Goal: Transaction & Acquisition: Purchase product/service

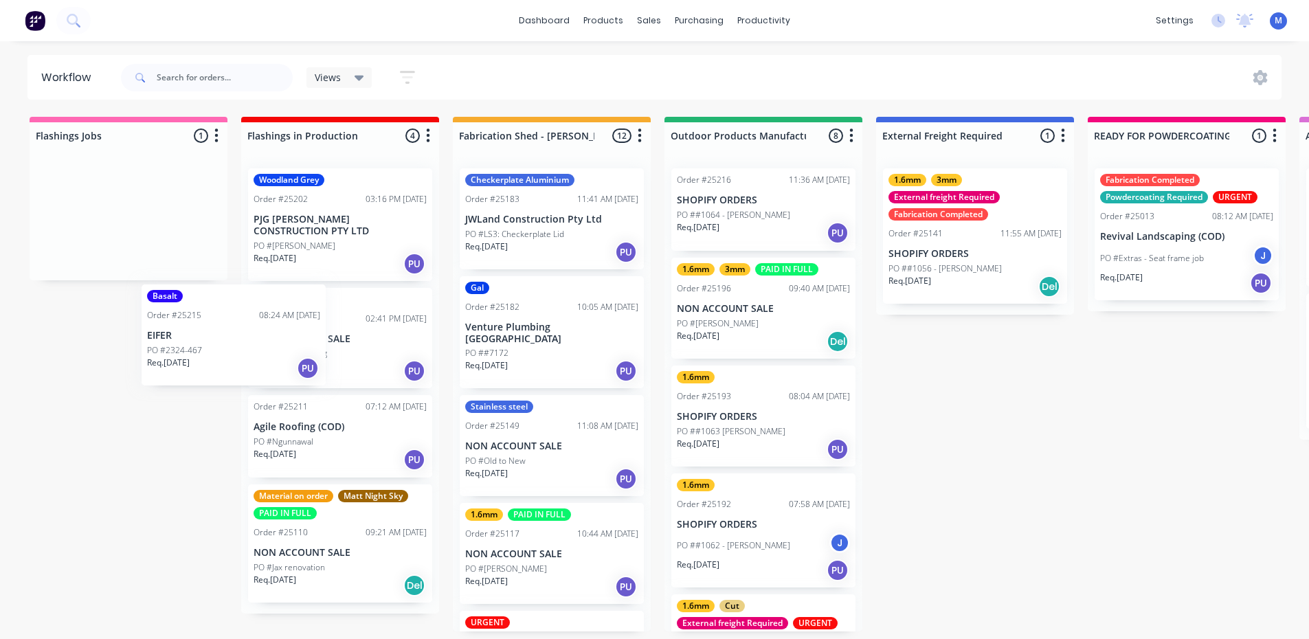
scroll to position [3, 0]
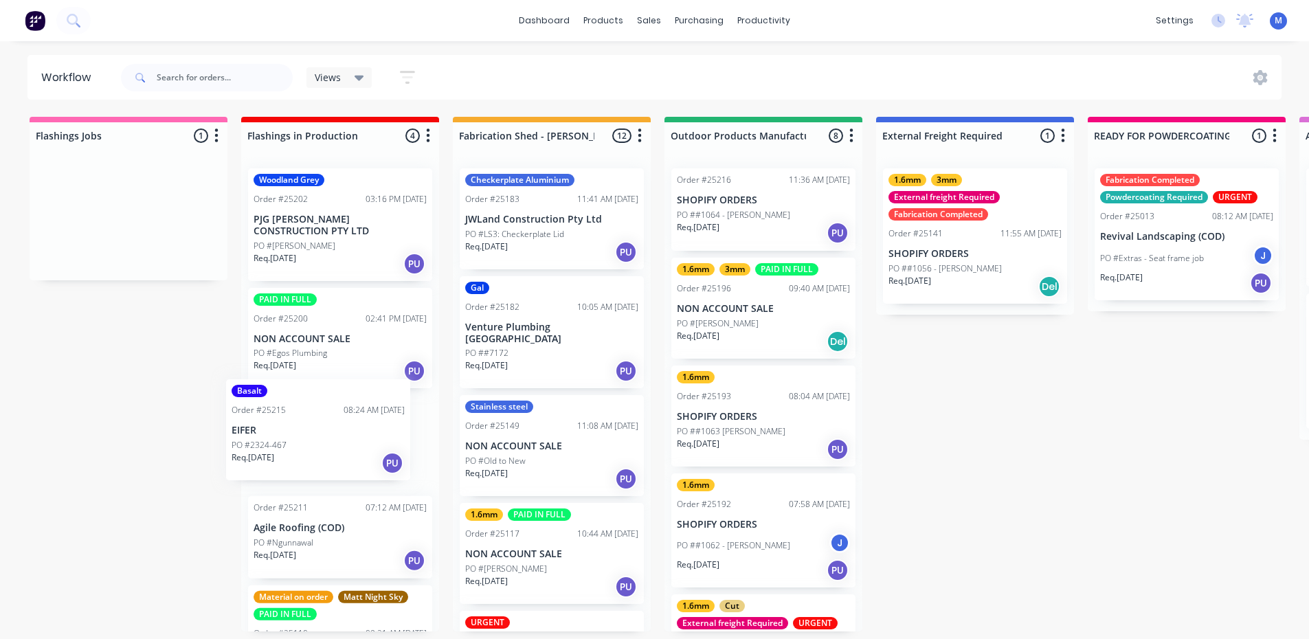
drag, startPoint x: 247, startPoint y: 348, endPoint x: 356, endPoint y: 453, distance: 152.1
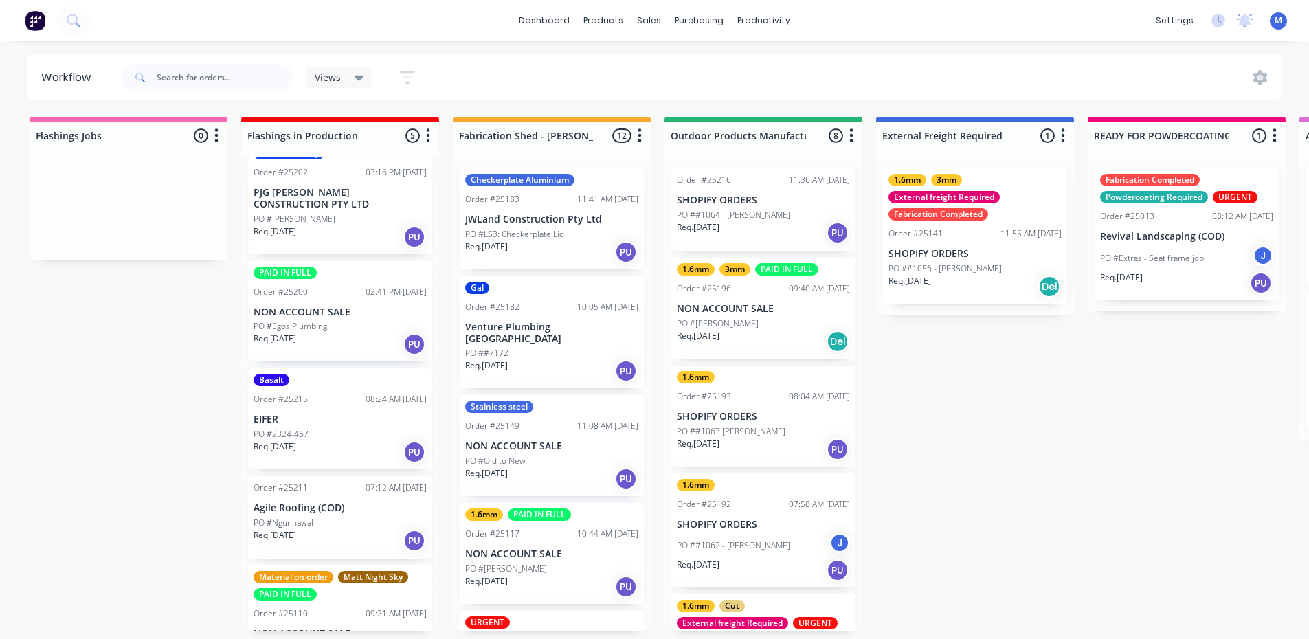
scroll to position [0, 0]
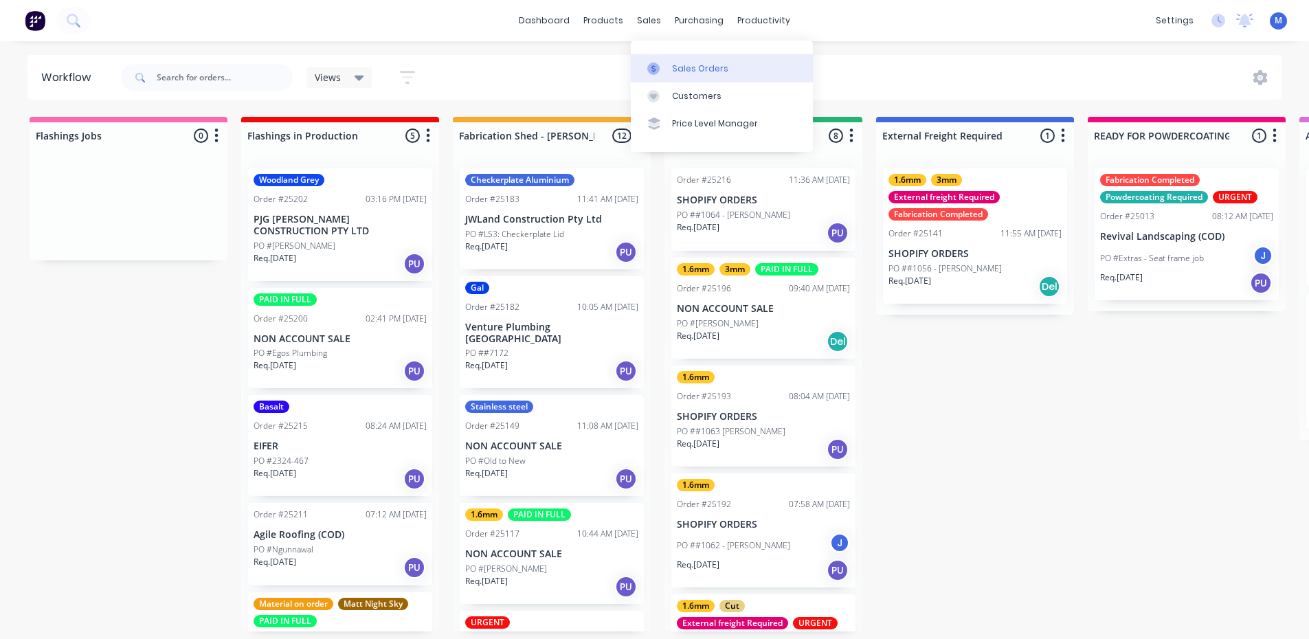
click at [686, 63] on div "Sales Orders" at bounding box center [700, 69] width 56 height 12
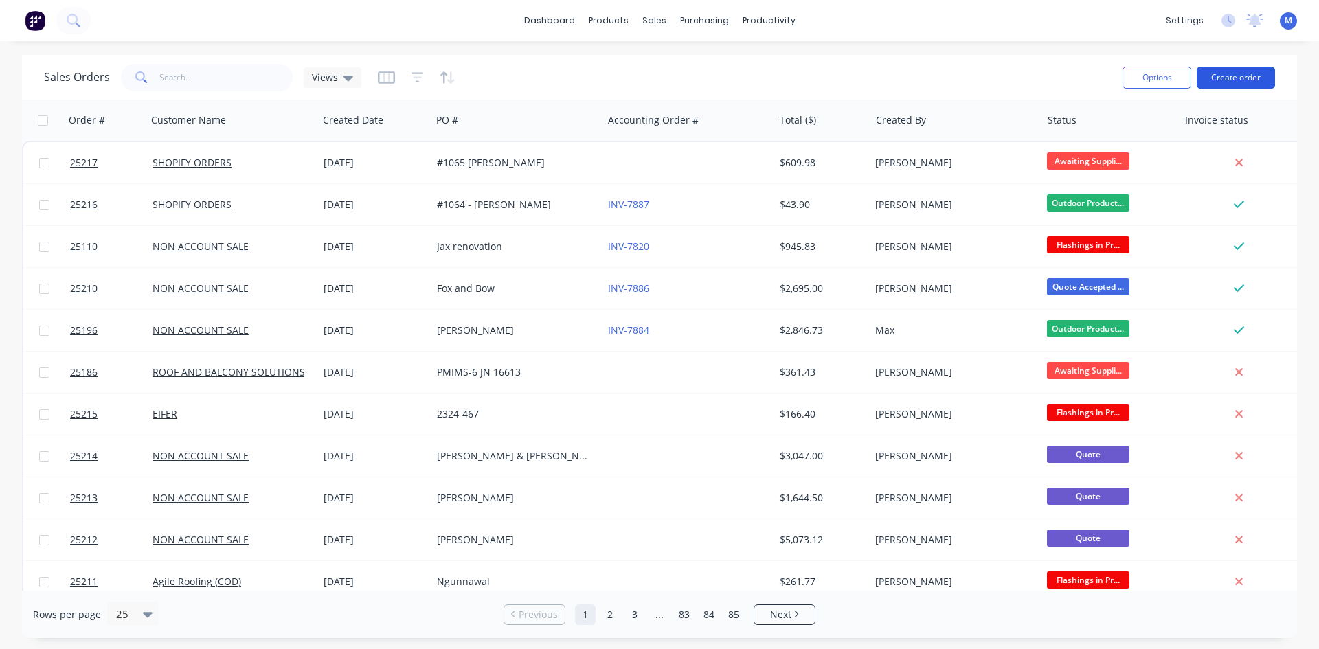
click at [1228, 75] on button "Create order" at bounding box center [1236, 78] width 78 height 22
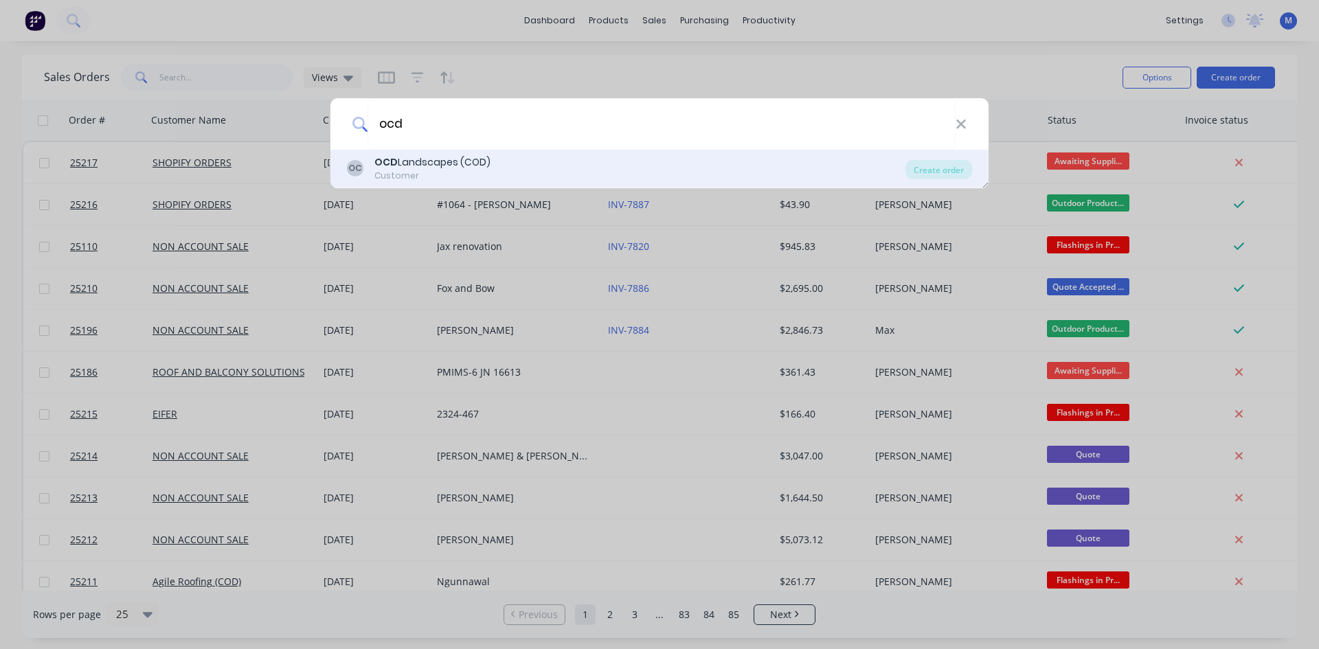
type input "ocd"
click at [458, 163] on div "OCD Landscapes (COD)" at bounding box center [432, 162] width 116 height 14
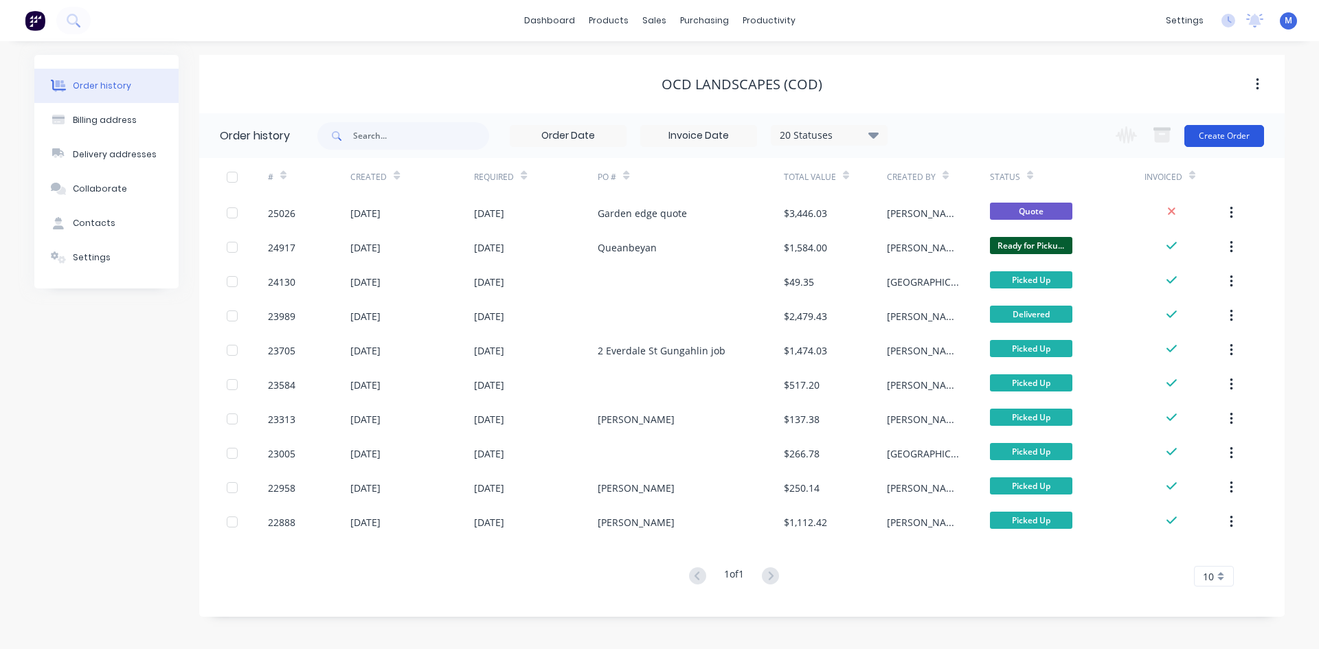
click at [1244, 137] on button "Create Order" at bounding box center [1224, 136] width 80 height 22
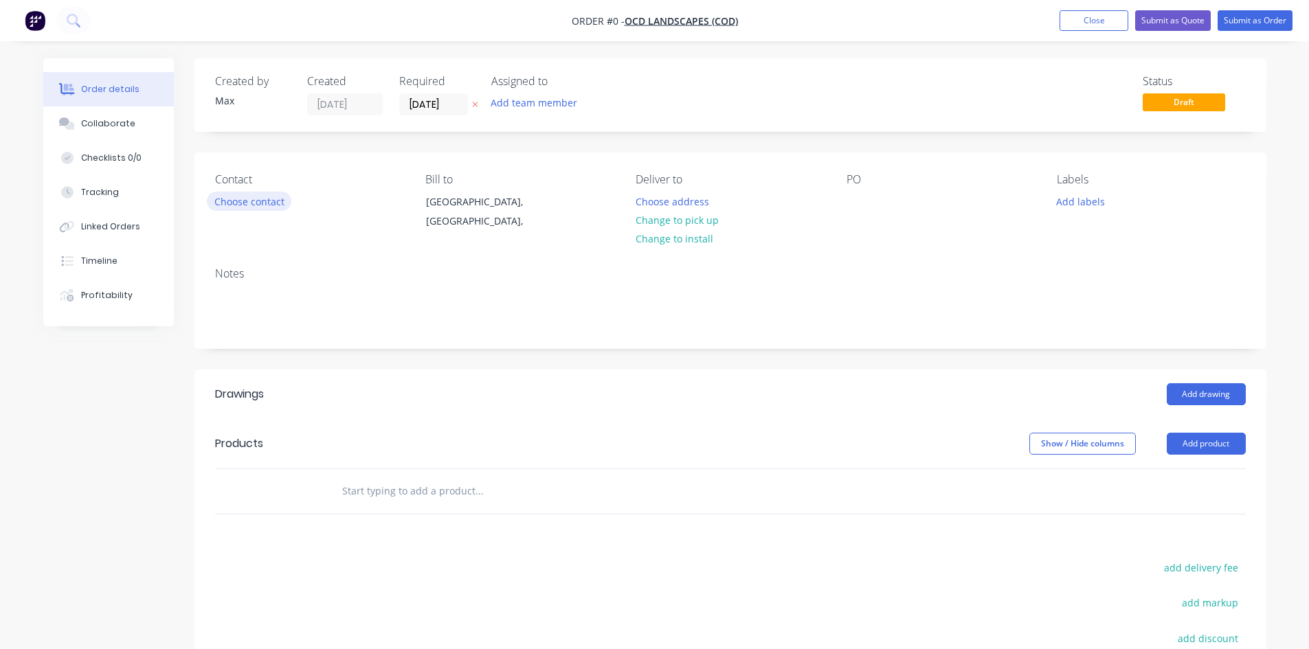
click at [262, 198] on button "Choose contact" at bounding box center [249, 201] width 84 height 19
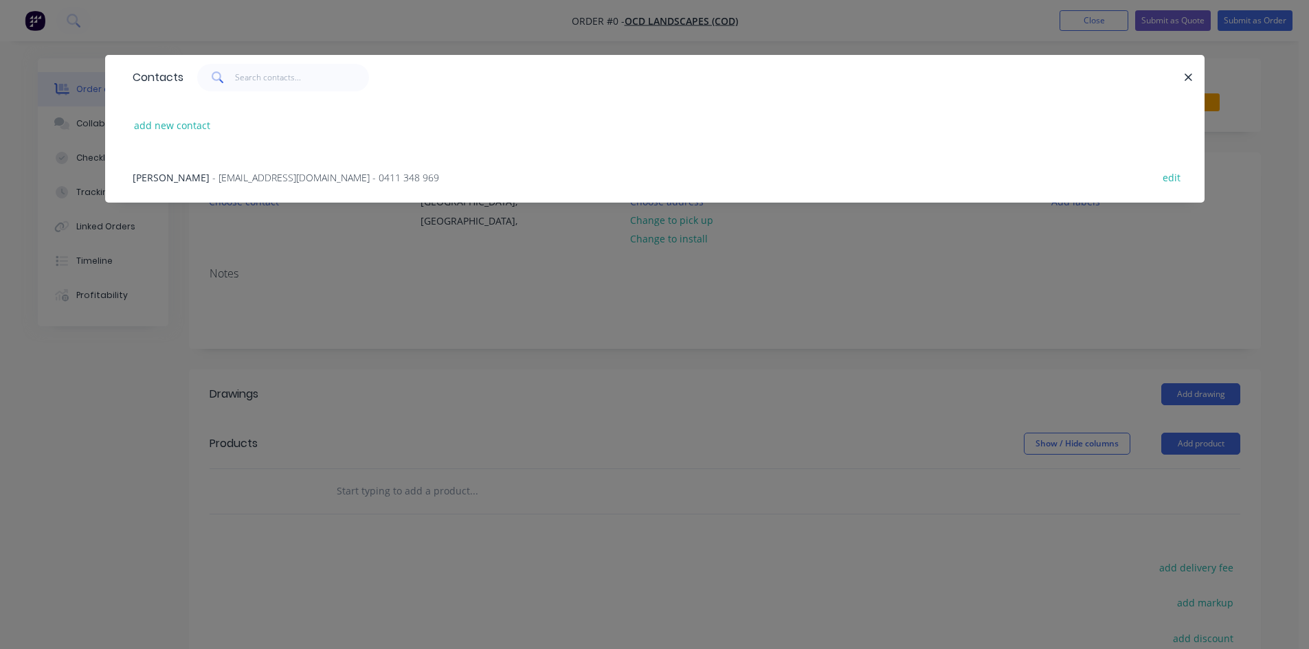
click at [212, 177] on span "- [EMAIL_ADDRESS][DOMAIN_NAME] - 0411 348 969" at bounding box center [325, 177] width 227 height 13
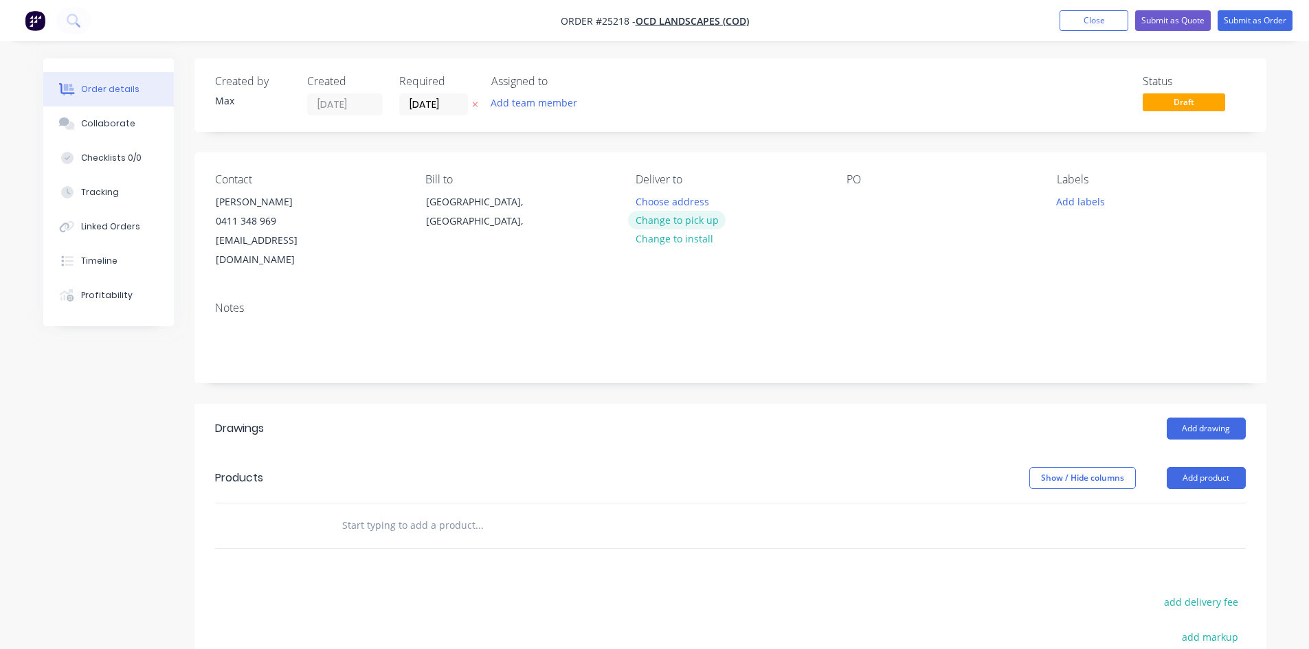
click at [703, 218] on button "Change to pick up" at bounding box center [677, 220] width 98 height 19
click at [858, 199] on div at bounding box center [857, 202] width 22 height 20
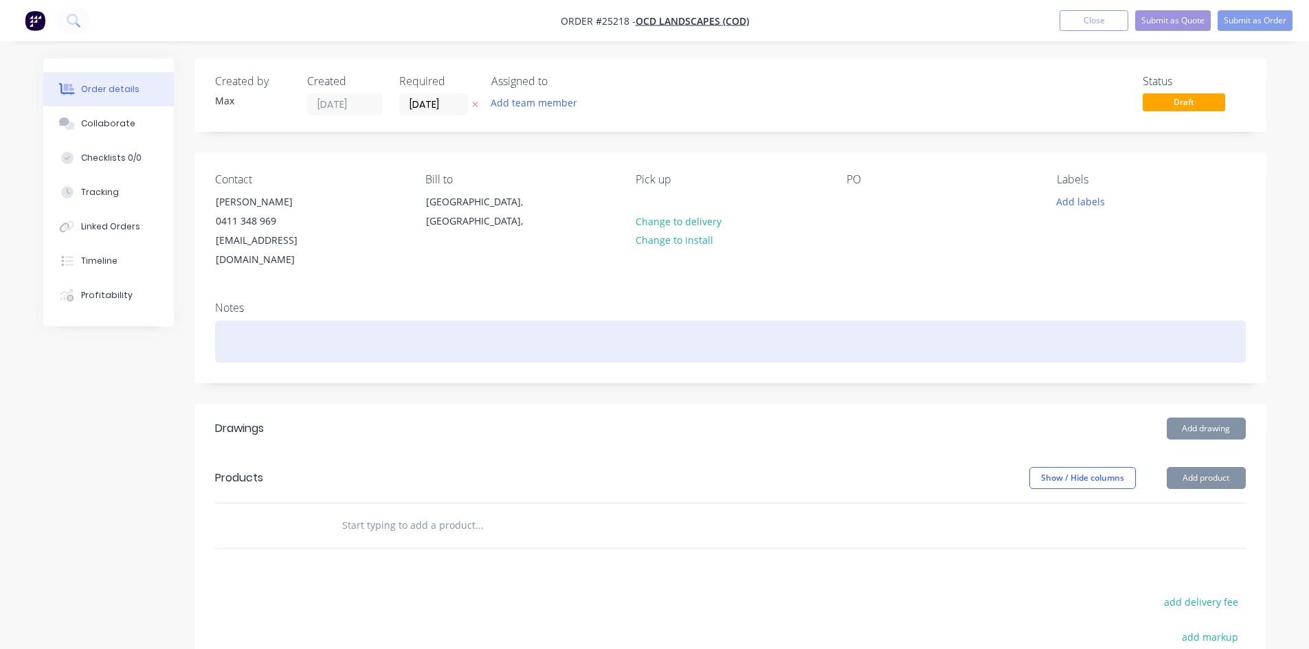
click at [329, 321] on div at bounding box center [730, 342] width 1030 height 42
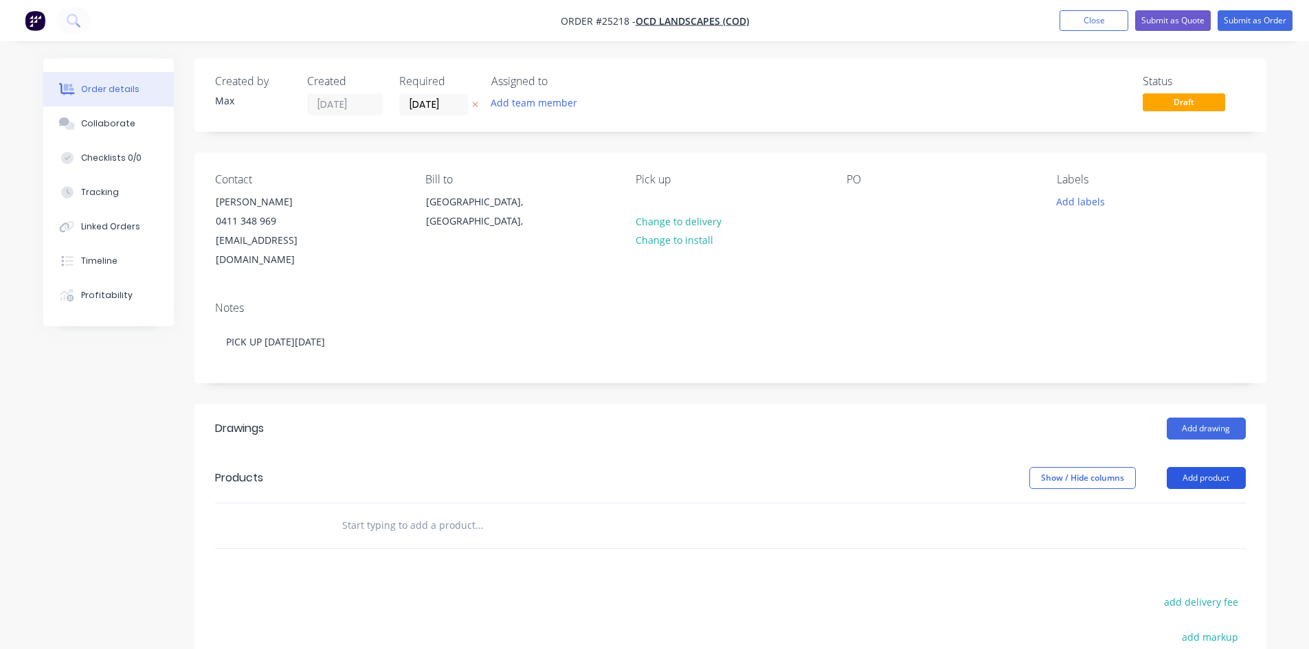
click at [1186, 467] on button "Add product" at bounding box center [1205, 478] width 79 height 22
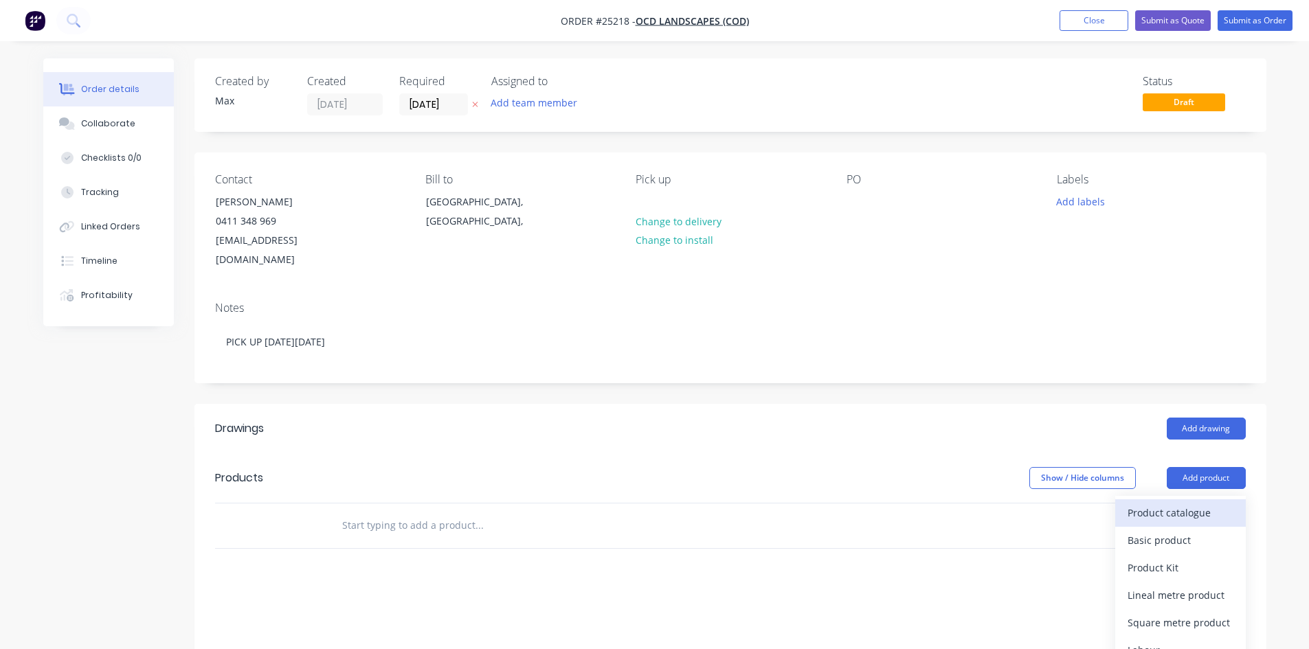
click at [1189, 503] on div "Product catalogue" at bounding box center [1180, 513] width 106 height 20
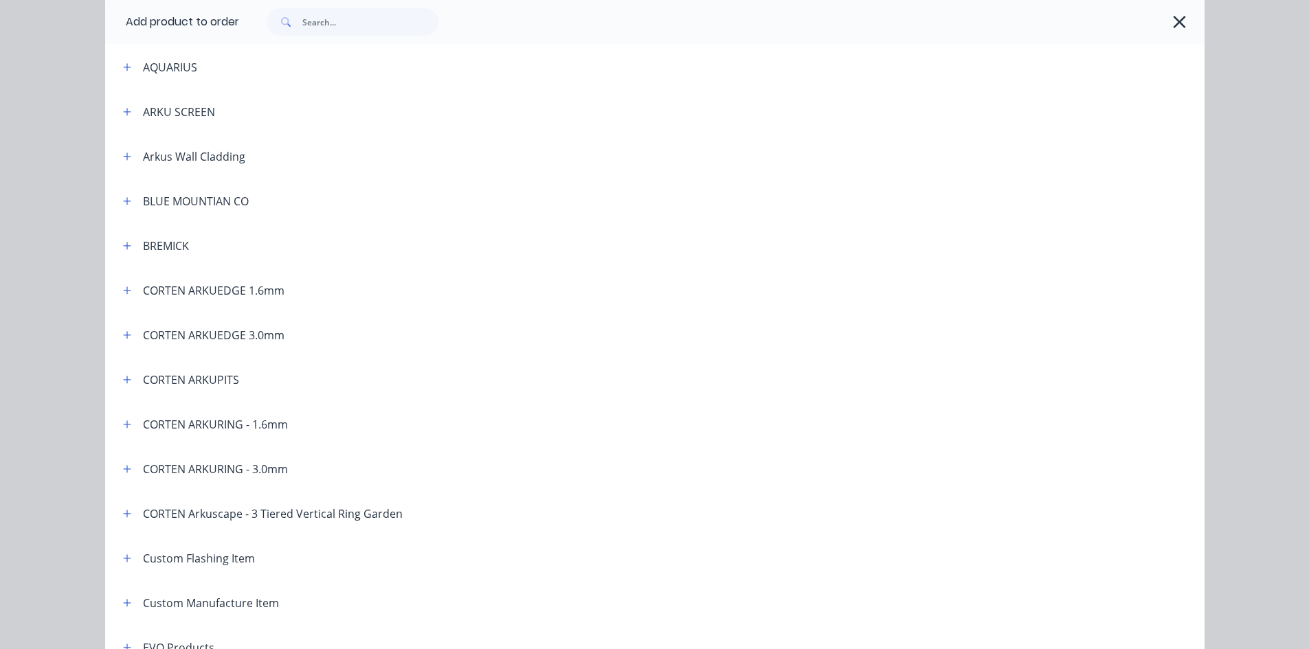
scroll to position [343, 0]
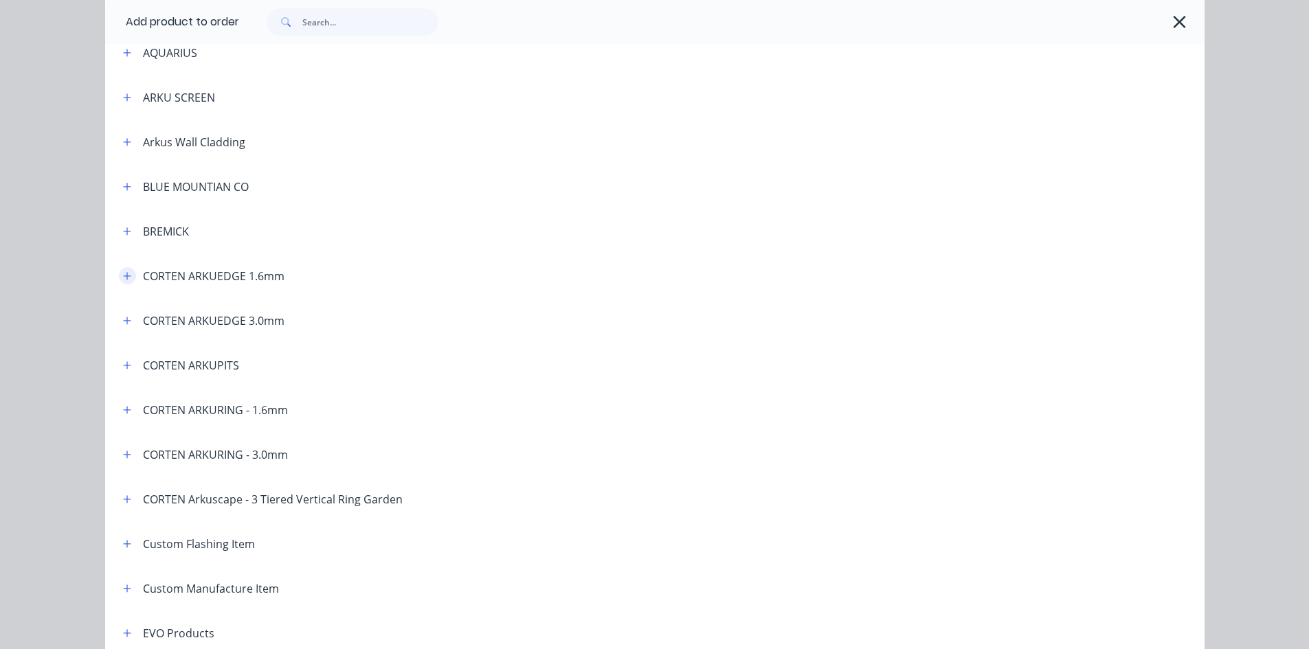
click at [127, 273] on button "button" at bounding box center [127, 275] width 17 height 17
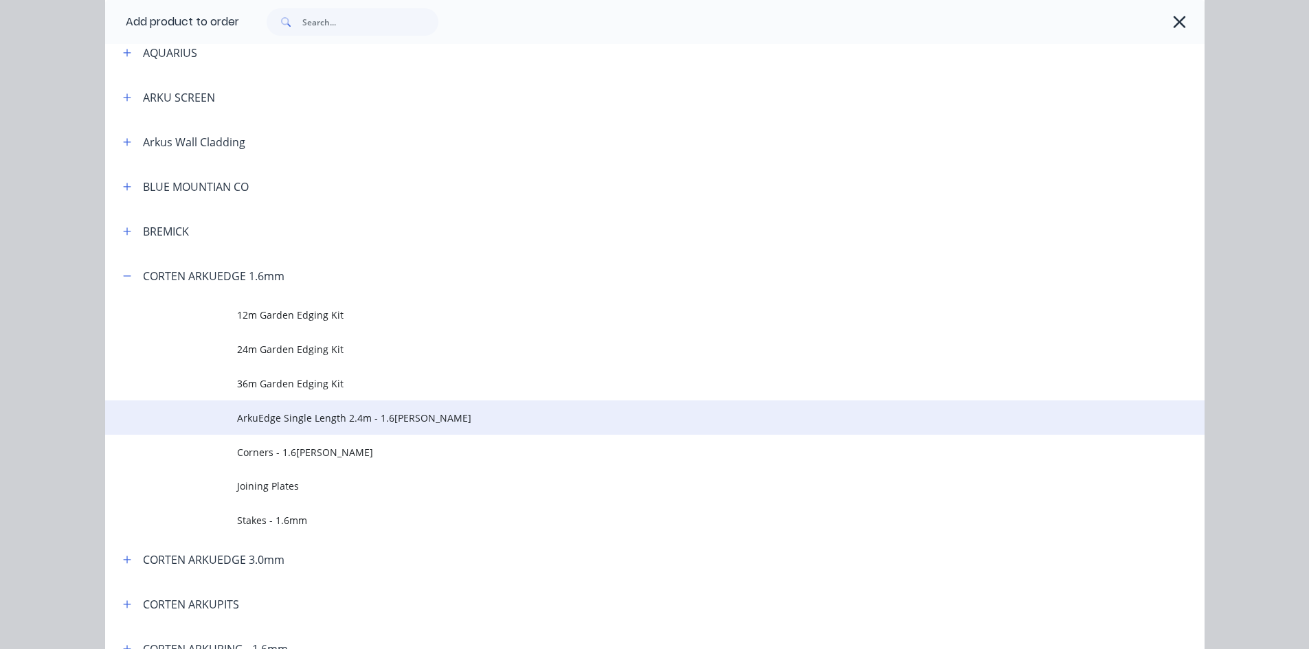
click at [366, 415] on span "ArkuEdge Single Length 2.4m - 1.6[PERSON_NAME]" at bounding box center [624, 418] width 774 height 14
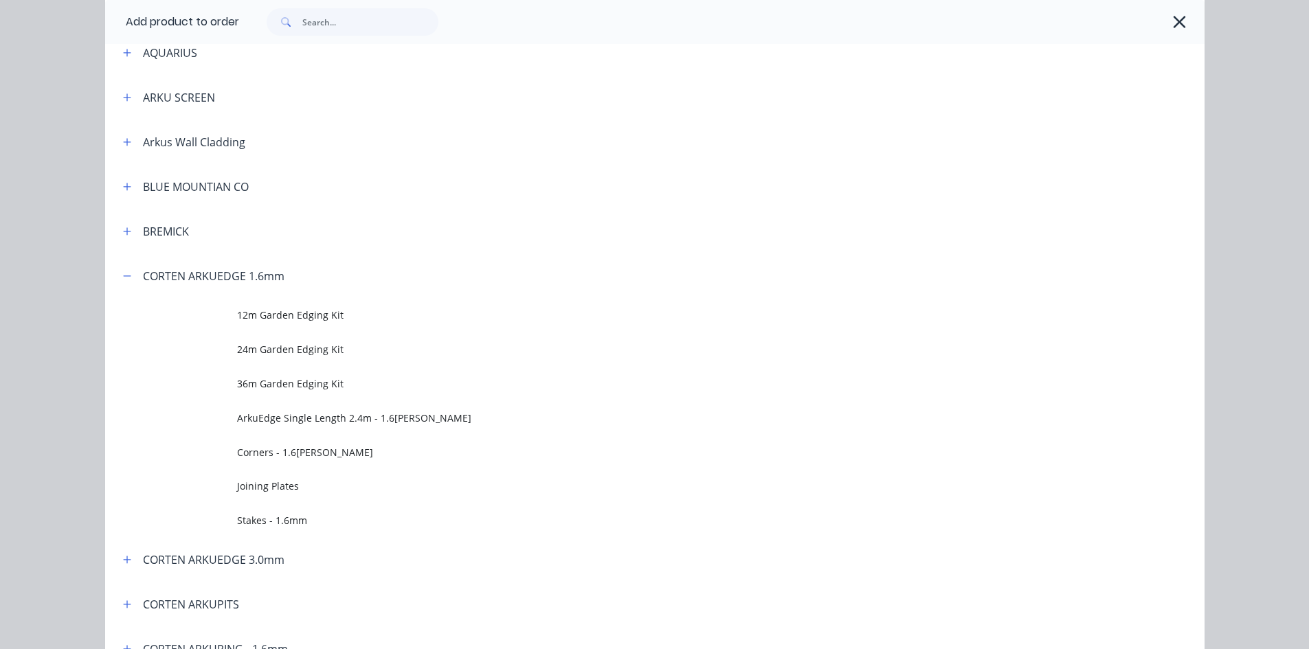
scroll to position [0, 0]
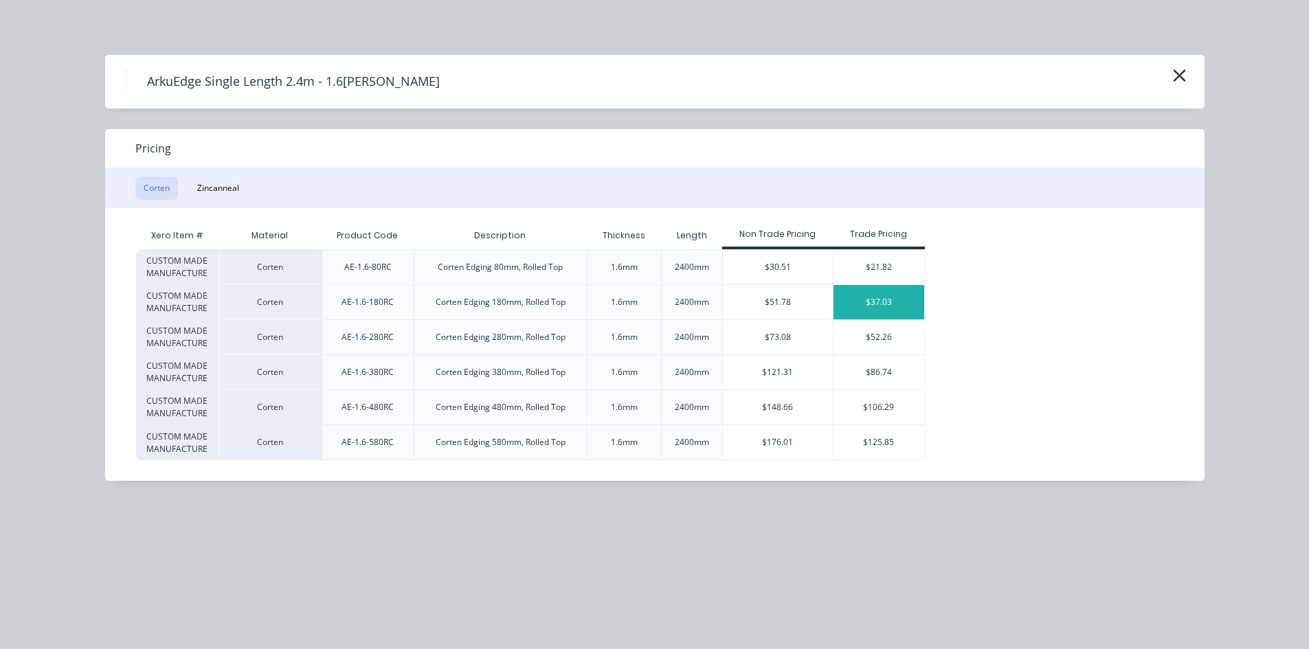
click at [902, 297] on div "$37.03" at bounding box center [878, 302] width 91 height 34
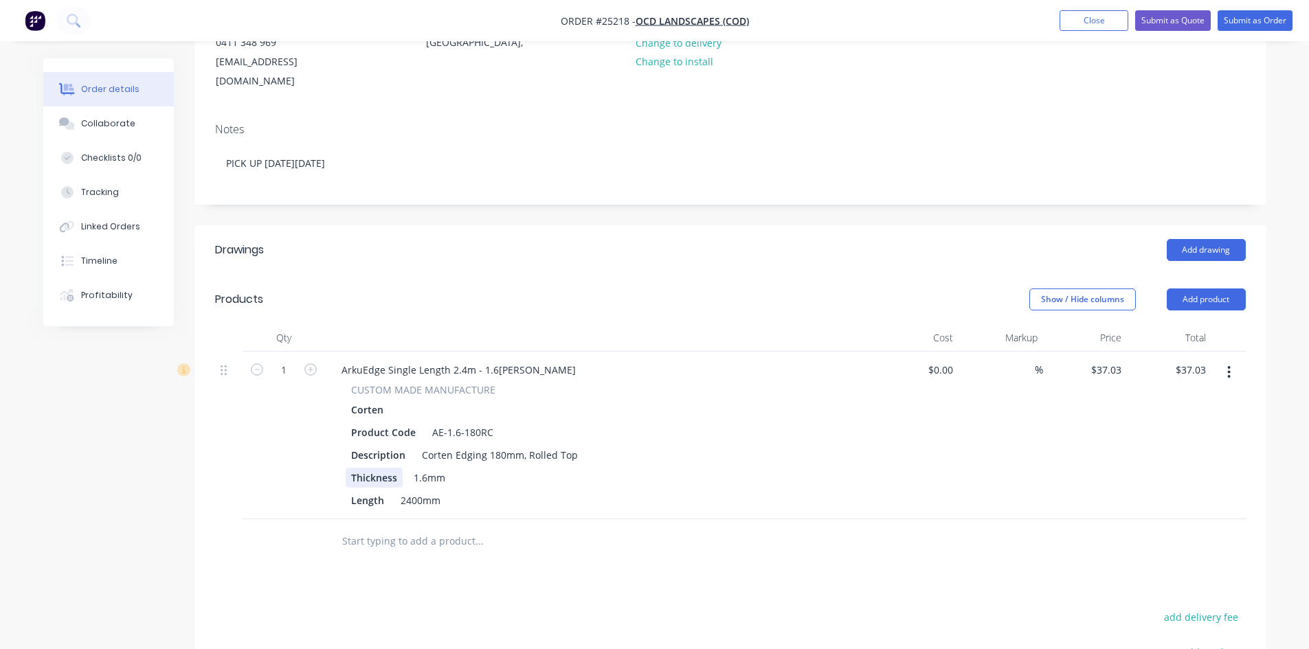
scroll to position [206, 0]
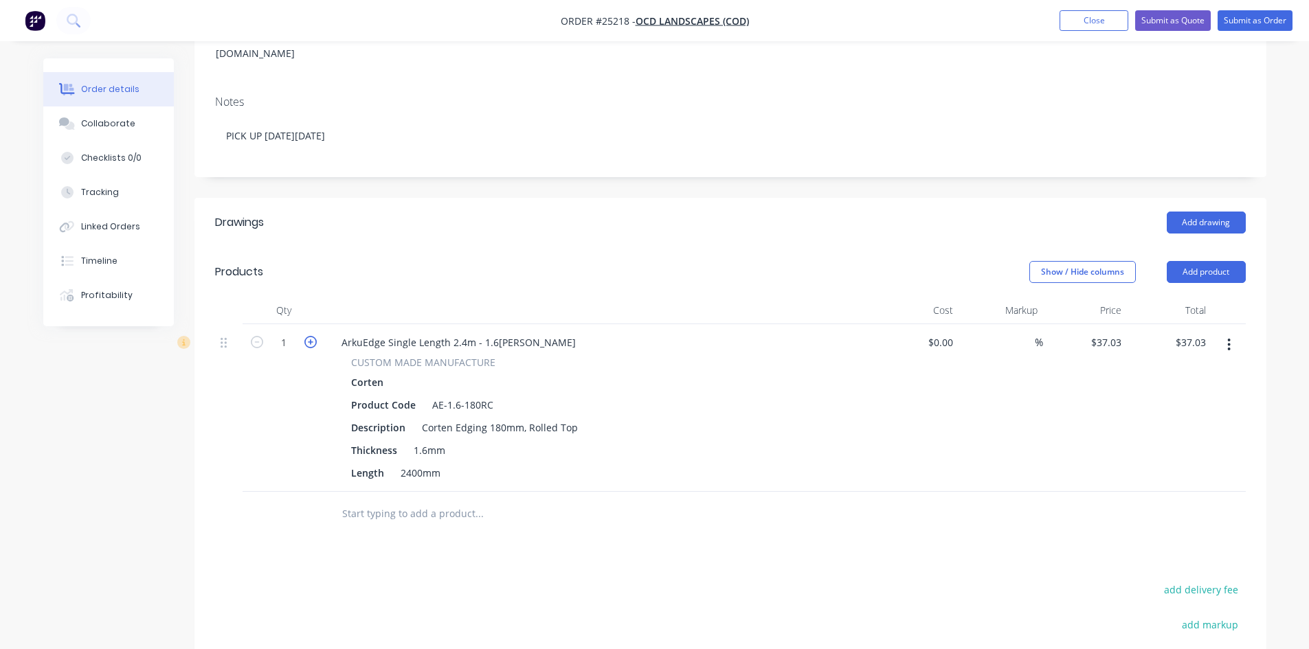
click at [311, 336] on icon "button" at bounding box center [310, 342] width 12 height 12
type input "2"
type input "$74.06"
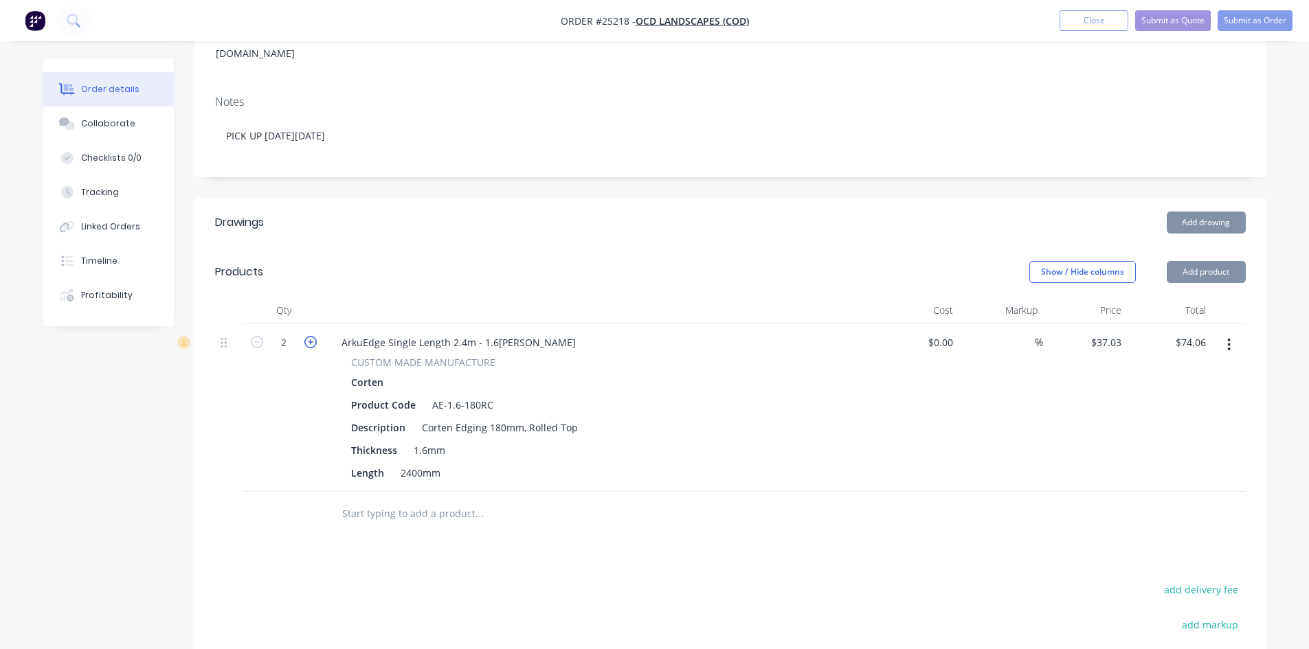
click at [308, 336] on icon "button" at bounding box center [310, 342] width 12 height 12
type input "3"
type input "$111.09"
click at [307, 336] on icon "button" at bounding box center [310, 342] width 12 height 12
type input "4"
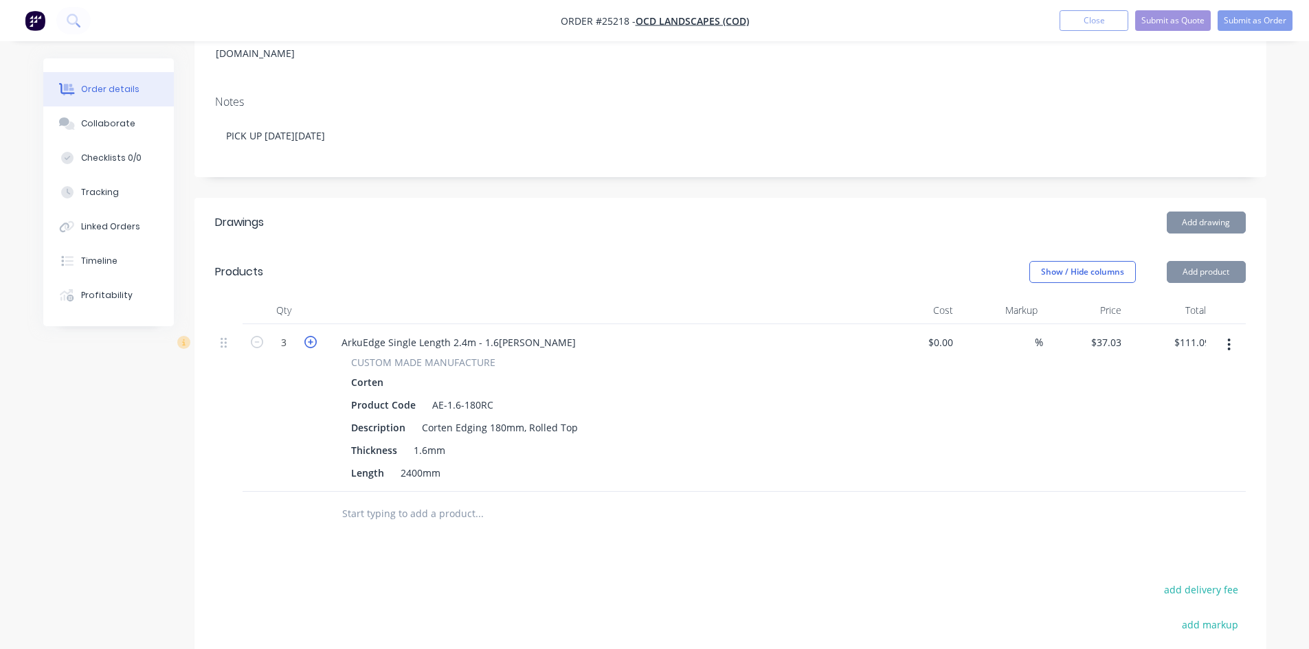
type input "$148.12"
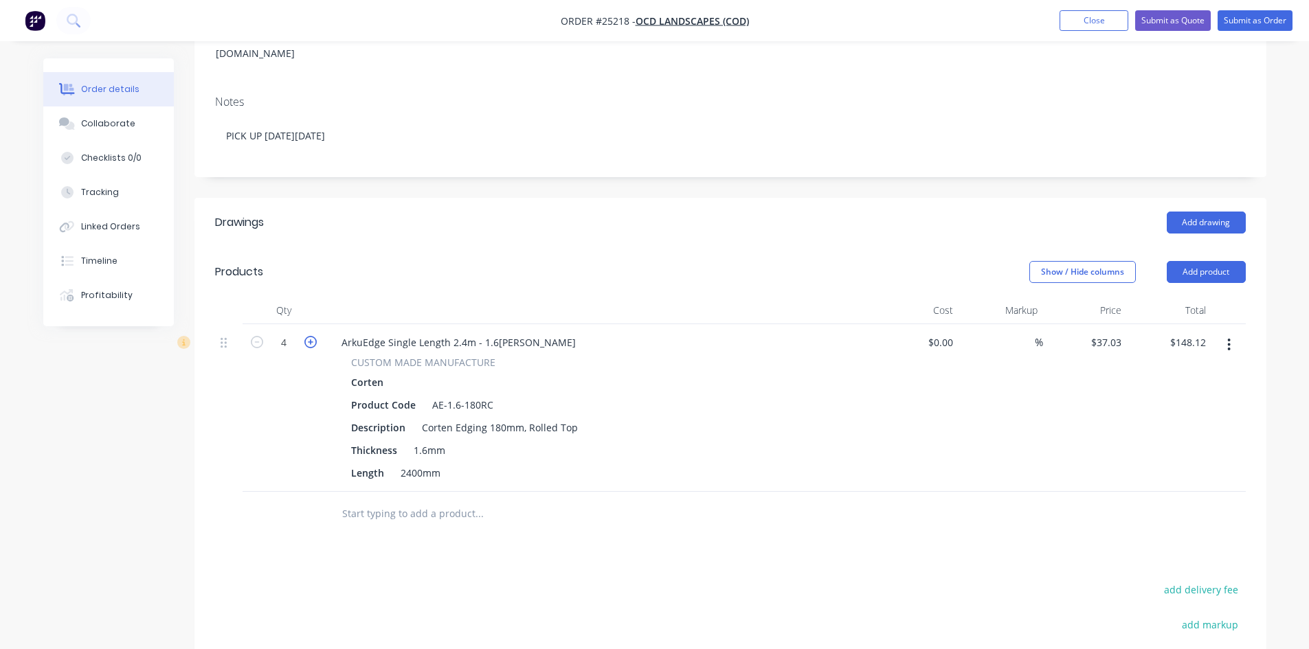
click at [307, 336] on icon "button" at bounding box center [310, 342] width 12 height 12
type input "5"
type input "$185.15"
click at [1210, 261] on button "Add product" at bounding box center [1205, 272] width 79 height 22
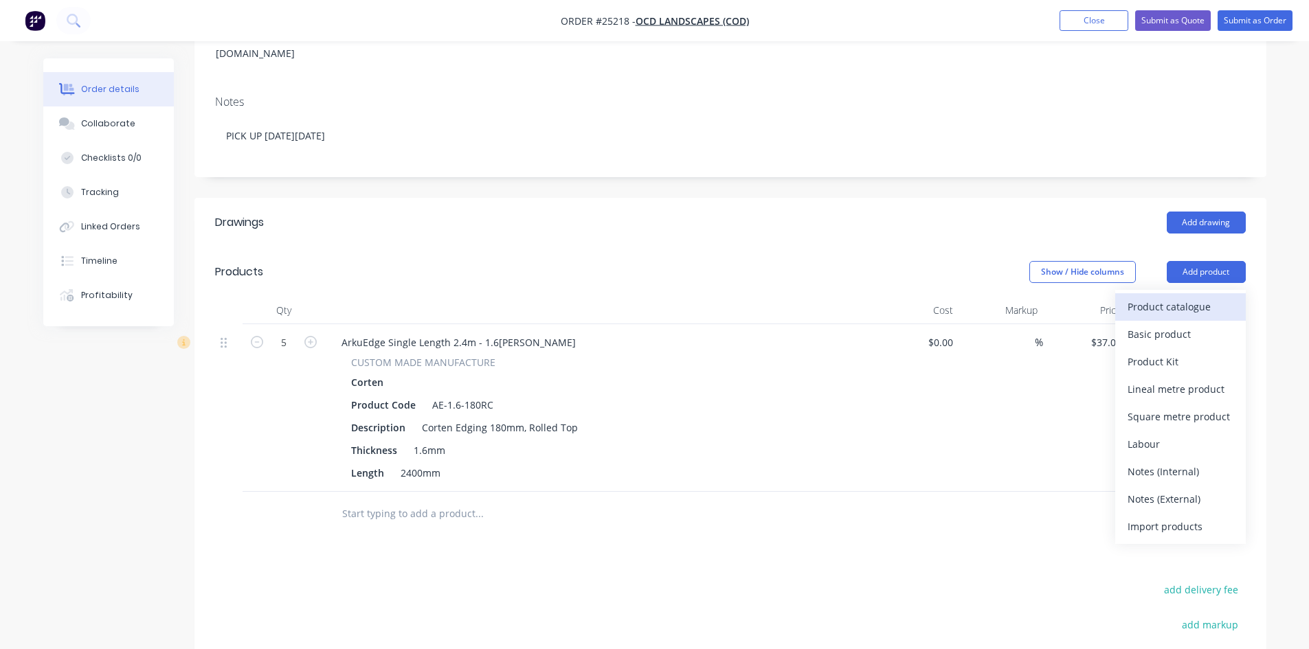
click at [1189, 297] on div "Product catalogue" at bounding box center [1180, 307] width 106 height 20
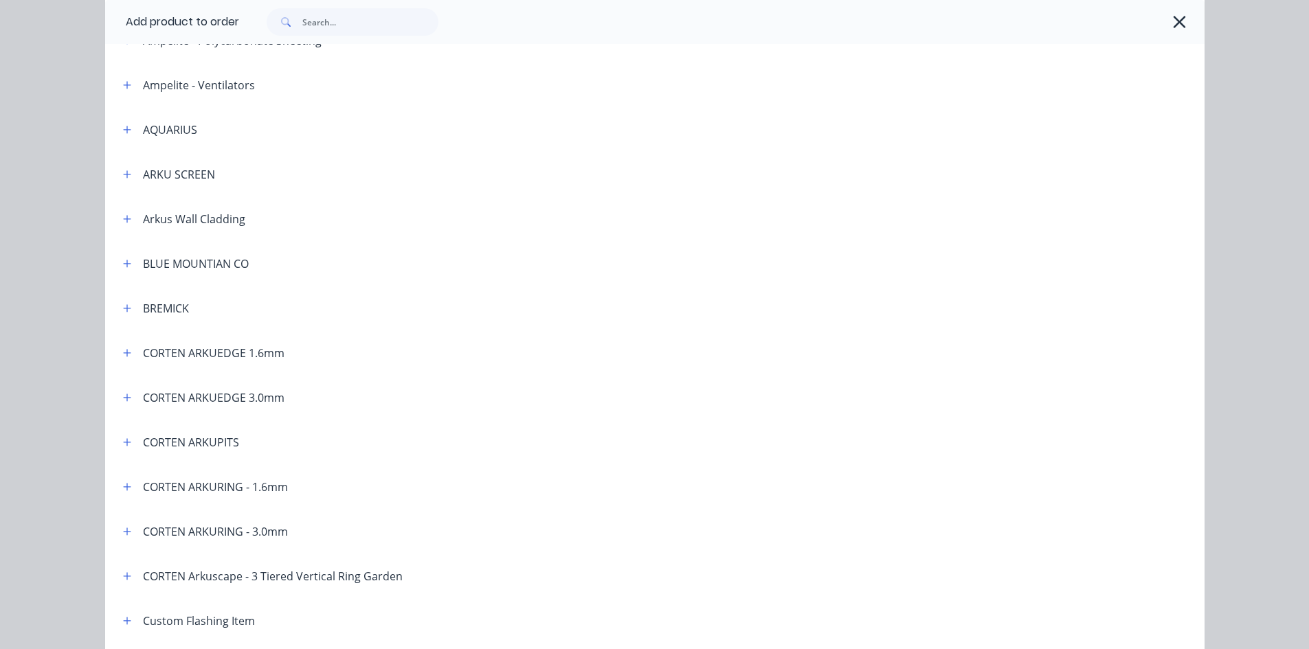
scroll to position [275, 0]
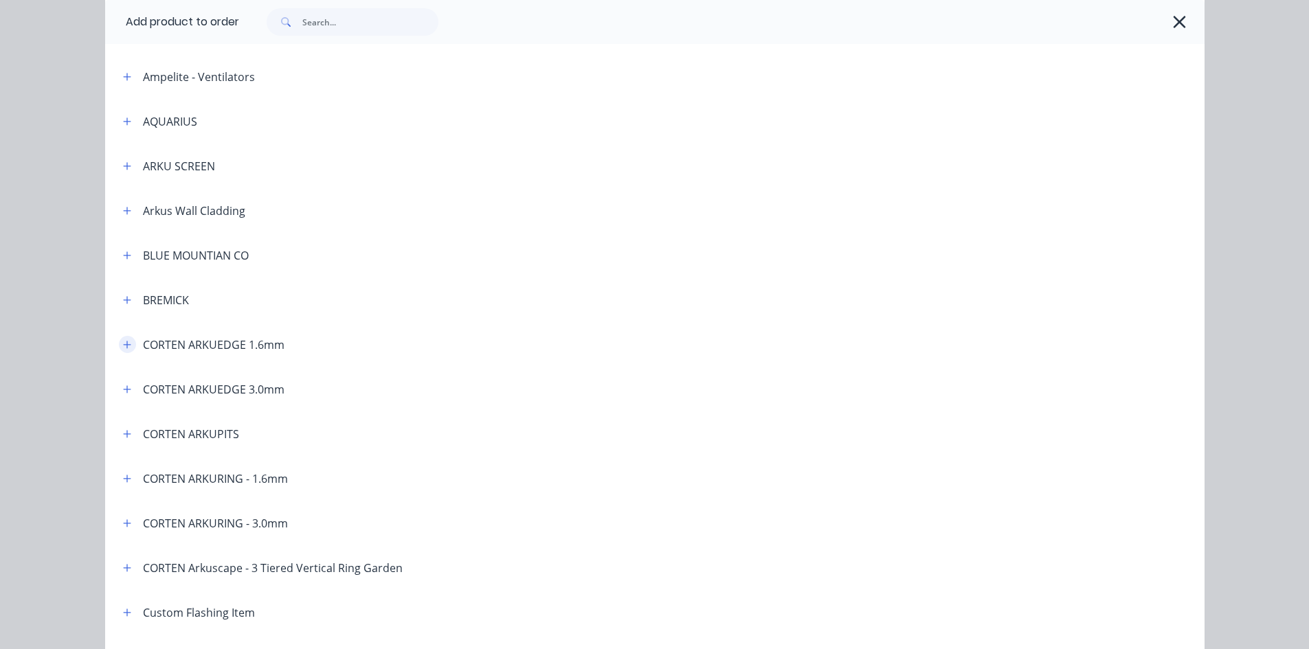
click at [124, 348] on icon "button" at bounding box center [127, 345] width 8 height 10
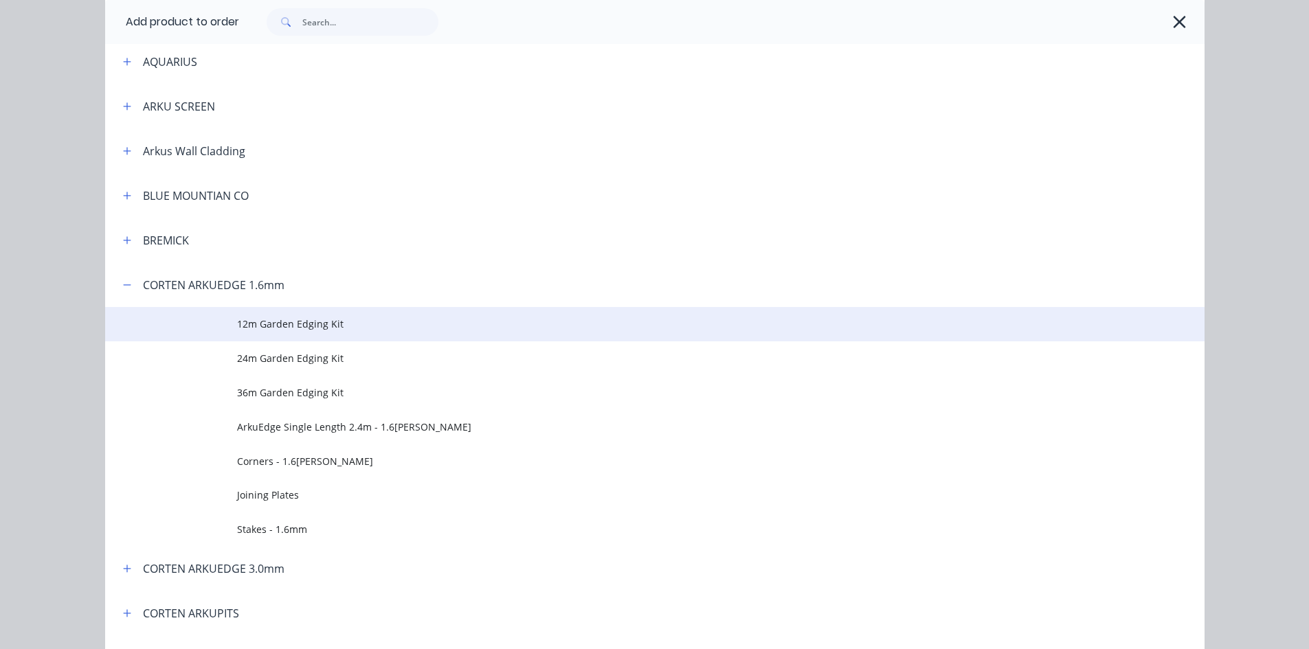
scroll to position [412, 0]
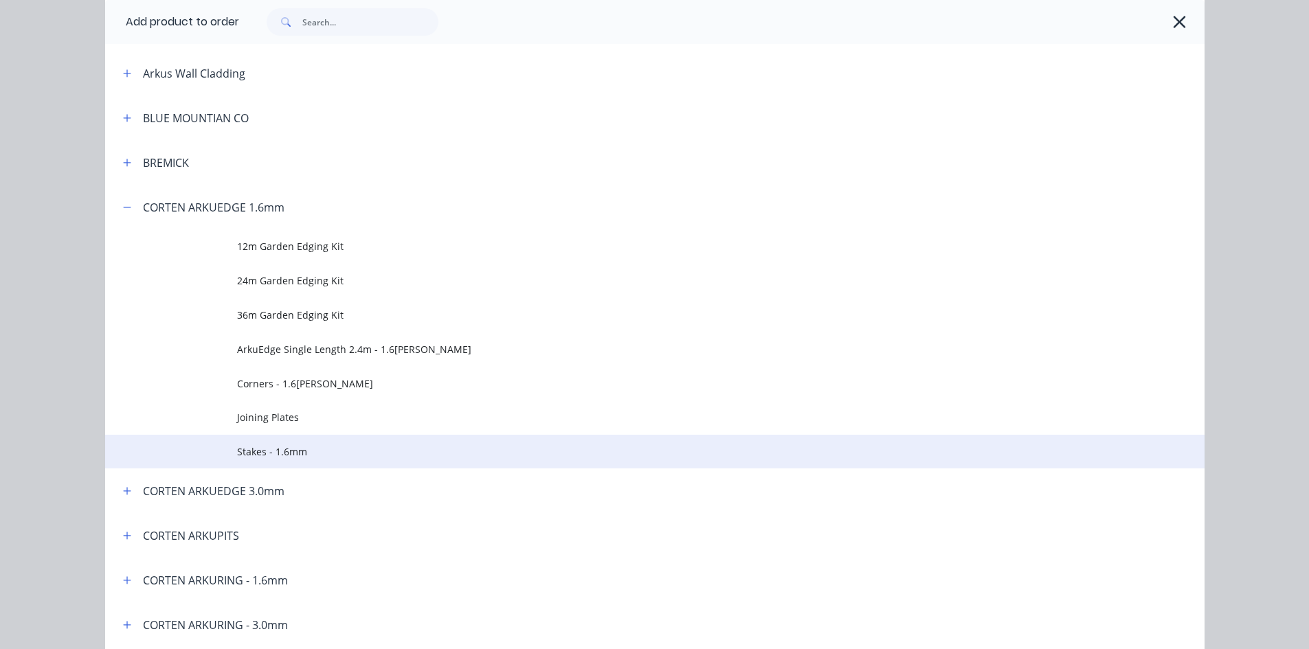
click at [326, 447] on span "Stakes - 1.6mm" at bounding box center [624, 451] width 774 height 14
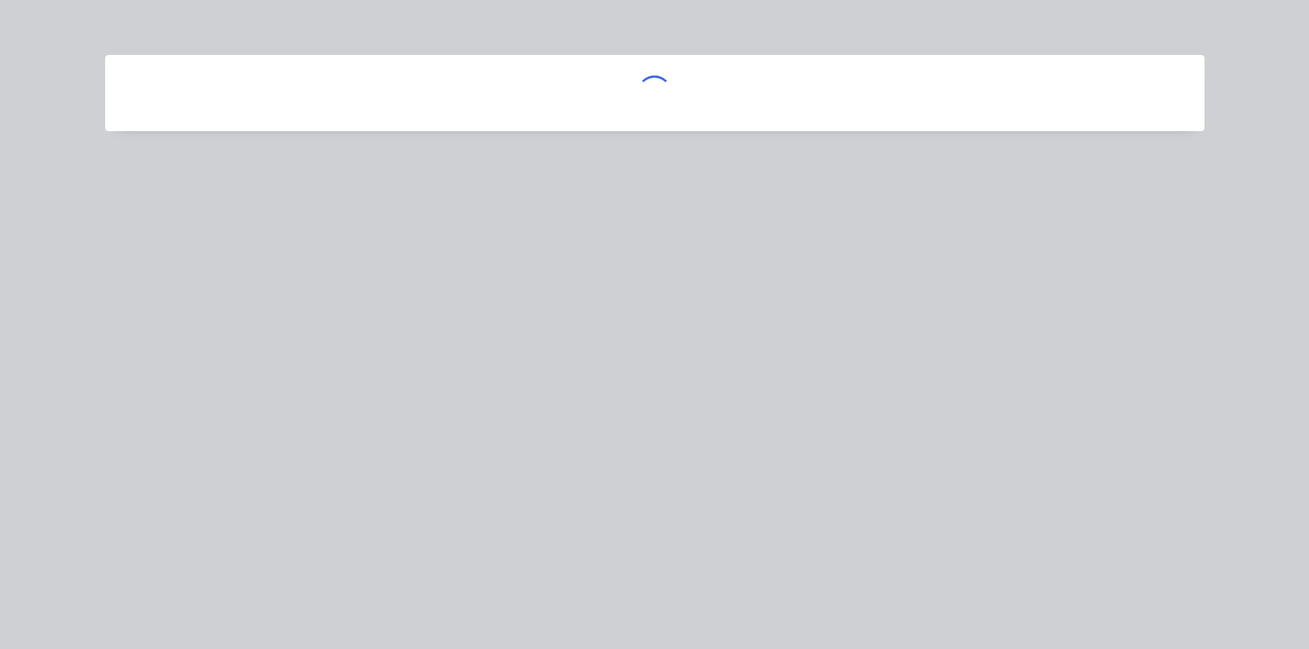
scroll to position [0, 0]
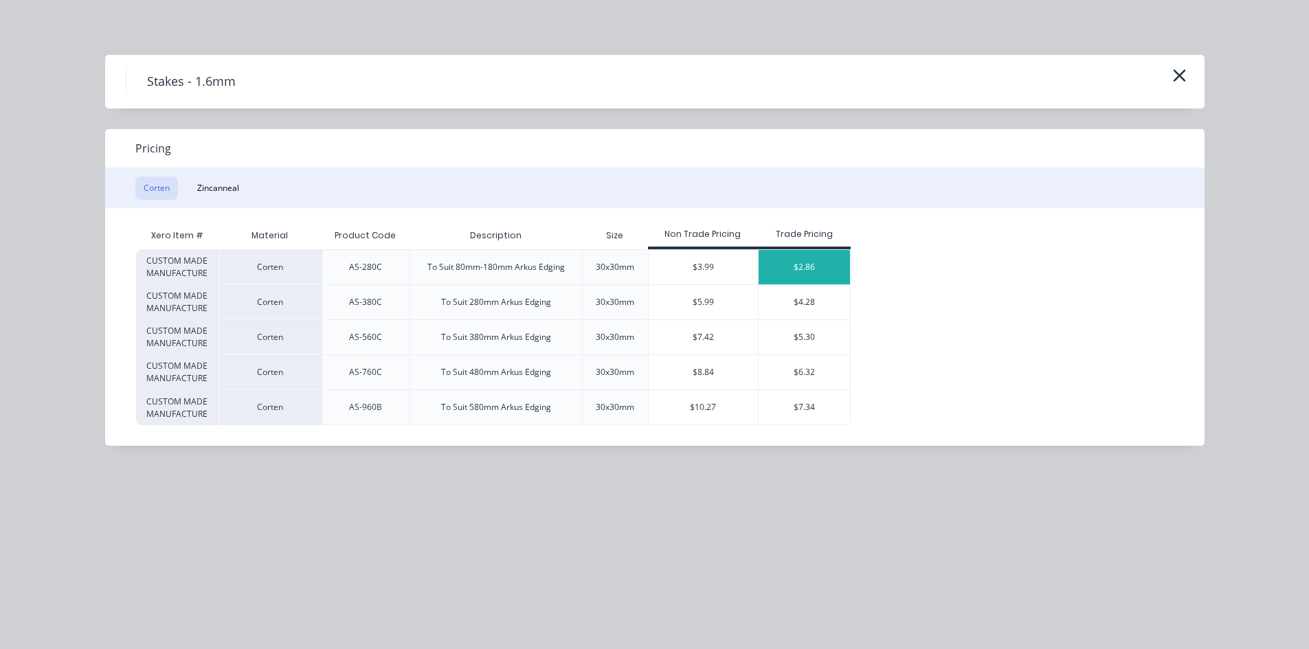
click at [831, 262] on div "$2.86" at bounding box center [803, 267] width 91 height 34
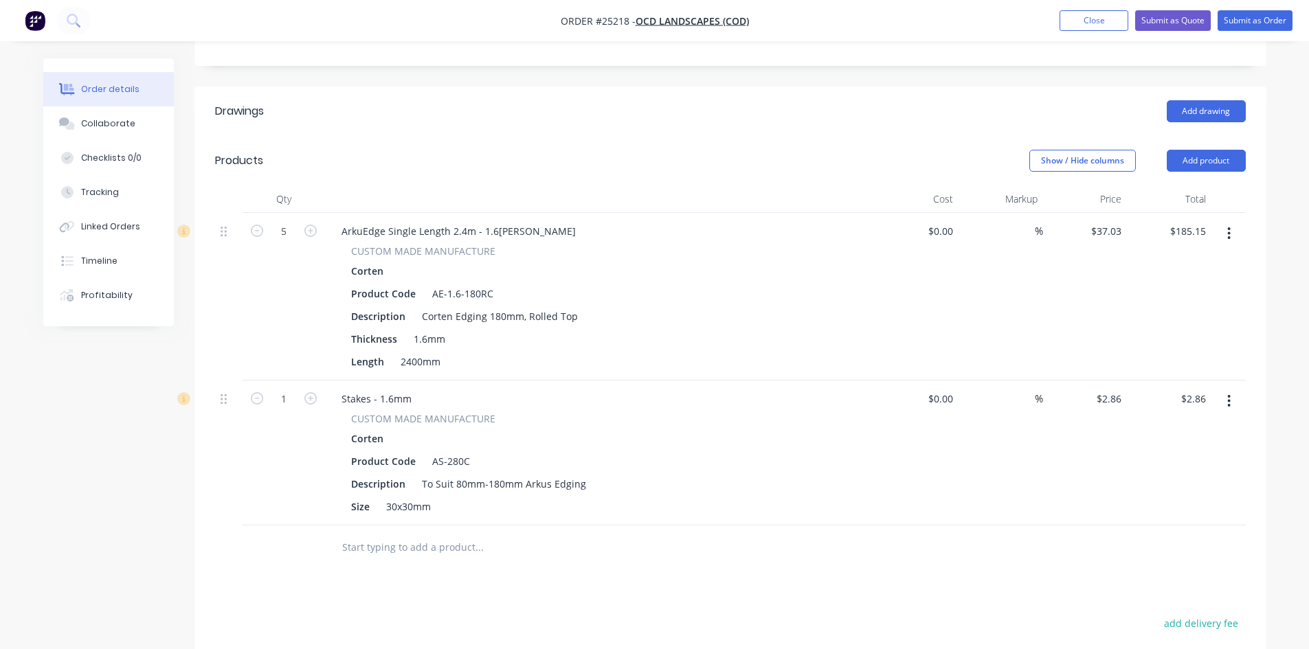
scroll to position [343, 0]
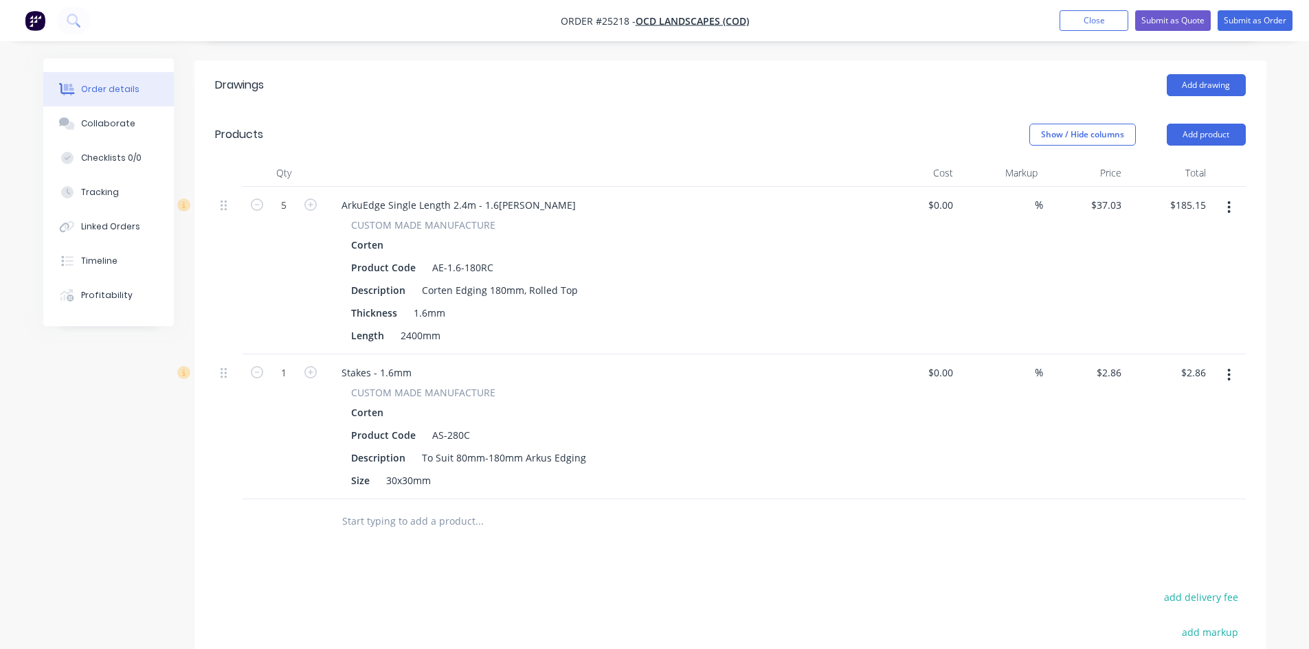
click at [1228, 368] on icon "button" at bounding box center [1228, 375] width 3 height 15
click at [1197, 484] on div "Delete" at bounding box center [1180, 494] width 106 height 20
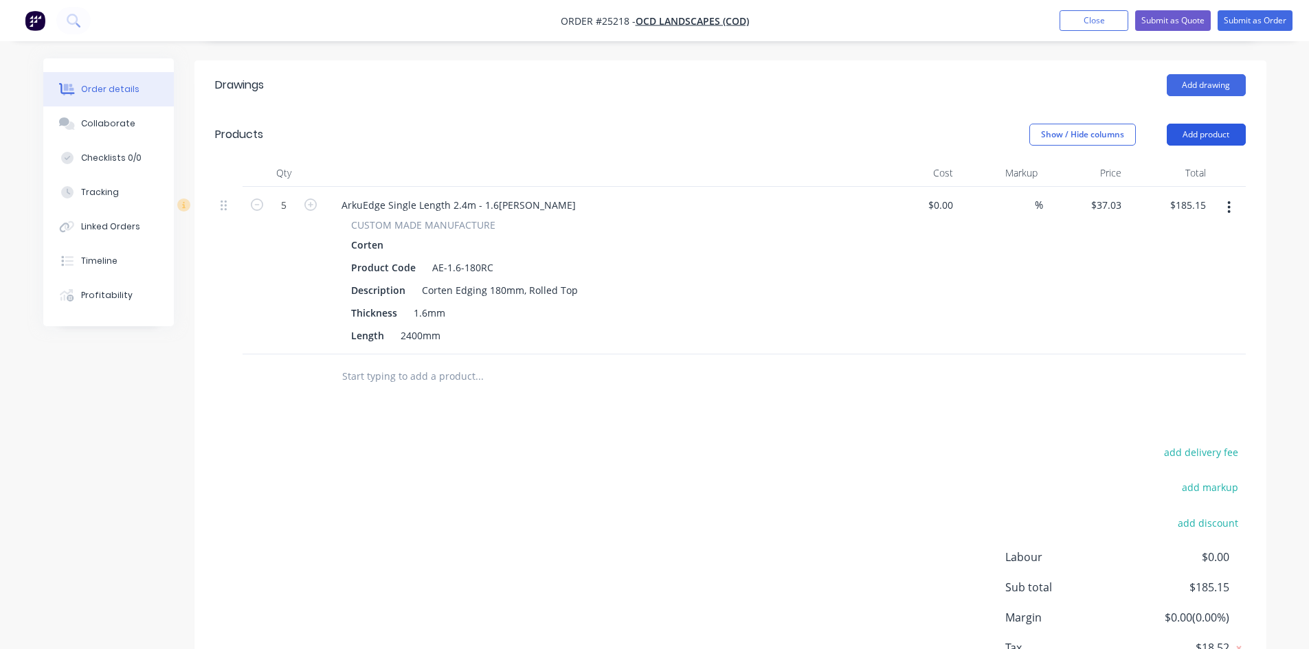
click at [1210, 124] on button "Add product" at bounding box center [1205, 135] width 79 height 22
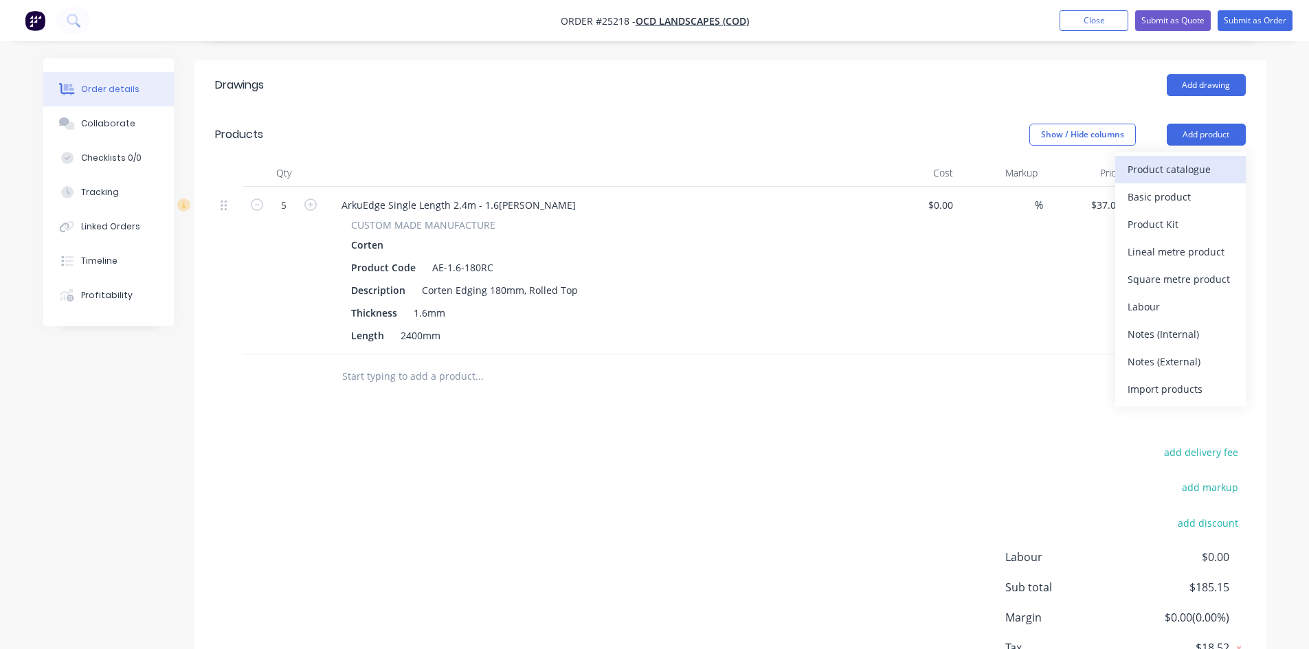
click at [1187, 159] on div "Product catalogue" at bounding box center [1180, 169] width 106 height 20
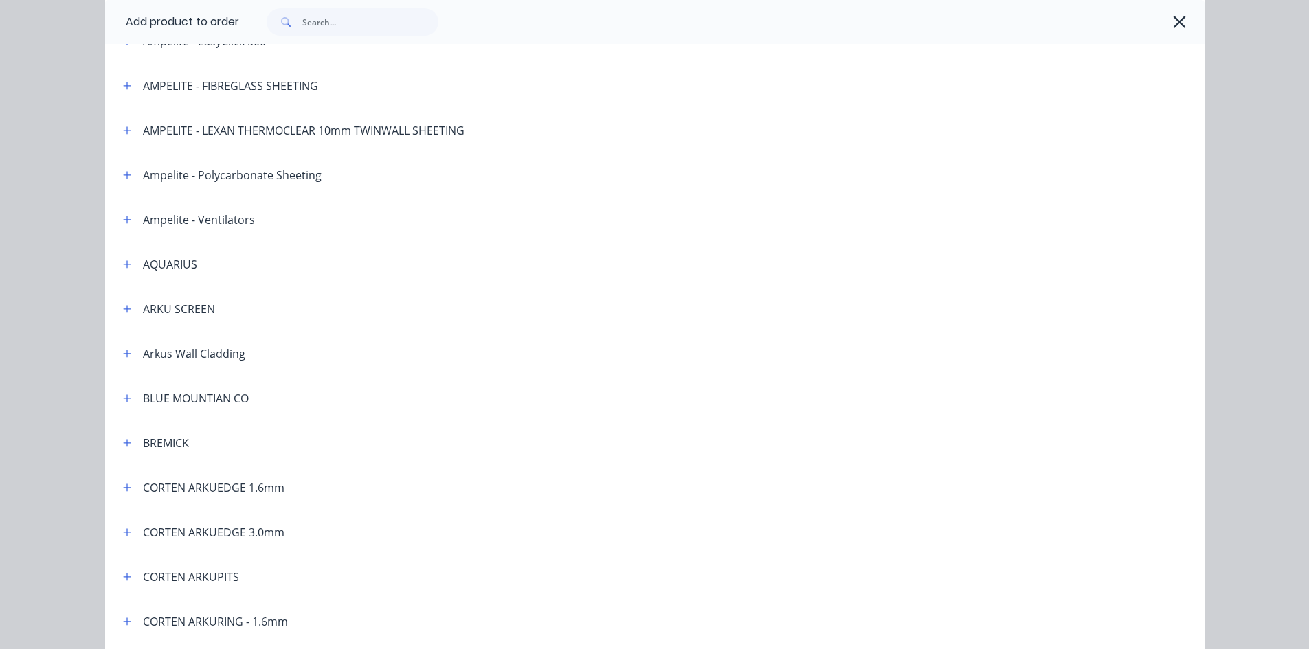
scroll to position [137, 0]
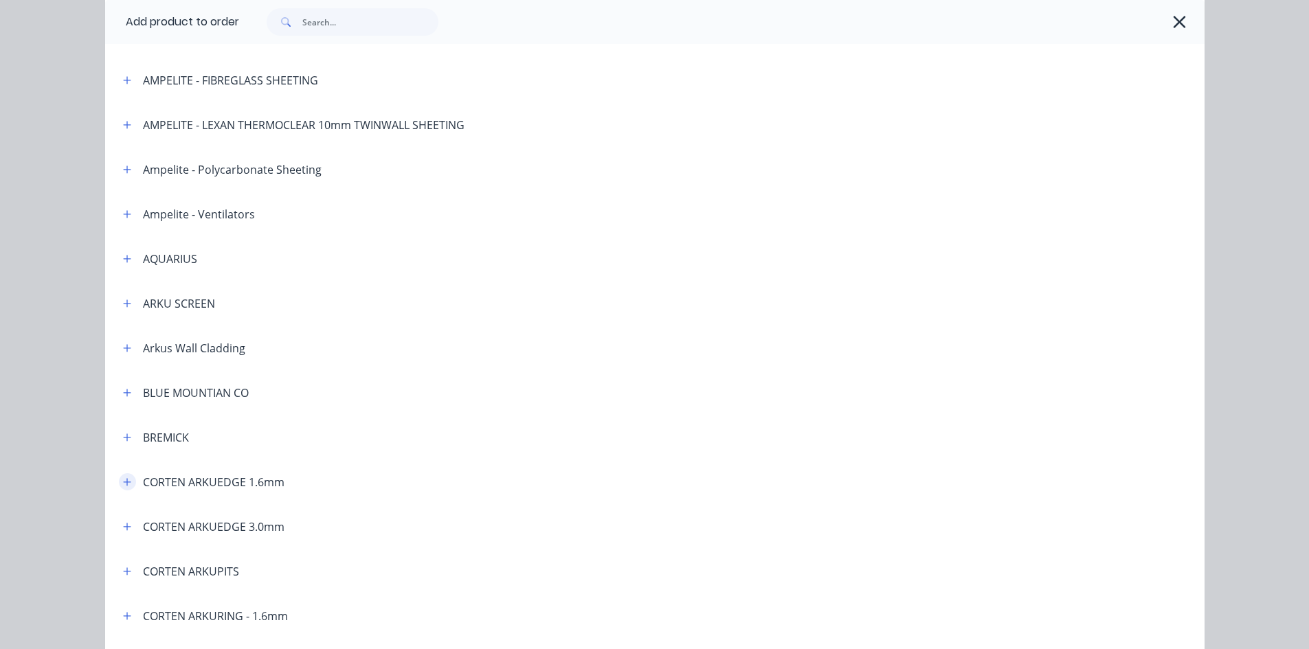
click at [126, 486] on icon "button" at bounding box center [127, 482] width 8 height 10
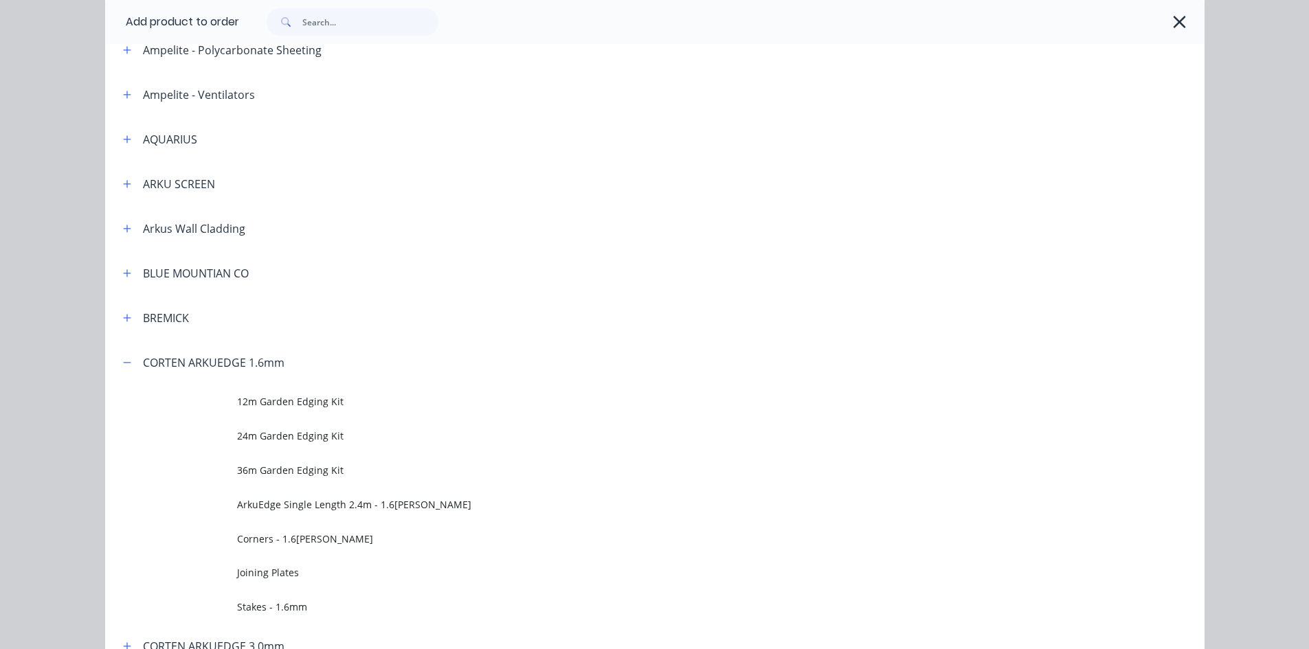
scroll to position [618, 0]
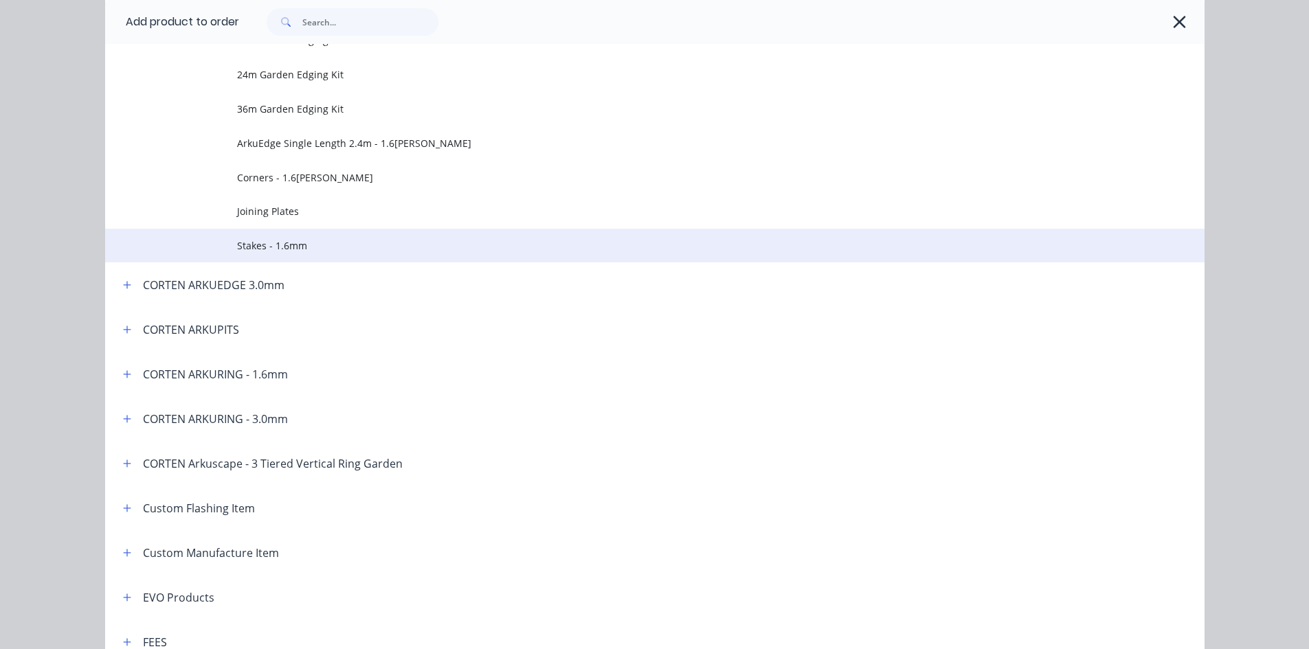
click at [321, 251] on span "Stakes - 1.6mm" at bounding box center [624, 245] width 774 height 14
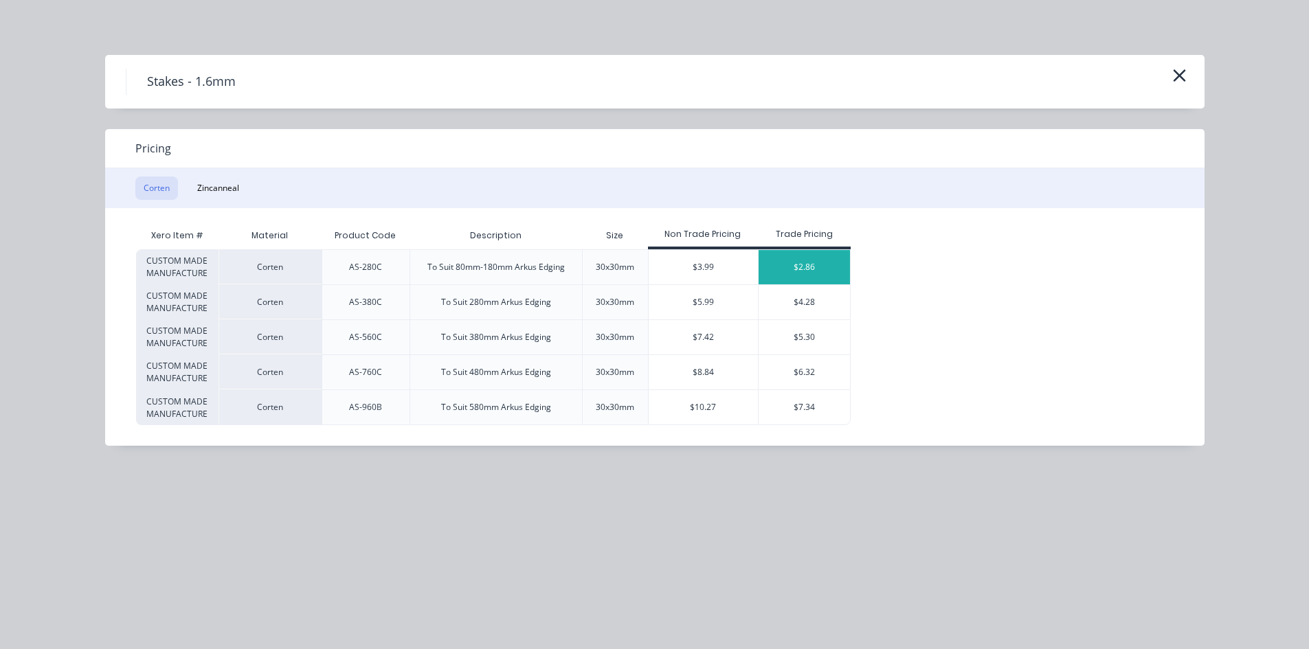
click at [834, 260] on div "$2.86" at bounding box center [803, 267] width 91 height 34
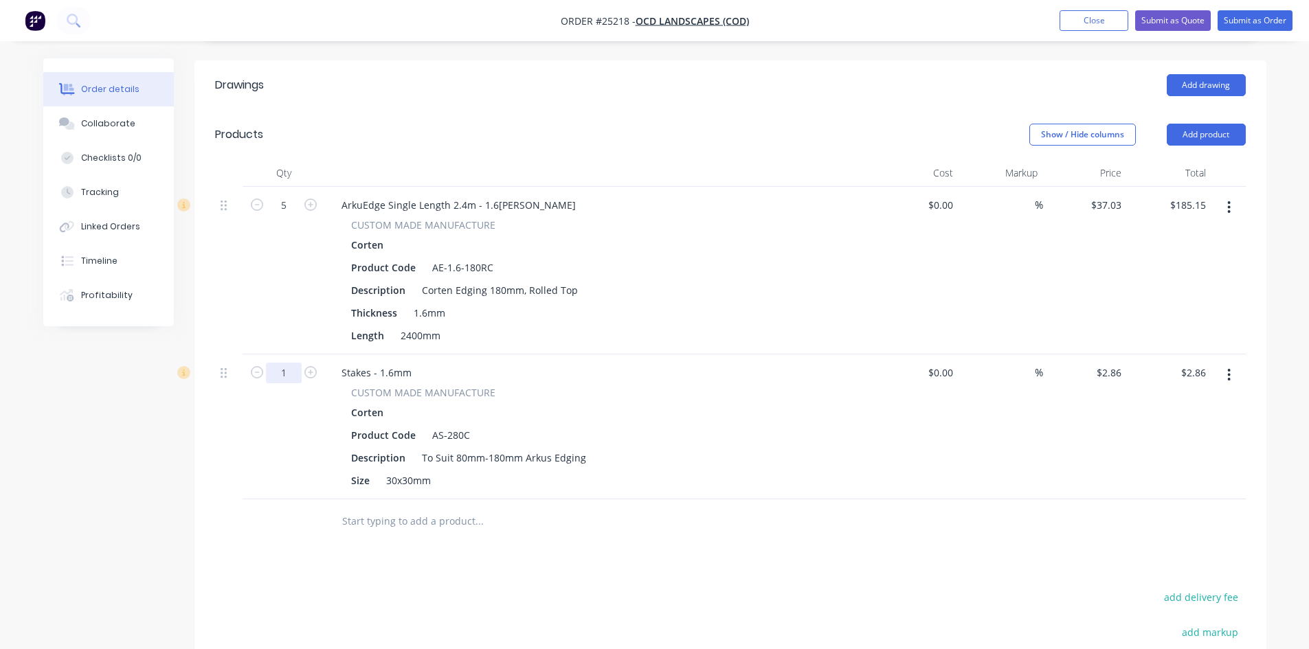
click at [290, 363] on input "1" at bounding box center [284, 373] width 36 height 21
type input "25"
type input "$71.50"
click at [150, 429] on div "Created by Max Created [DATE] Required [DATE] Assigned to Add team member Statu…" at bounding box center [654, 305] width 1223 height 1180
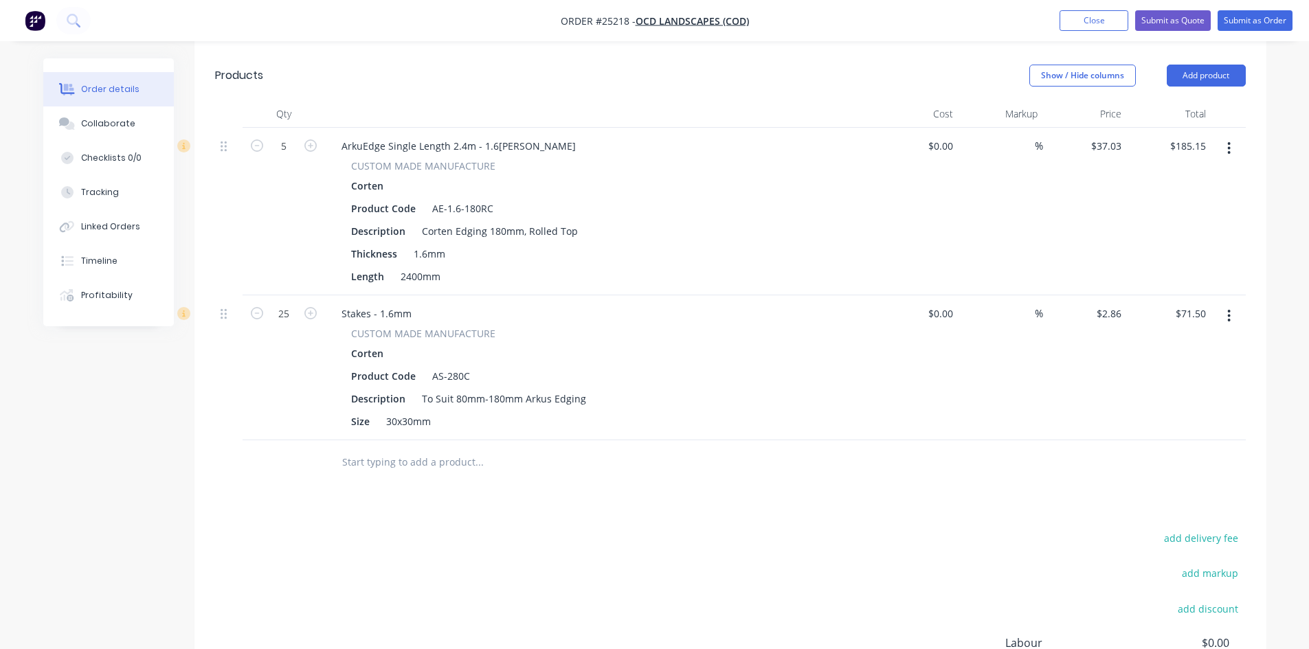
scroll to position [226, 0]
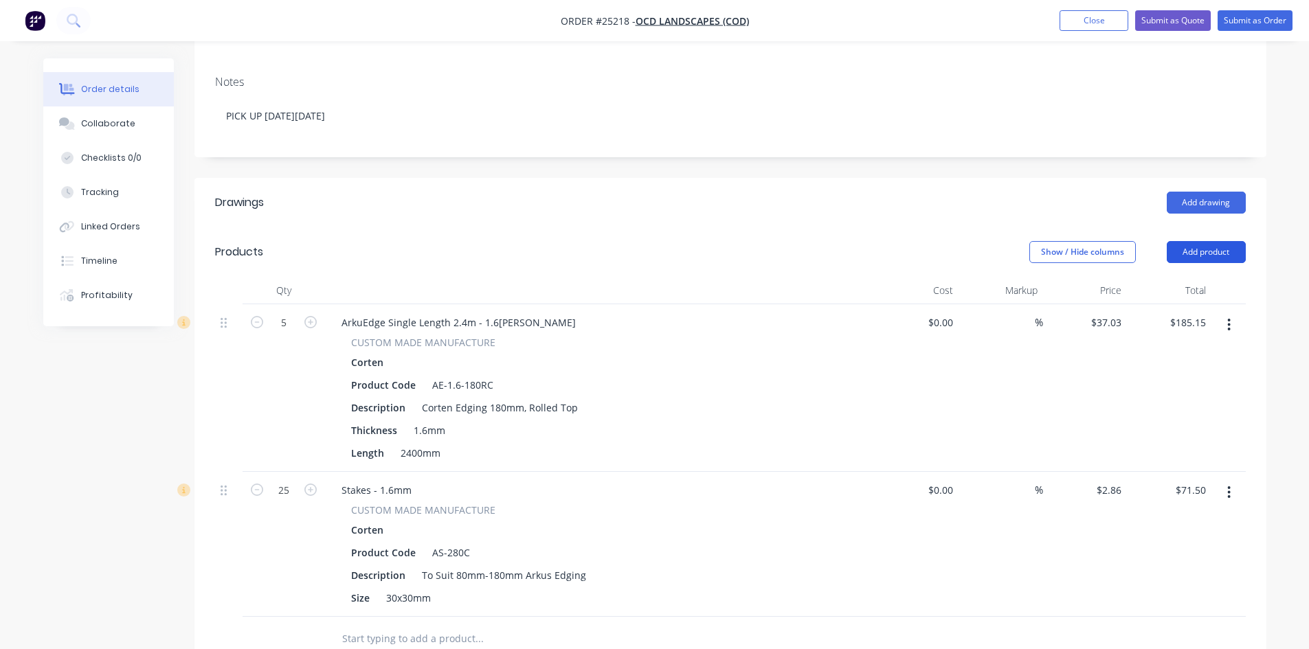
click at [1227, 241] on button "Add product" at bounding box center [1205, 252] width 79 height 22
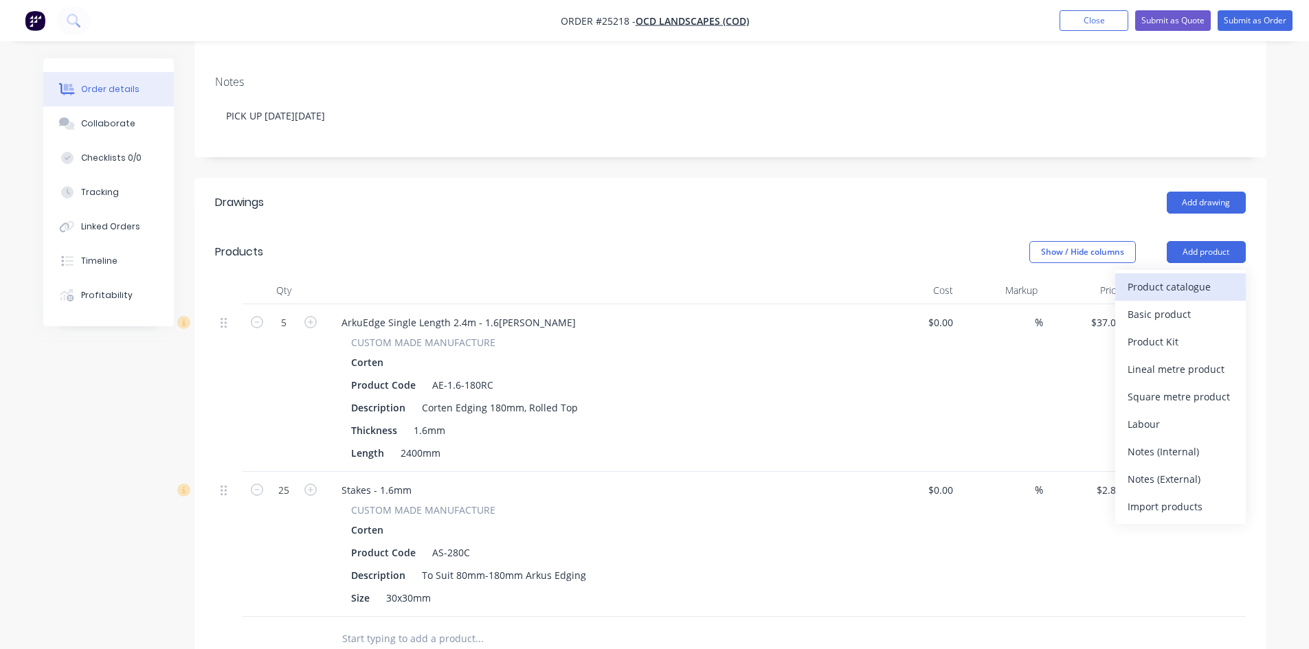
click at [1211, 277] on div "Product catalogue" at bounding box center [1180, 287] width 106 height 20
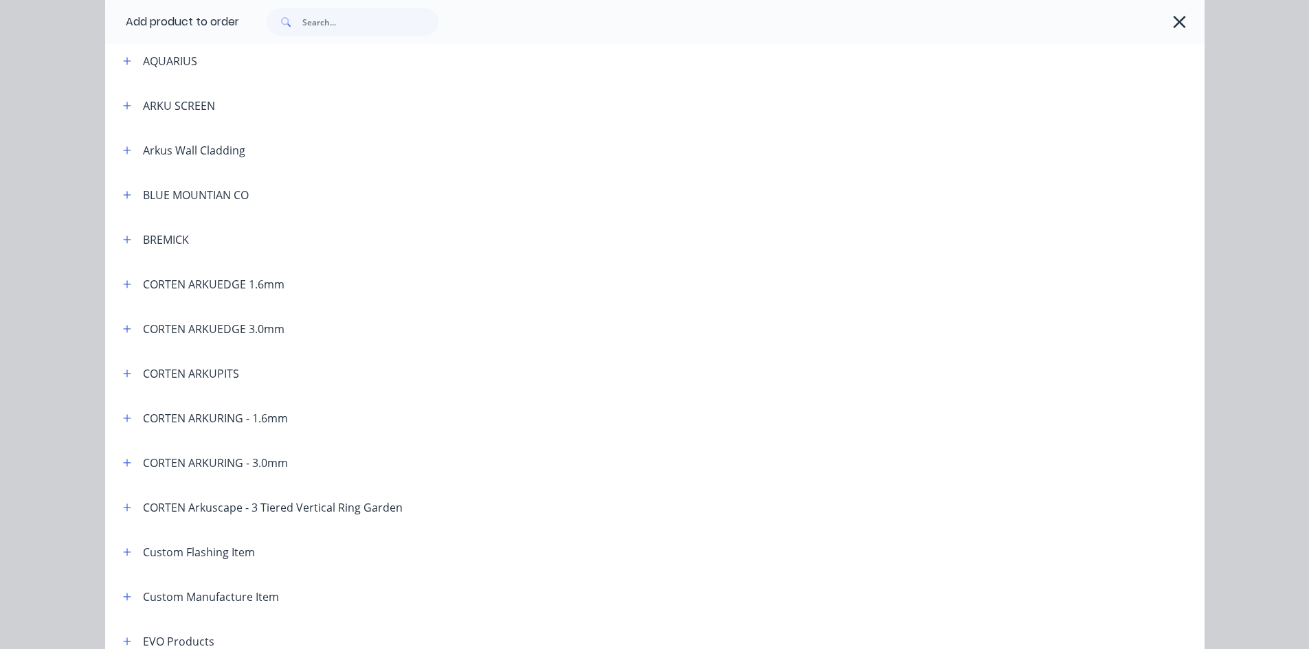
scroll to position [343, 0]
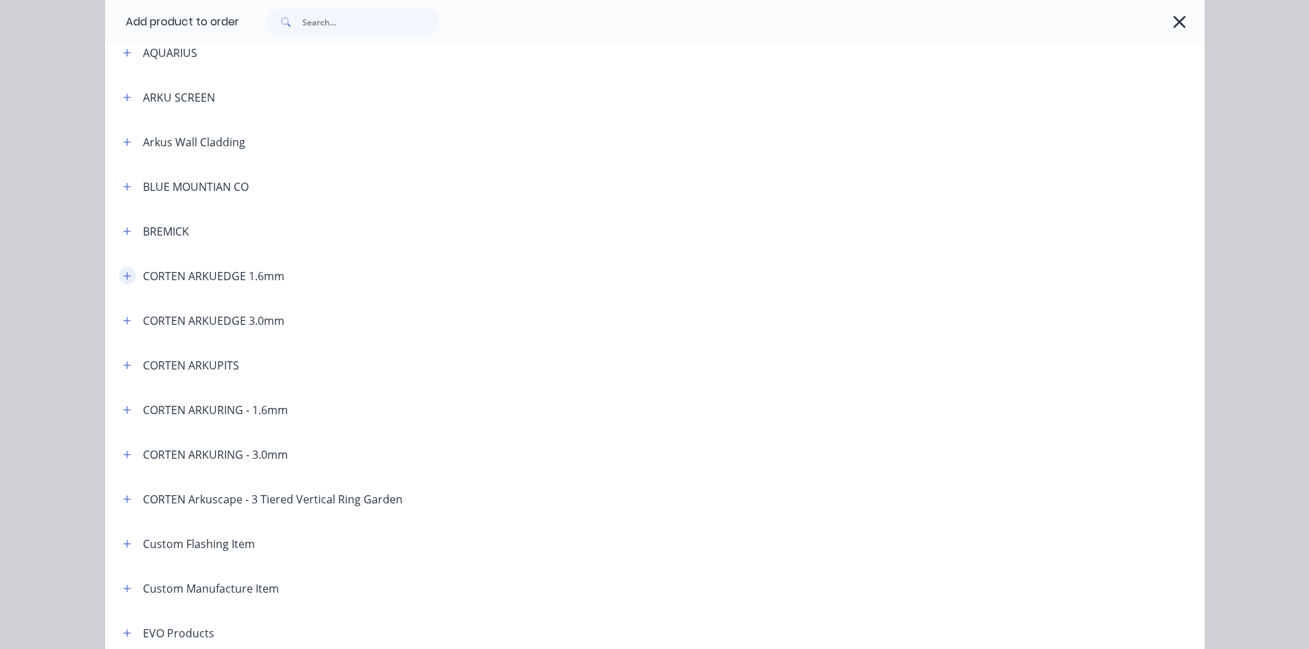
click at [123, 280] on icon "button" at bounding box center [127, 276] width 8 height 10
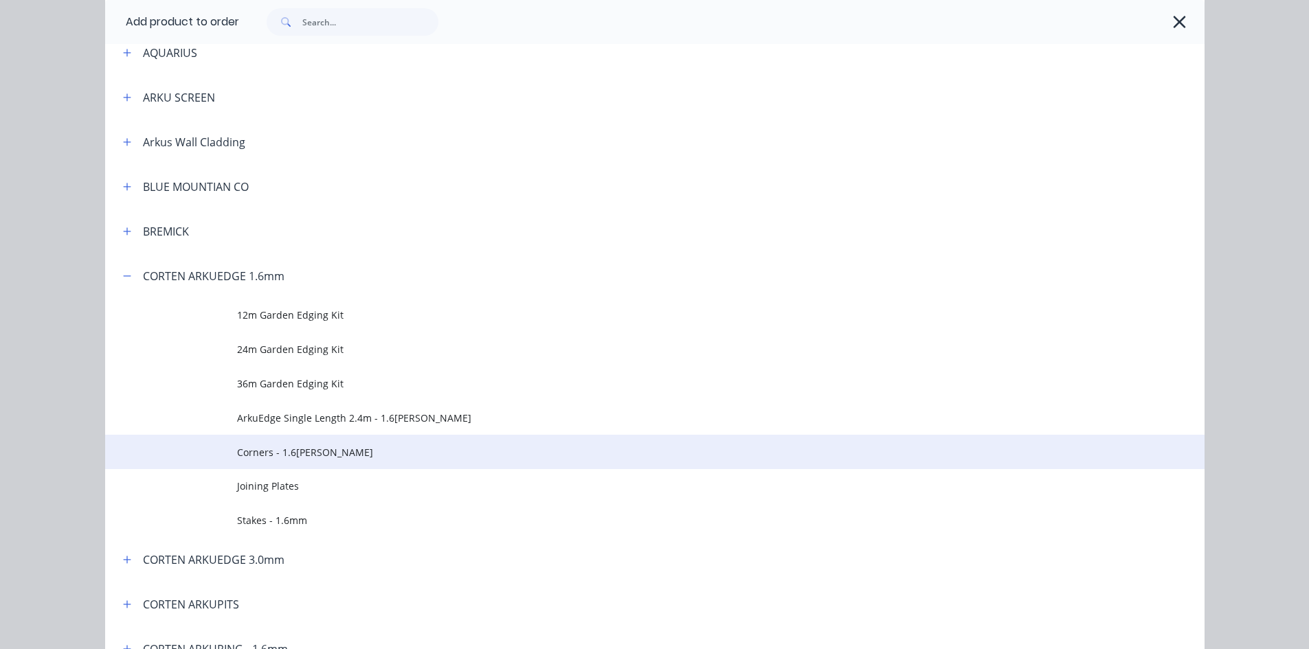
click at [370, 451] on span "Corners - 1.6[PERSON_NAME]" at bounding box center [624, 452] width 774 height 14
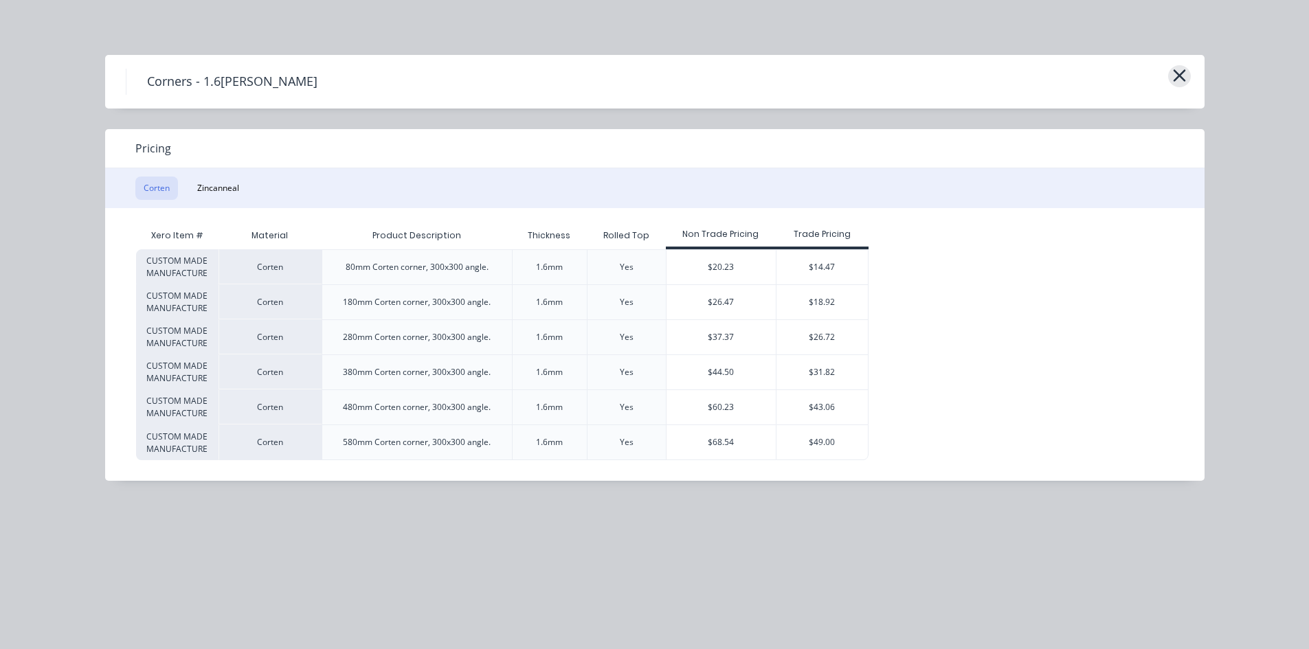
click at [1177, 76] on icon "button" at bounding box center [1179, 75] width 14 height 19
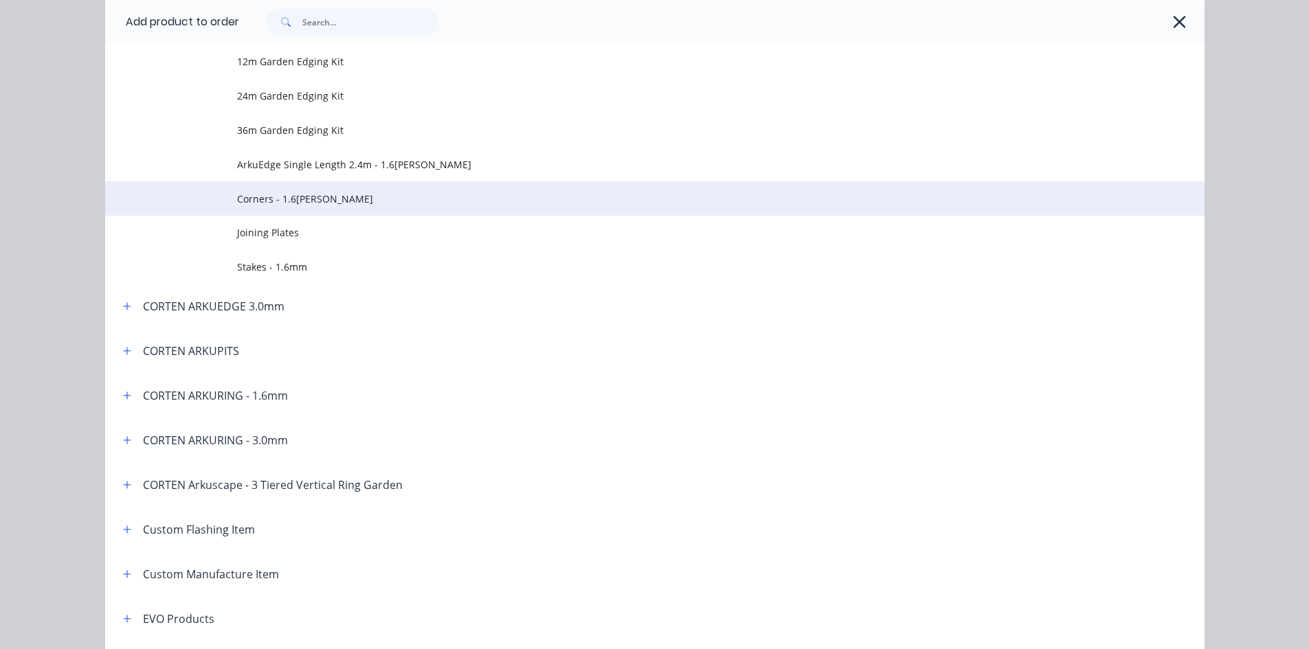
scroll to position [528, 0]
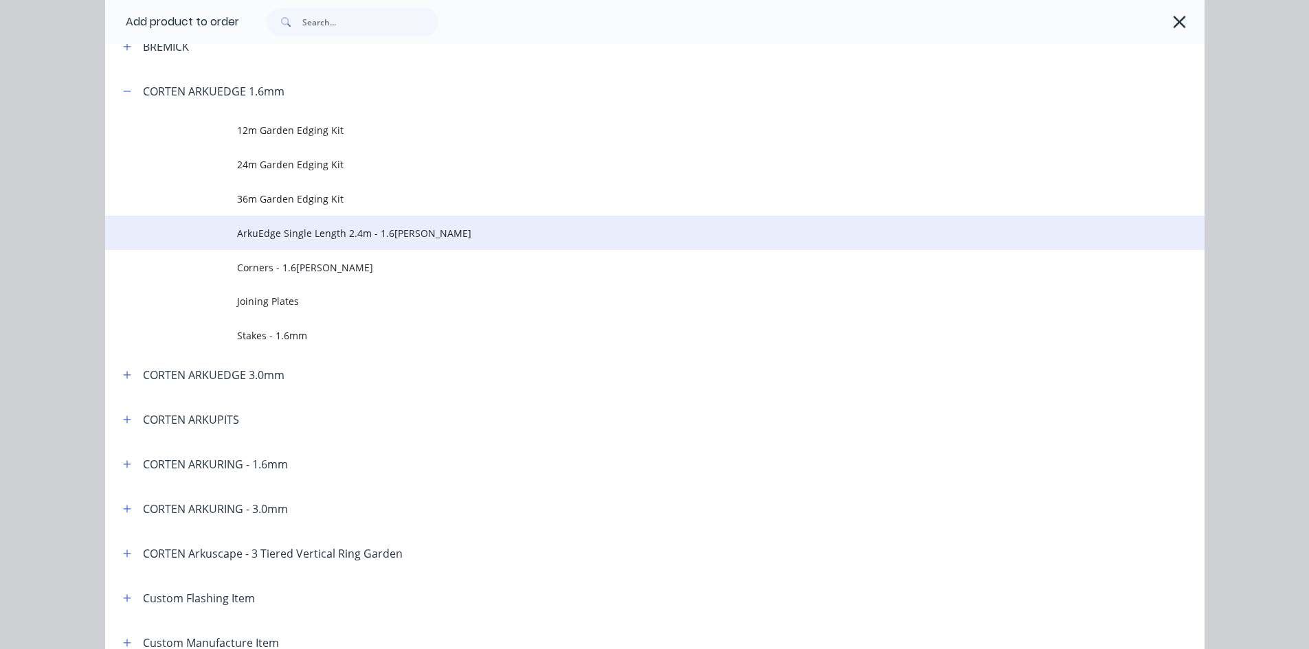
click at [370, 238] on span "ArkuEdge Single Length 2.4m - 1.6[PERSON_NAME]" at bounding box center [624, 233] width 774 height 14
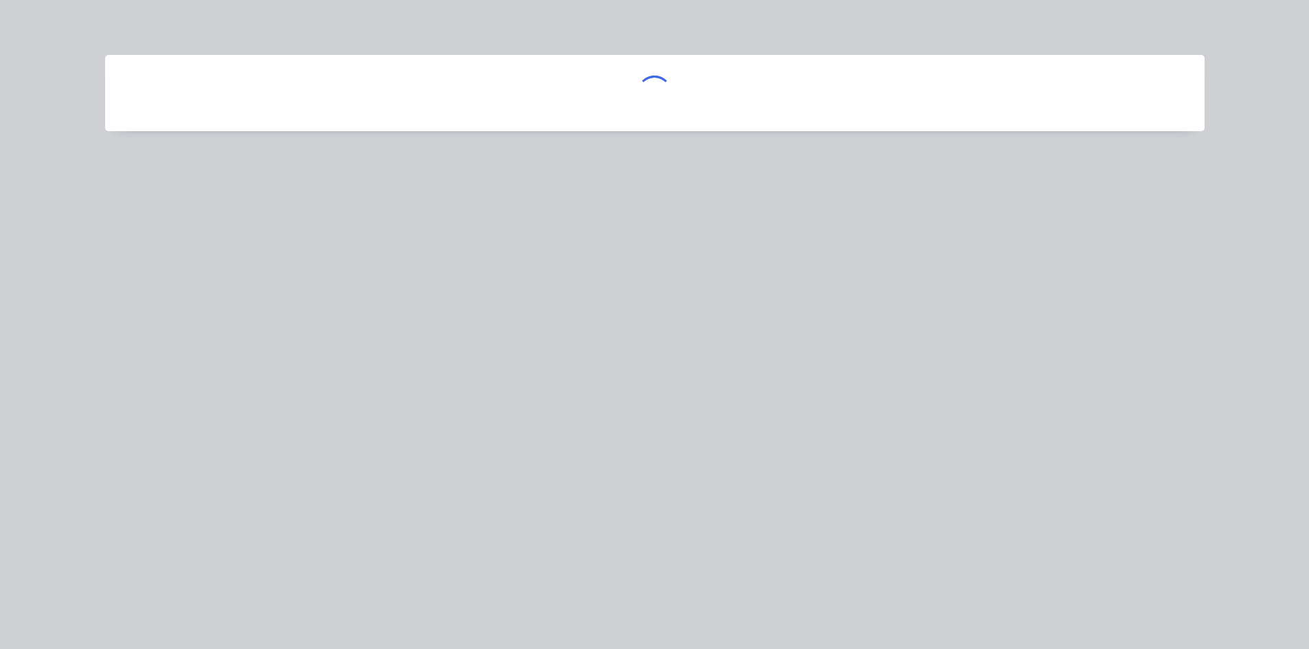
scroll to position [0, 0]
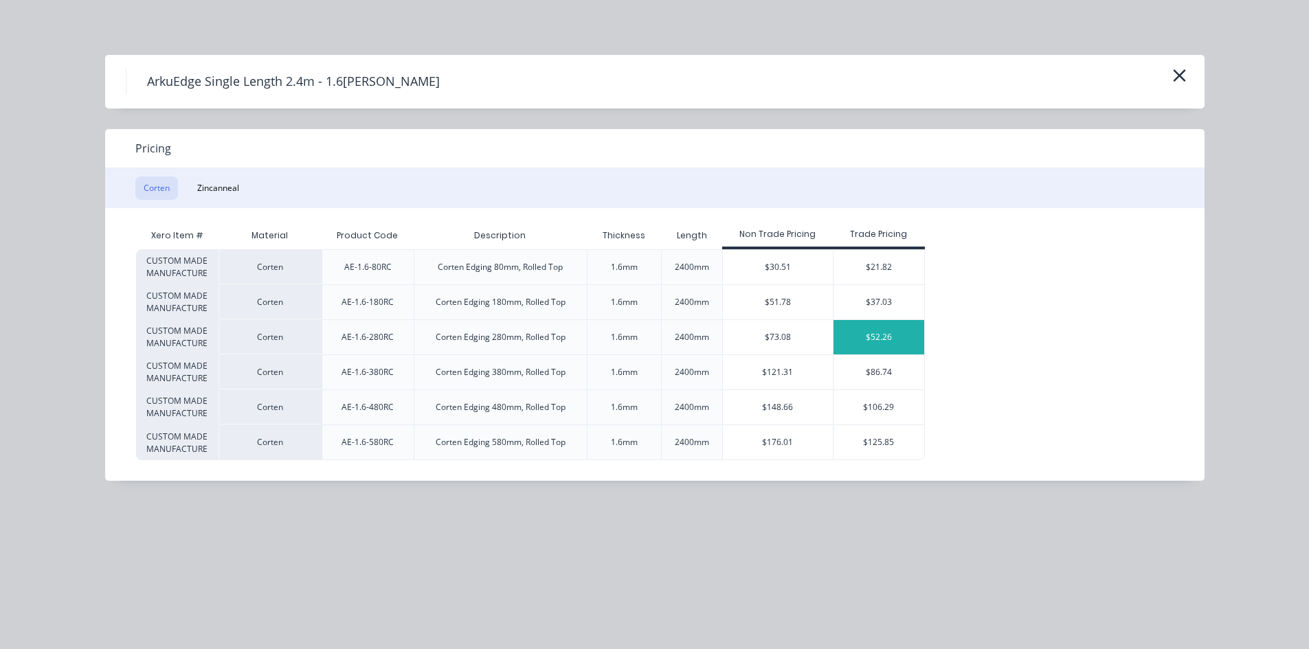
click at [901, 333] on div "$52.26" at bounding box center [878, 337] width 91 height 34
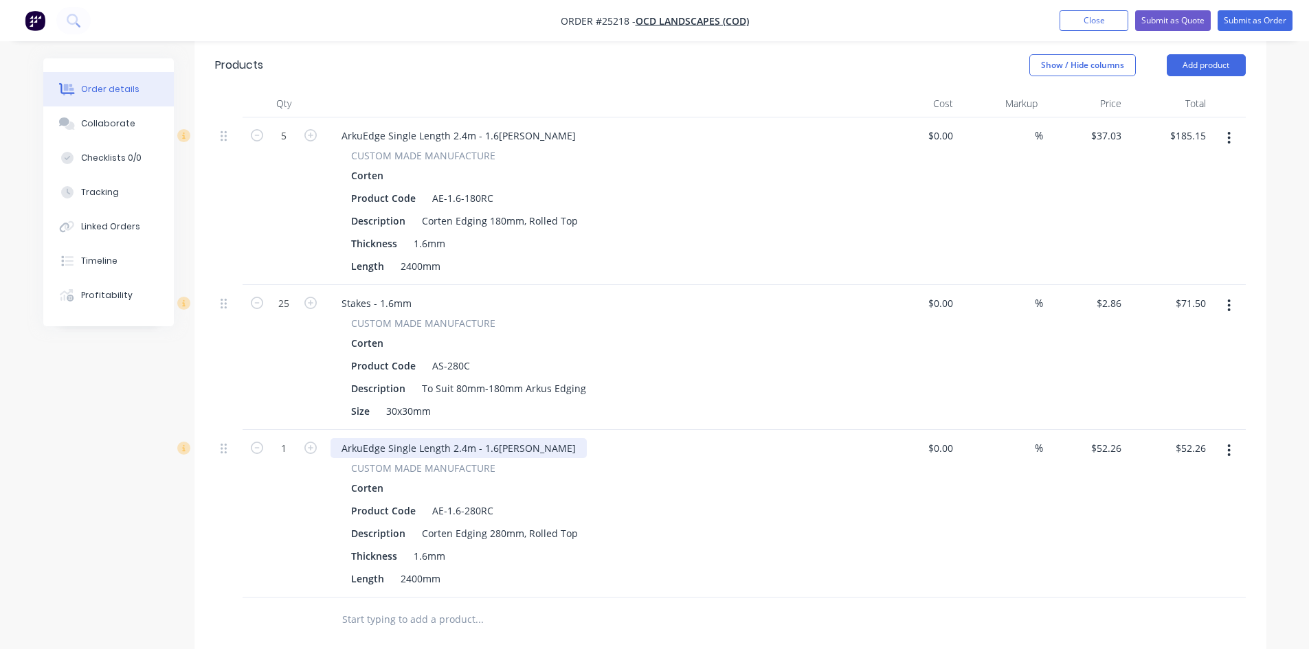
scroll to position [432, 0]
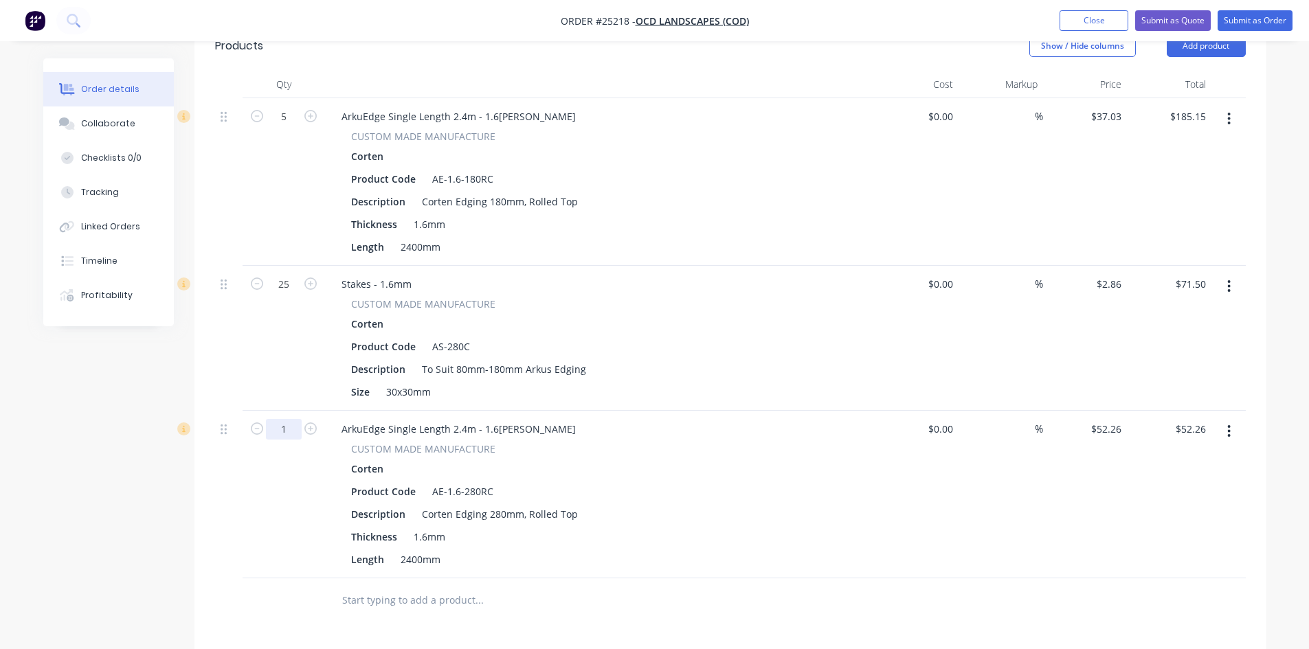
click at [291, 419] on input "1" at bounding box center [284, 429] width 36 height 21
type input "8"
type input "$418.08"
click at [88, 508] on div "Created by Max Created [DATE] Required [DATE] Assigned to Add team member Statu…" at bounding box center [654, 299] width 1223 height 1347
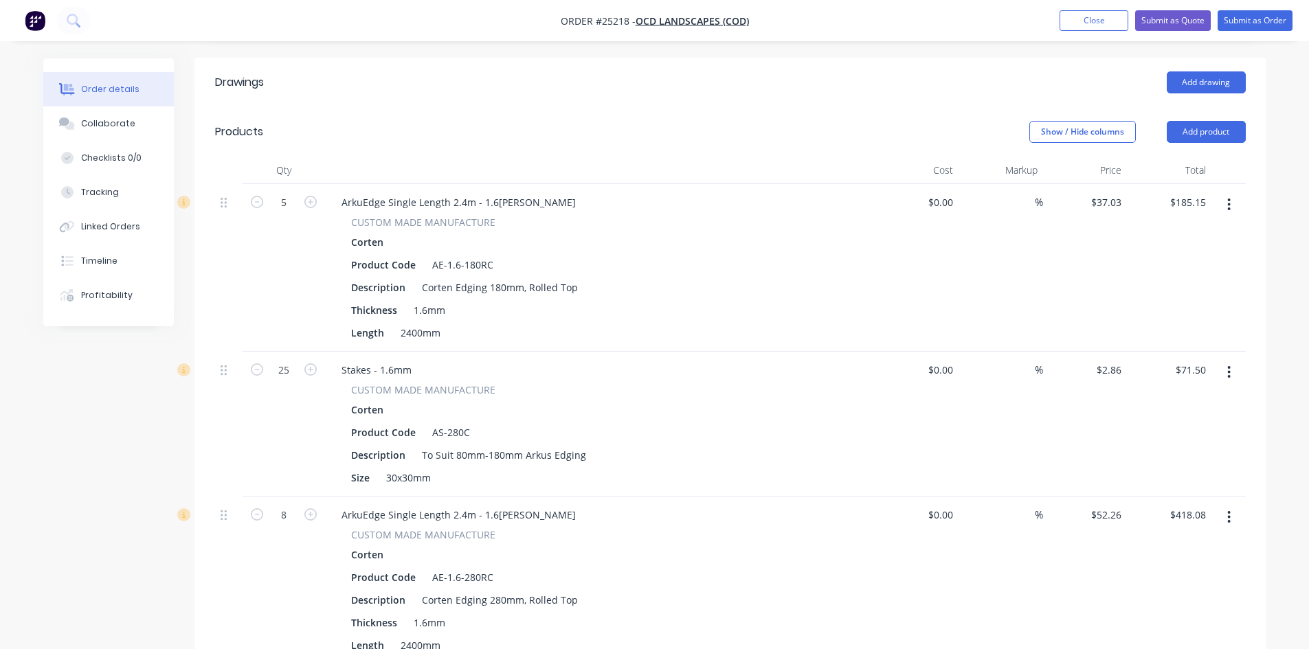
scroll to position [343, 0]
click at [1232, 124] on button "Add product" at bounding box center [1205, 135] width 79 height 22
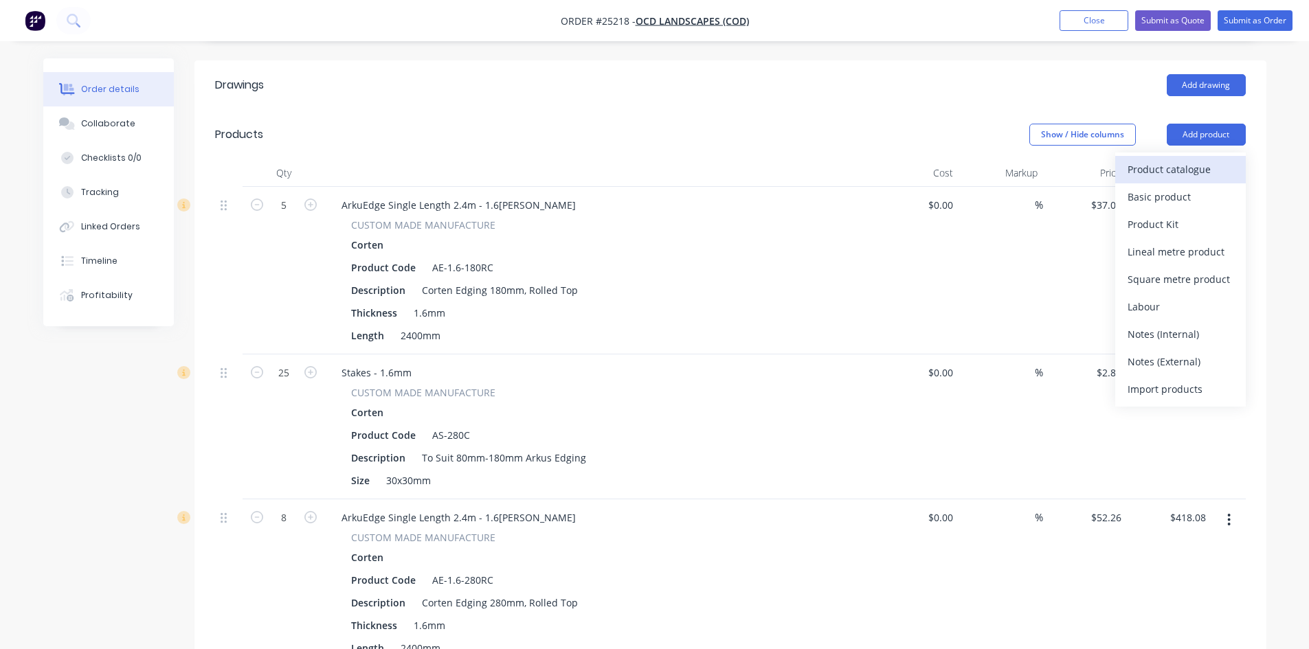
click at [1212, 159] on div "Product catalogue" at bounding box center [1180, 169] width 106 height 20
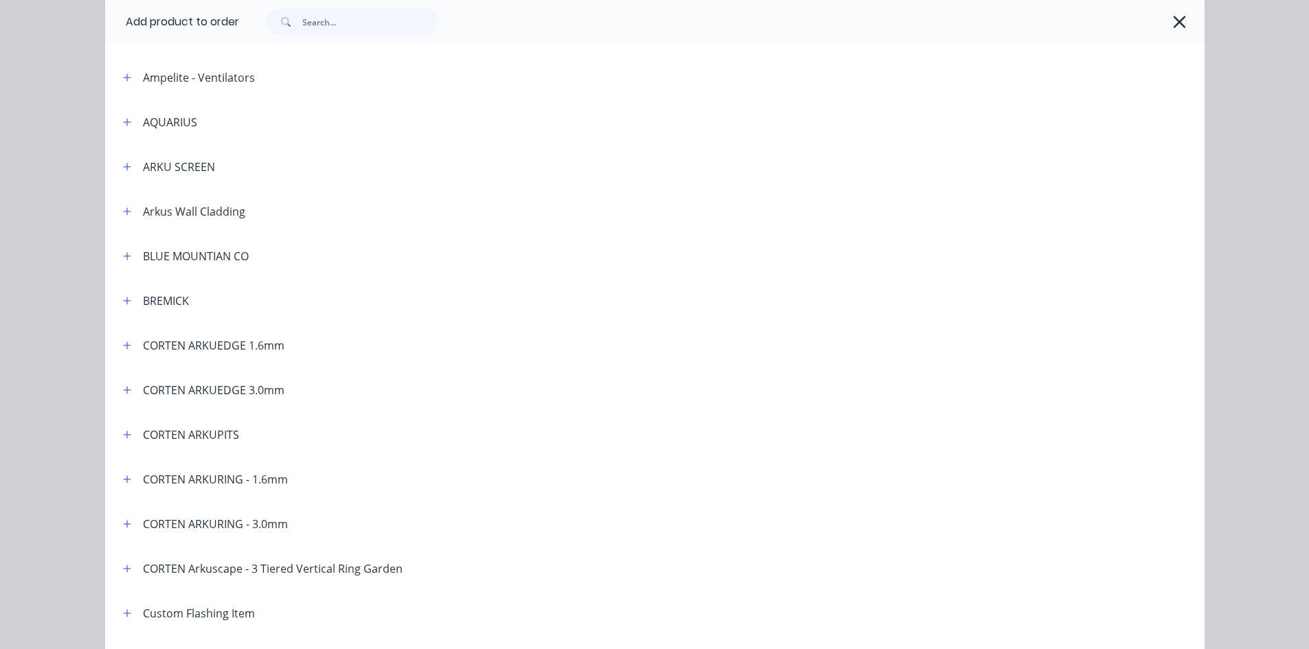
scroll to position [275, 0]
click at [124, 348] on icon "button" at bounding box center [127, 345] width 8 height 10
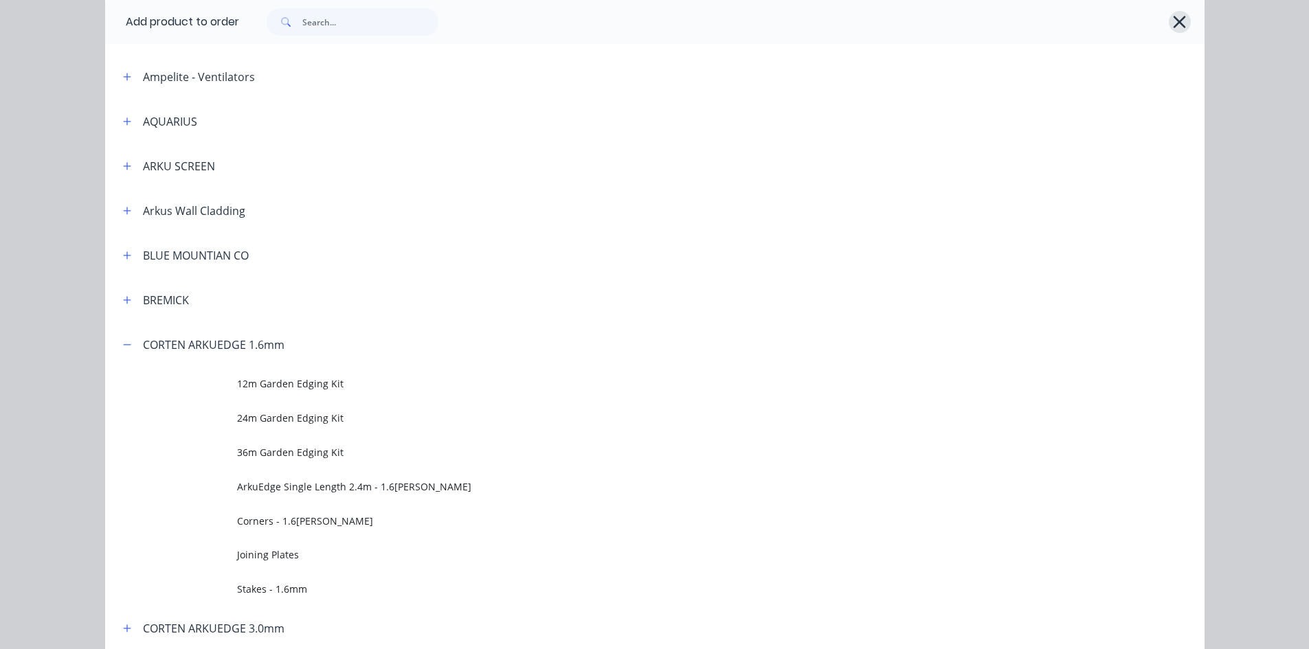
click at [1172, 22] on icon "button" at bounding box center [1179, 21] width 14 height 19
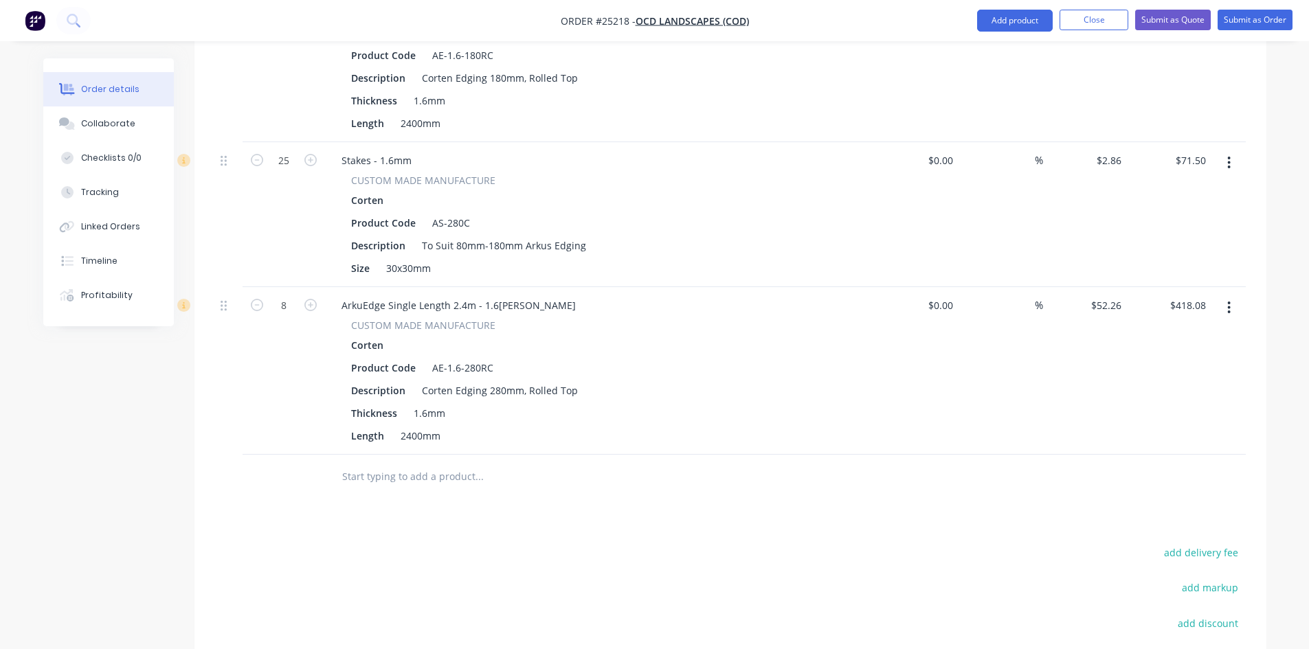
scroll to position [531, 0]
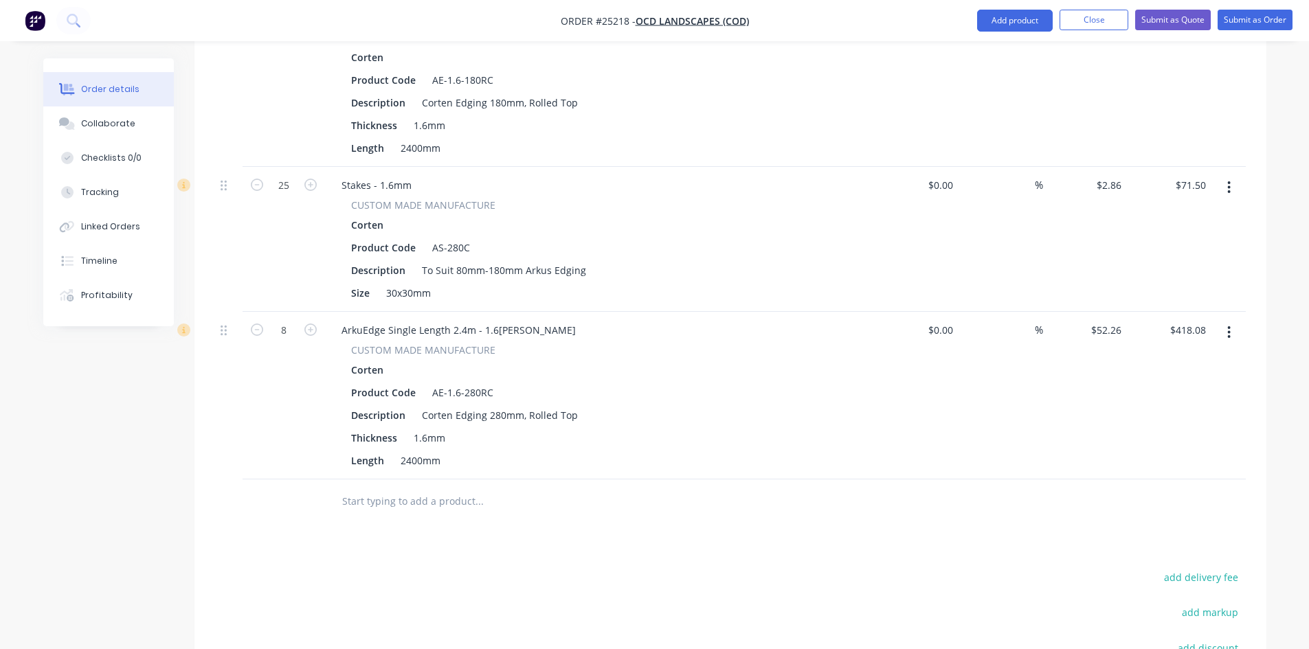
click at [1228, 325] on icon "button" at bounding box center [1228, 332] width 3 height 15
click at [904, 548] on div "Drawings Add drawing Products Show / Hide columns Add product Qty Cost Markup P…" at bounding box center [730, 363] width 1072 height 981
click at [1005, 23] on button "Add product" at bounding box center [1015, 21] width 76 height 22
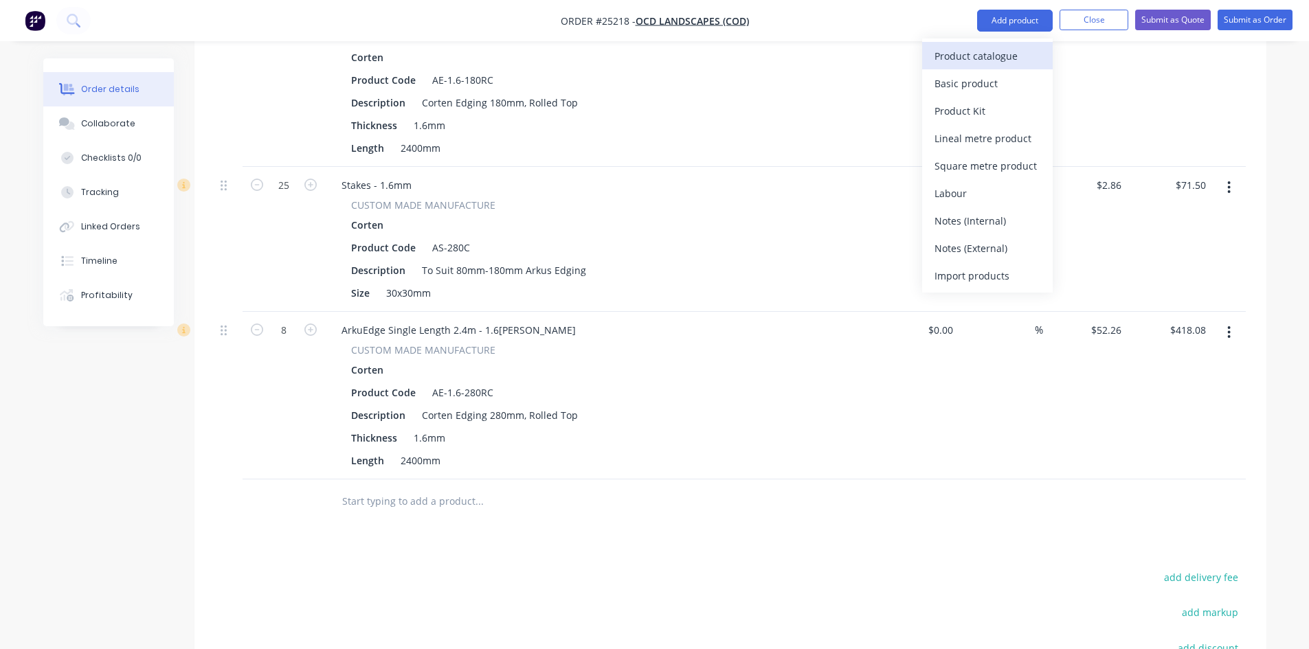
click at [993, 63] on div "Product catalogue" at bounding box center [987, 56] width 106 height 20
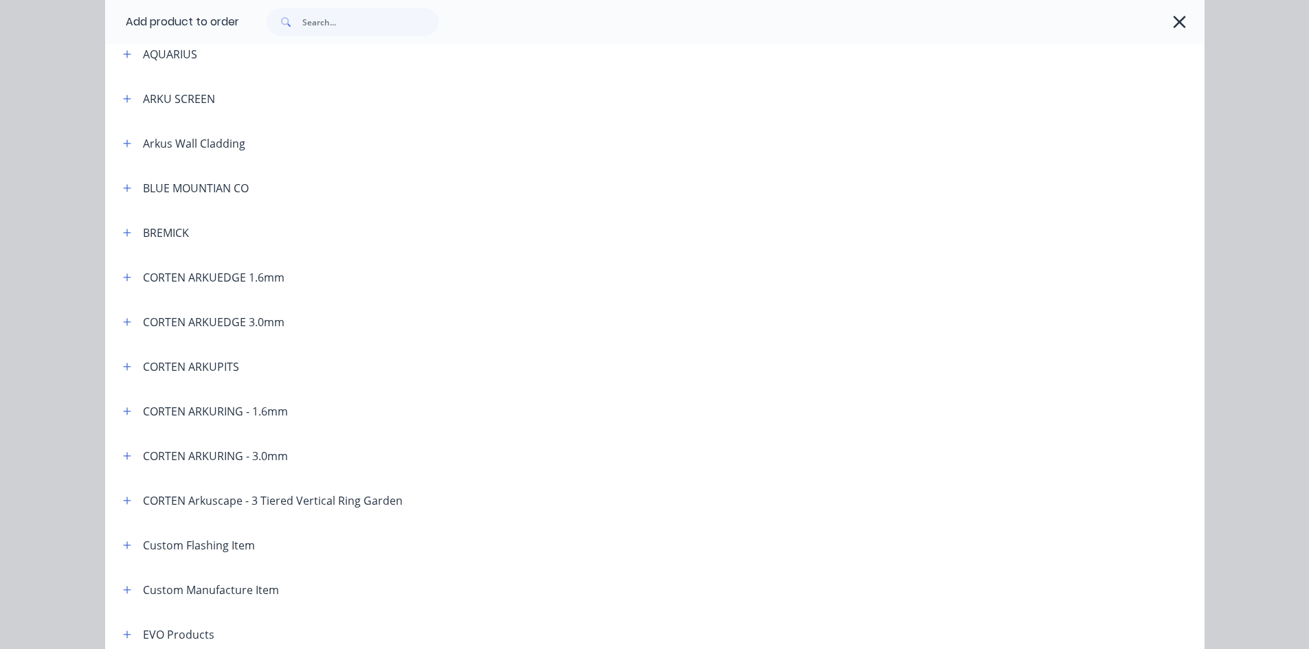
scroll to position [343, 0]
click at [124, 279] on icon "button" at bounding box center [127, 276] width 8 height 10
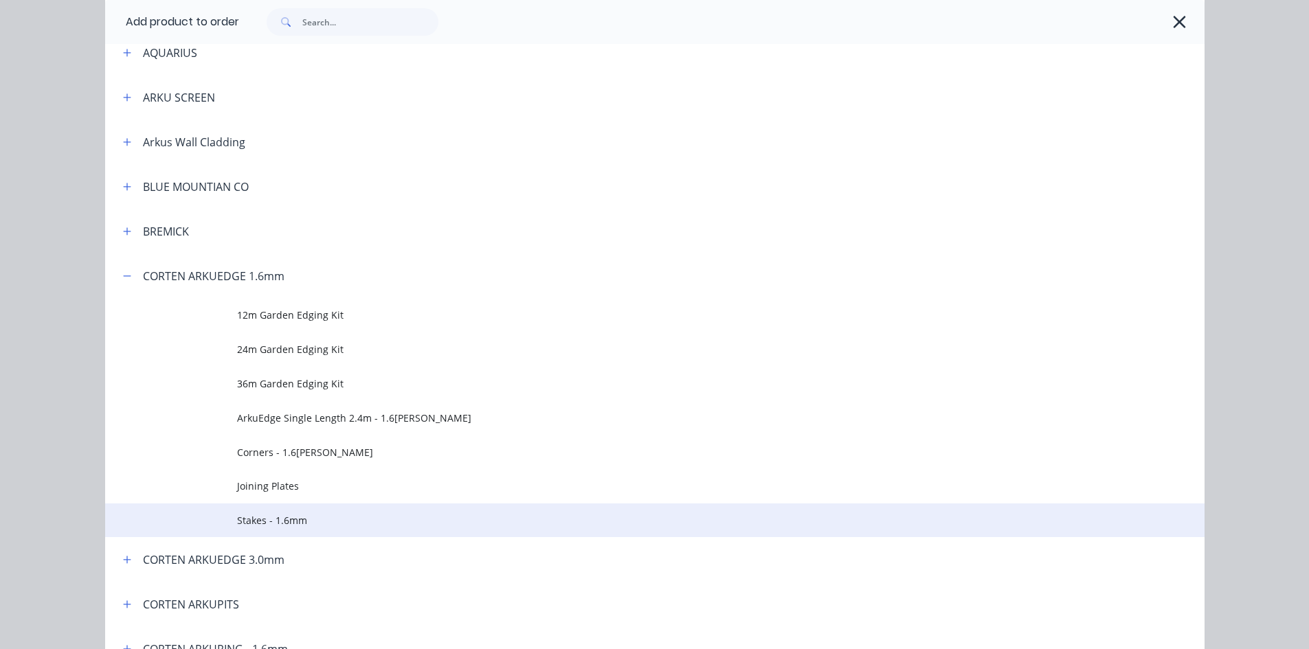
click at [332, 521] on span "Stakes - 1.6mm" at bounding box center [624, 520] width 774 height 14
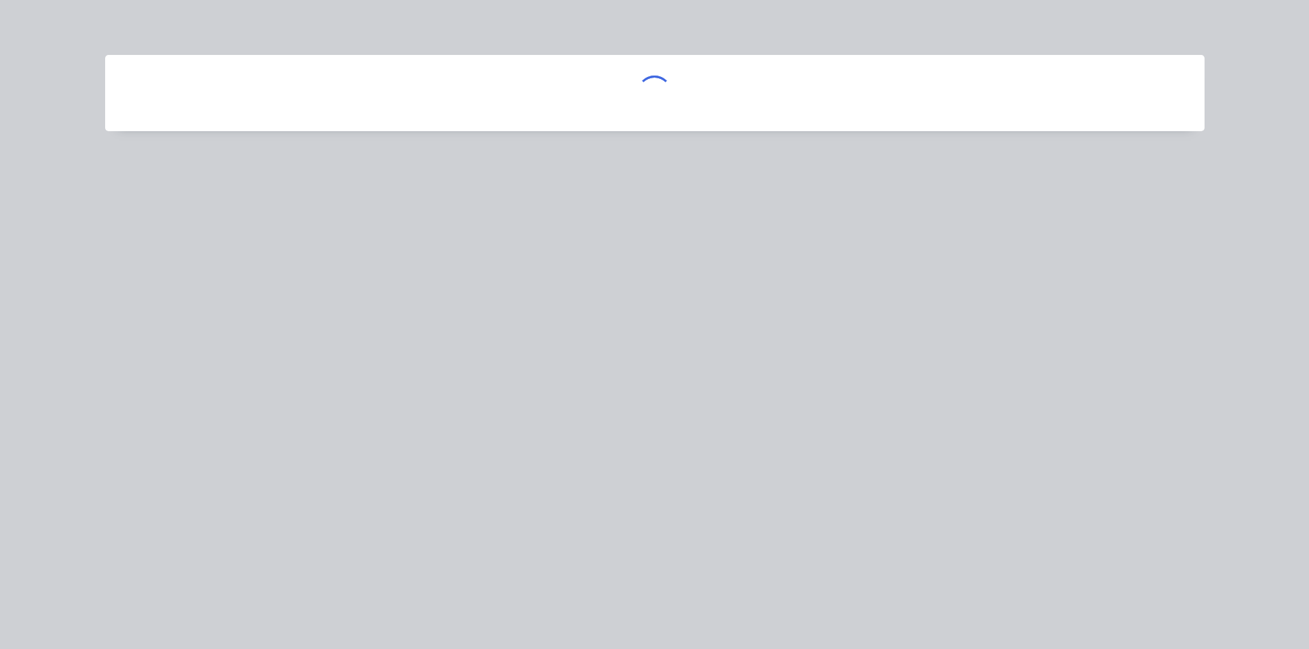
scroll to position [0, 0]
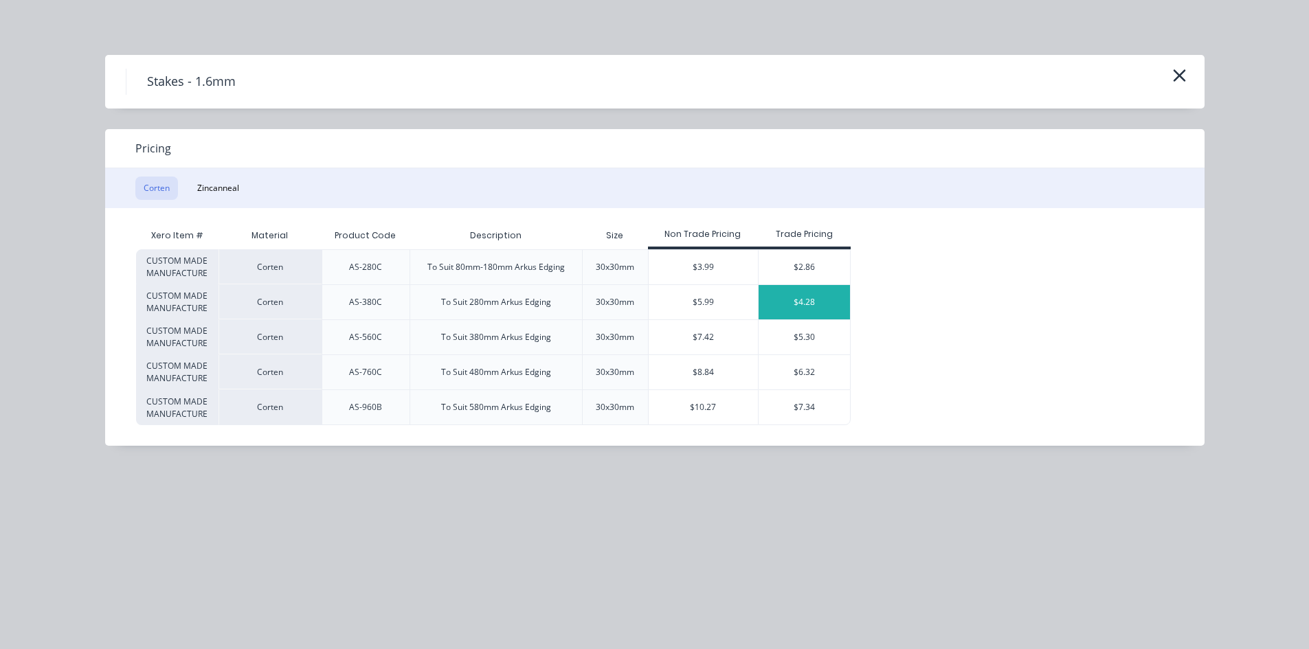
click at [835, 299] on div "$4.28" at bounding box center [803, 302] width 91 height 34
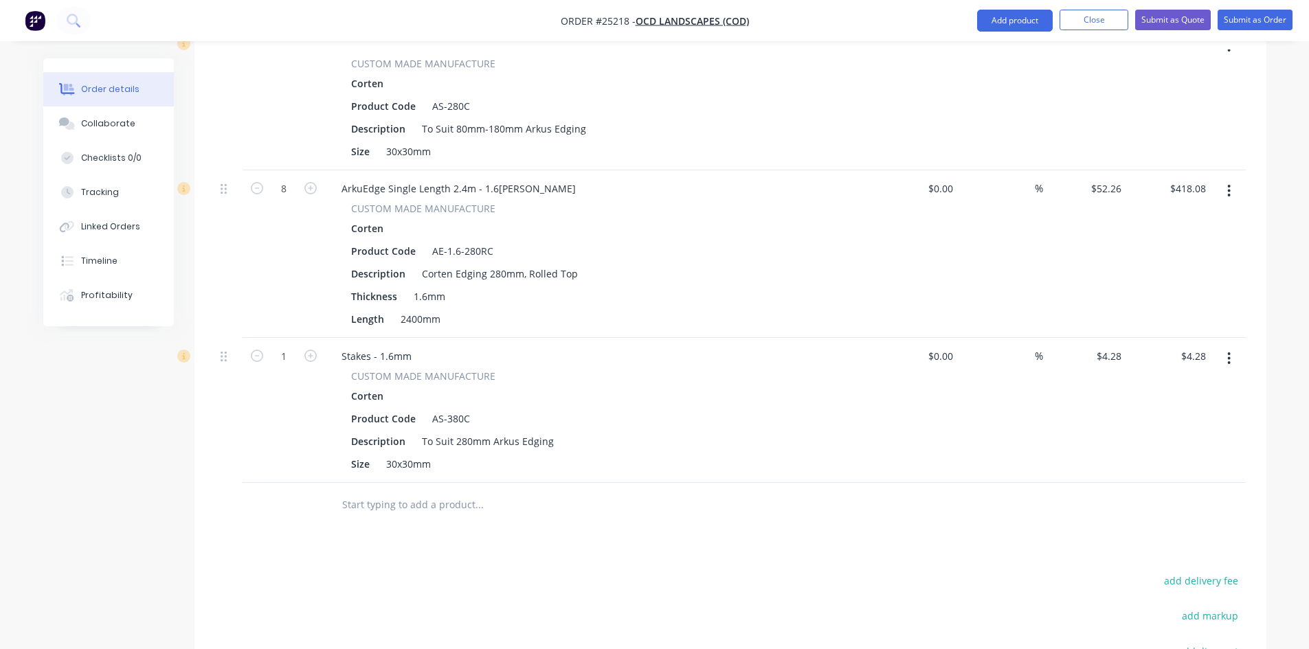
scroll to position [668, 0]
click at [287, 350] on input "1" at bounding box center [284, 360] width 36 height 21
type input "40"
click at [474, 532] on div "Drawings Add drawing Products Show / Hide columns Add product Qty Cost Markup P…" at bounding box center [730, 299] width 1072 height 1126
type input "$171.20"
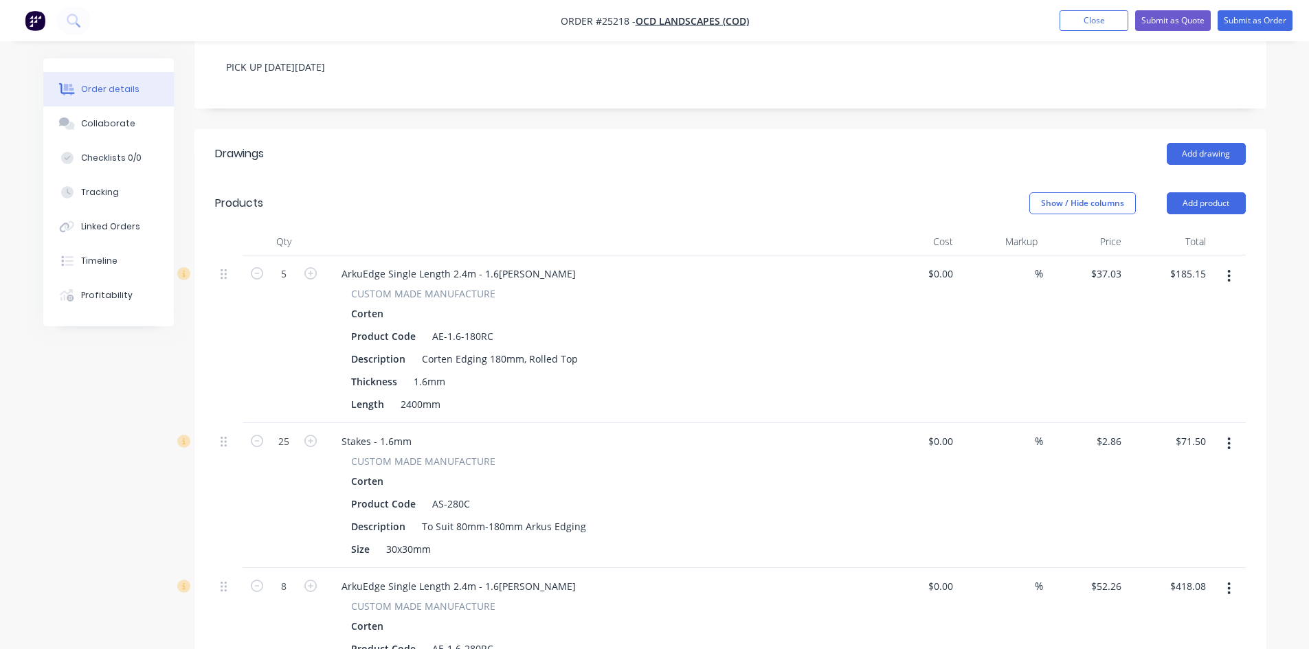
scroll to position [264, 0]
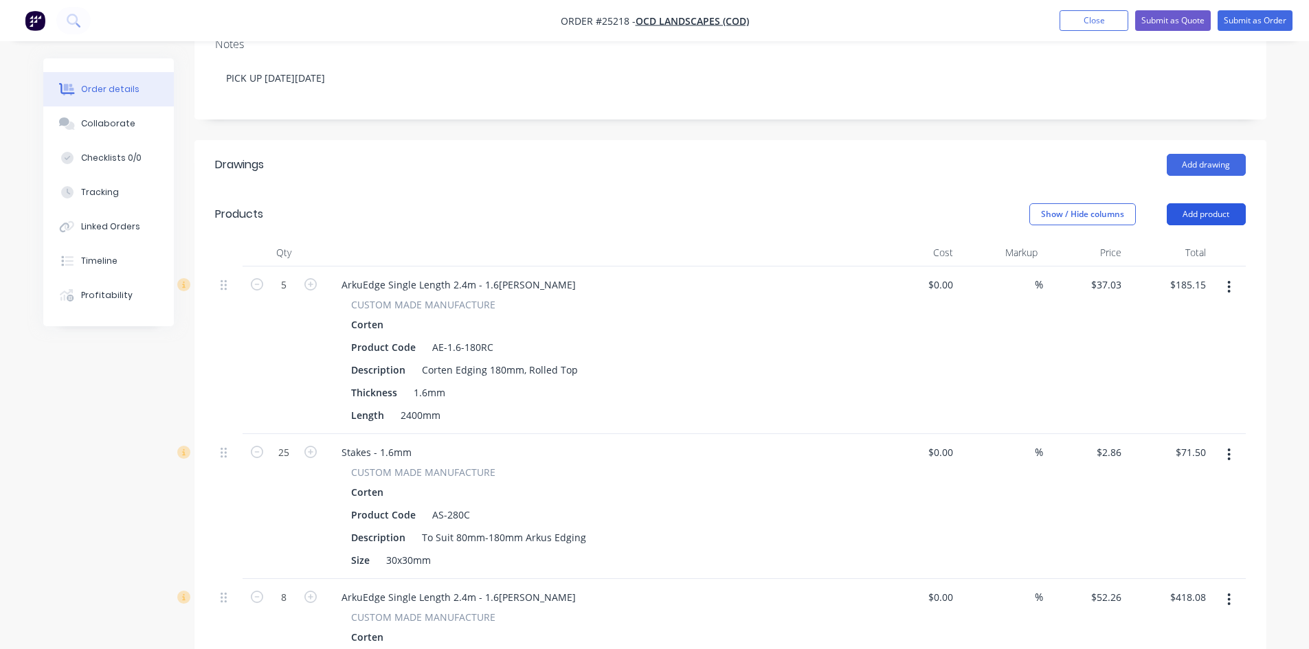
click at [1221, 203] on button "Add product" at bounding box center [1205, 214] width 79 height 22
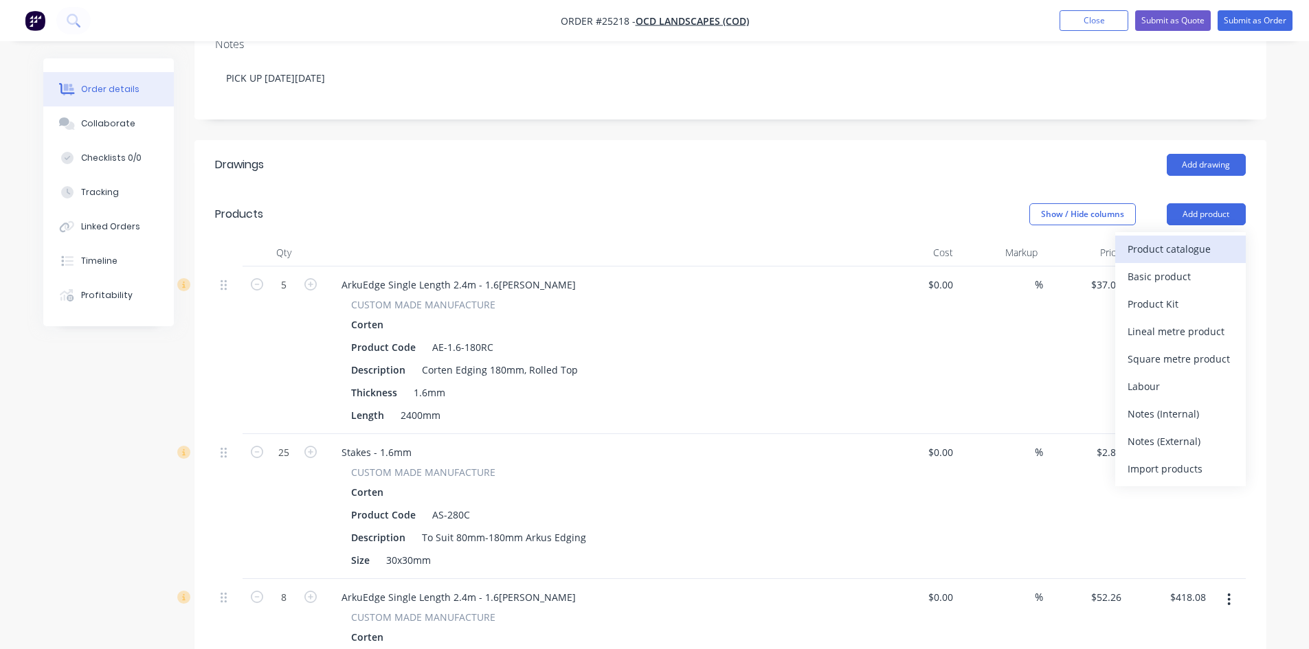
click at [1217, 239] on div "Product catalogue" at bounding box center [1180, 249] width 106 height 20
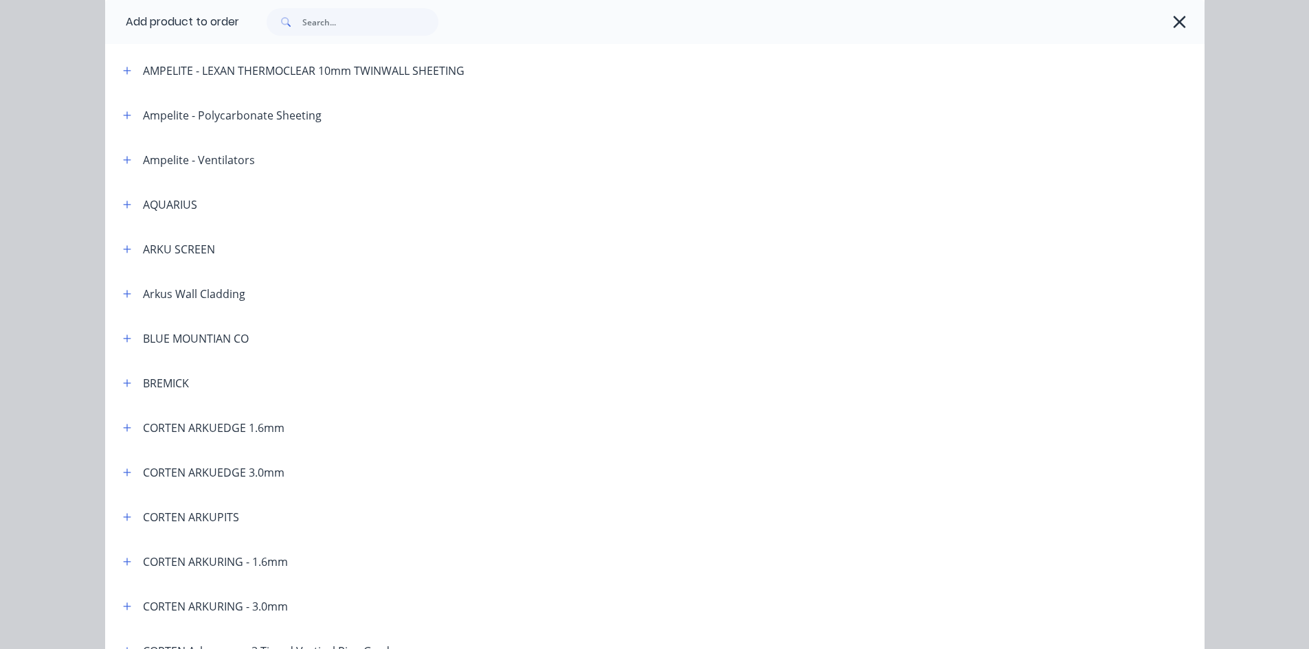
scroll to position [275, 0]
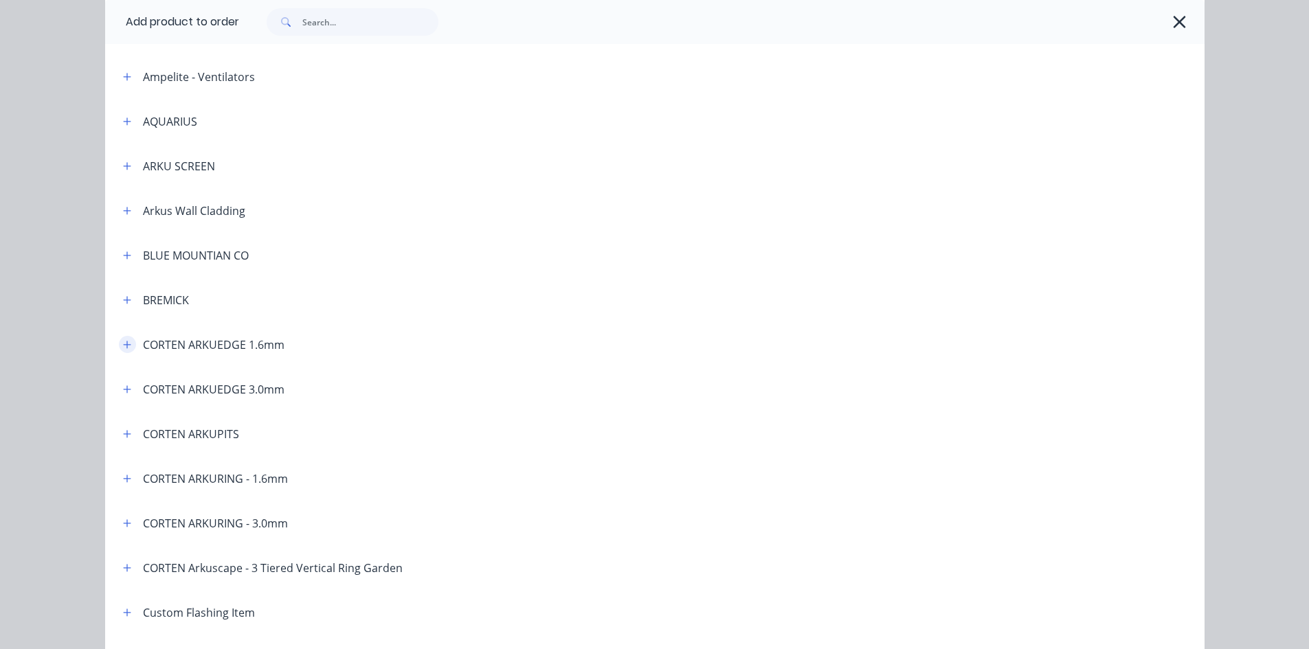
click at [123, 346] on icon "button" at bounding box center [127, 345] width 8 height 8
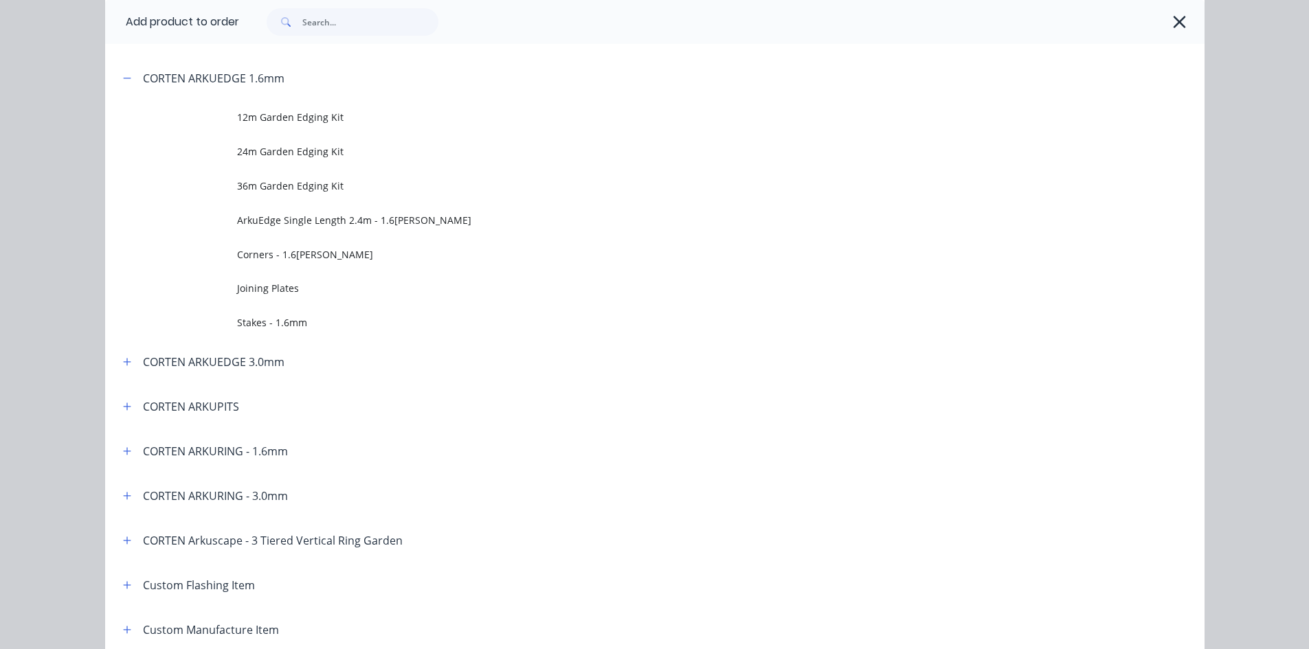
scroll to position [550, 0]
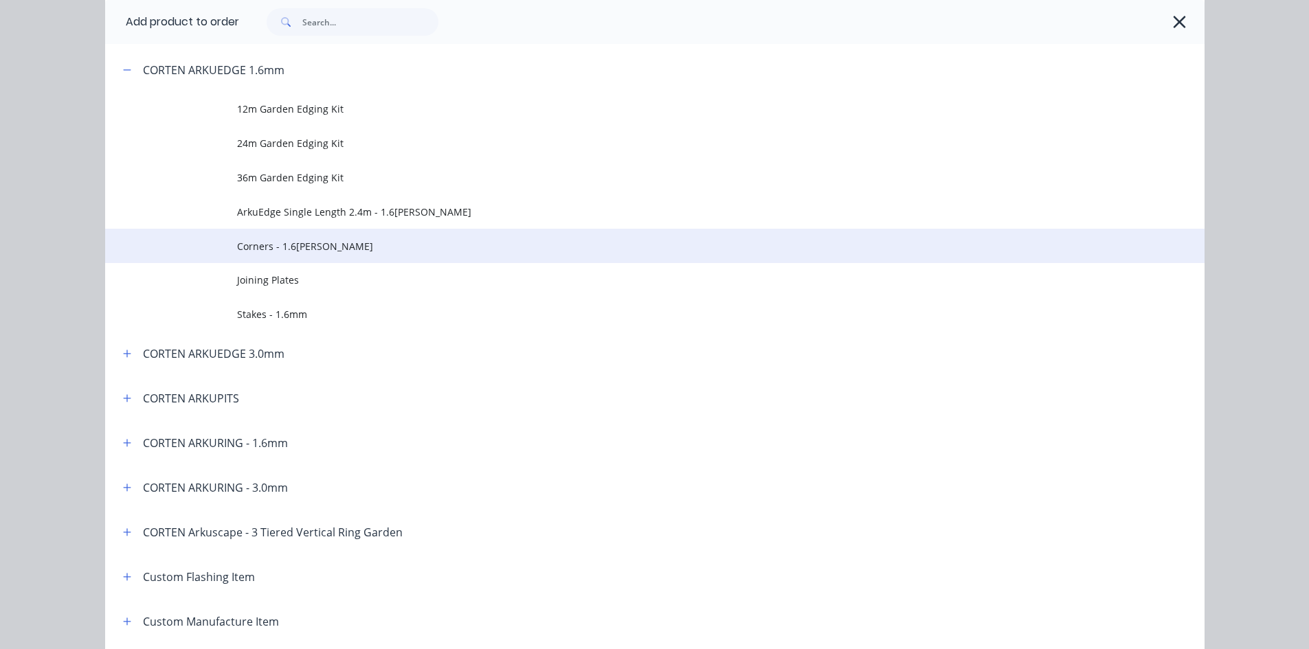
click at [314, 247] on span "Corners - 1.6[PERSON_NAME]" at bounding box center [624, 246] width 774 height 14
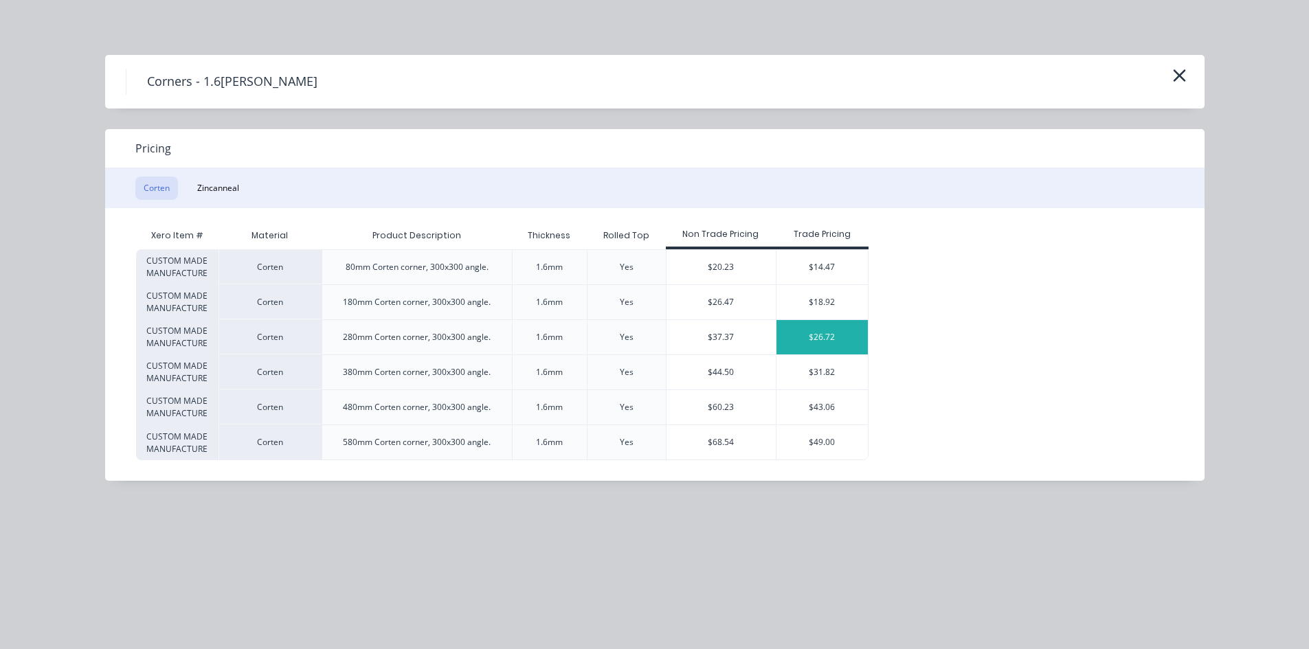
click at [856, 332] on div "$26.72" at bounding box center [821, 337] width 91 height 34
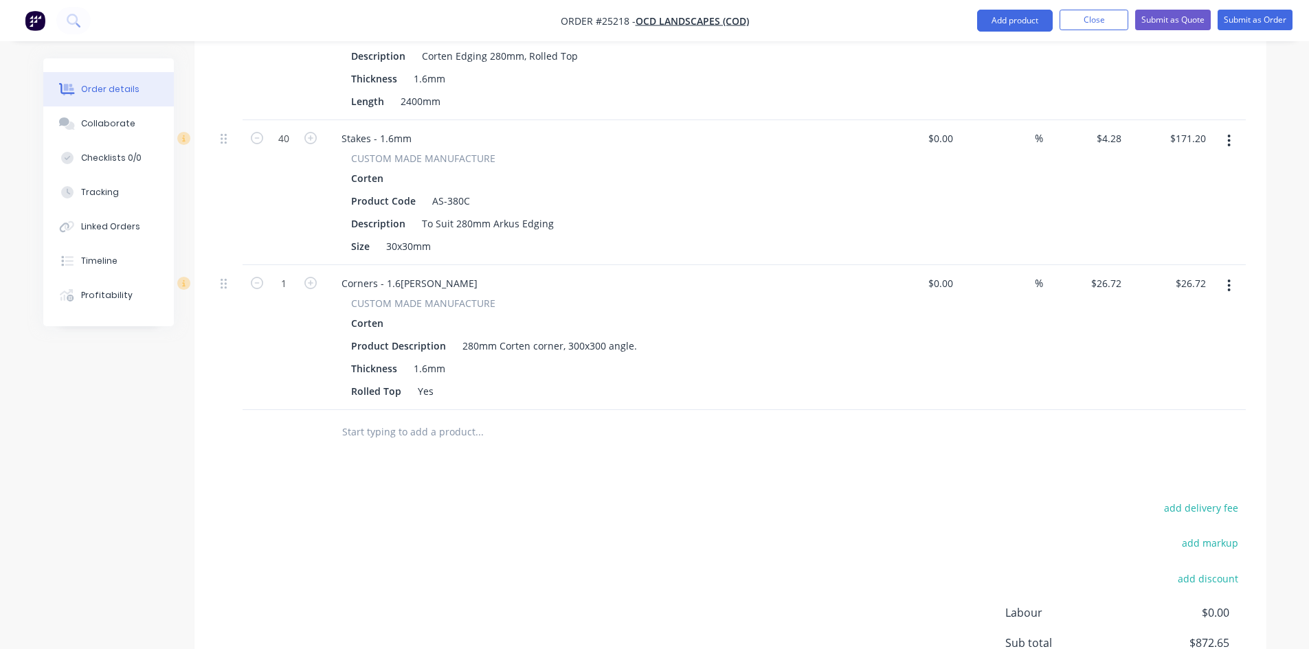
scroll to position [951, 0]
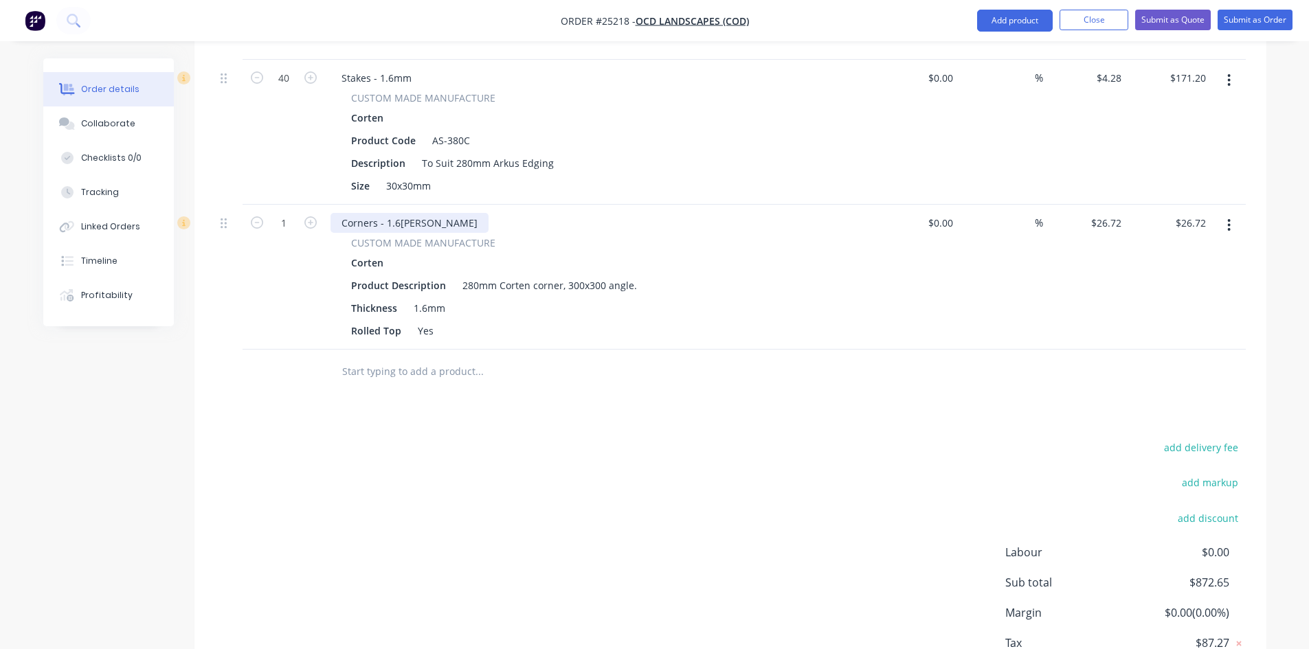
click at [452, 213] on div "Corners - 1.6[PERSON_NAME]" at bounding box center [409, 223] width 158 height 20
drag, startPoint x: 520, startPoint y: 449, endPoint x: 509, endPoint y: 449, distance: 11.0
click at [517, 449] on div "add delivery fee add markup add discount Labour $0.00 Sub total $872.65 Margin …" at bounding box center [730, 570] width 1030 height 265
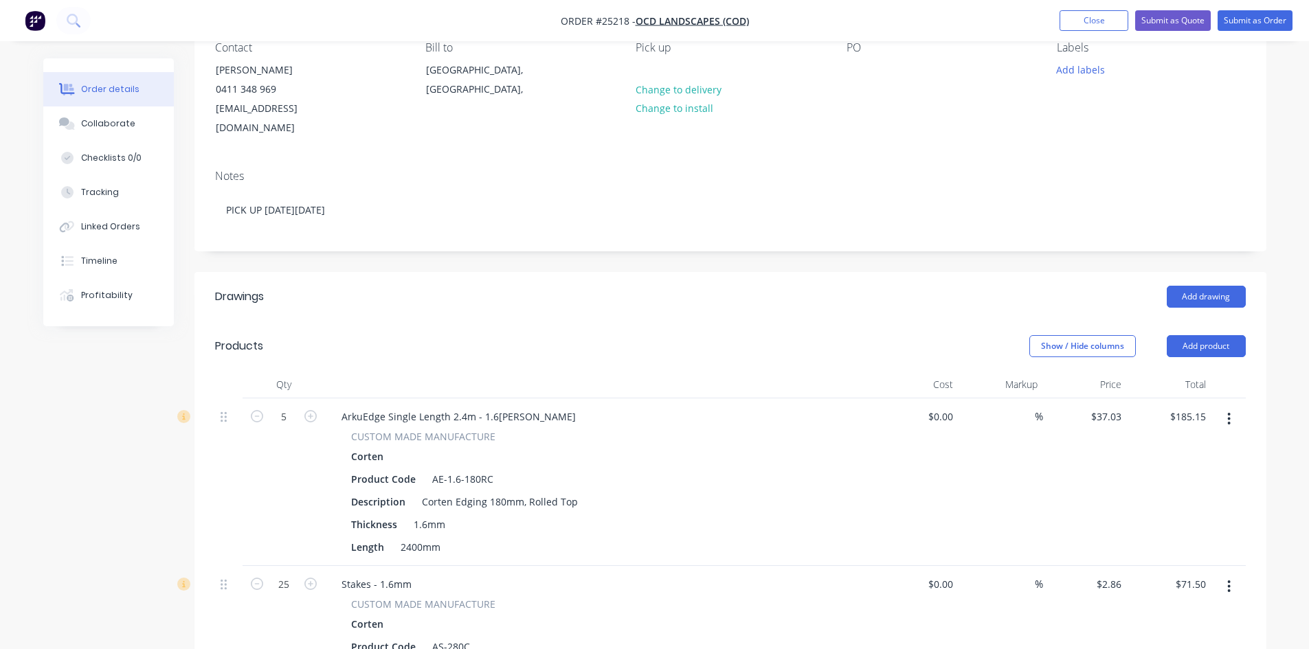
scroll to position [0, 0]
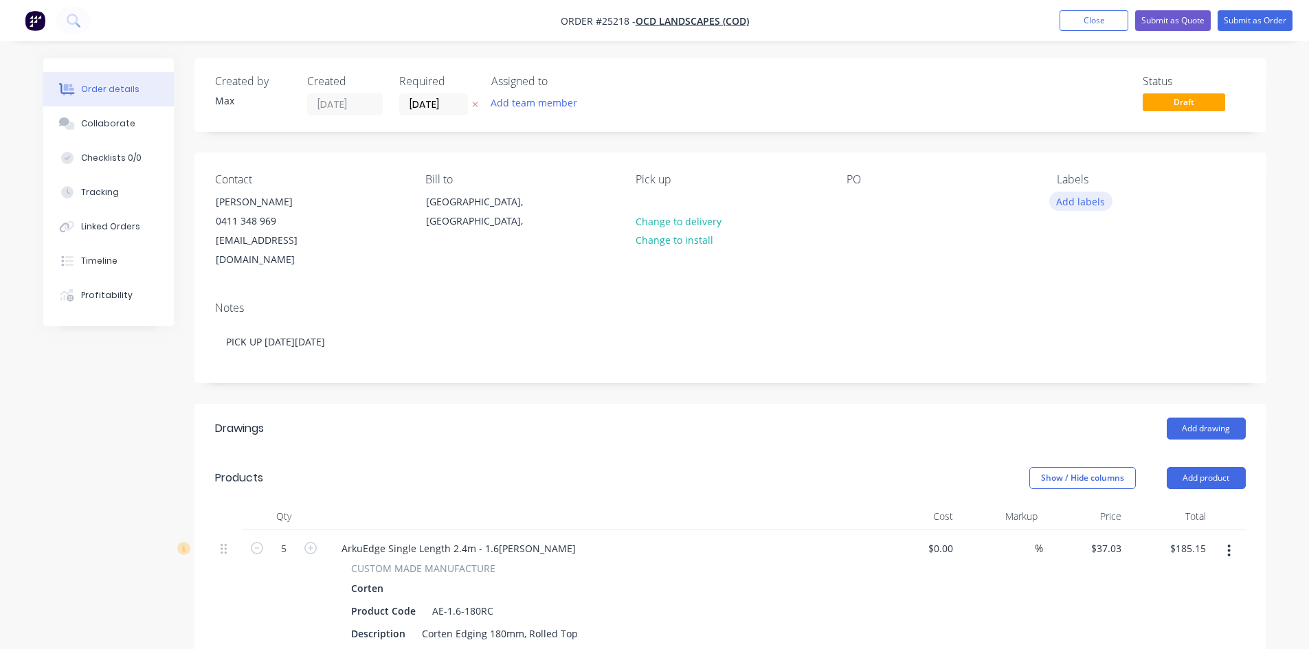
click at [1085, 204] on button "Add labels" at bounding box center [1080, 201] width 63 height 19
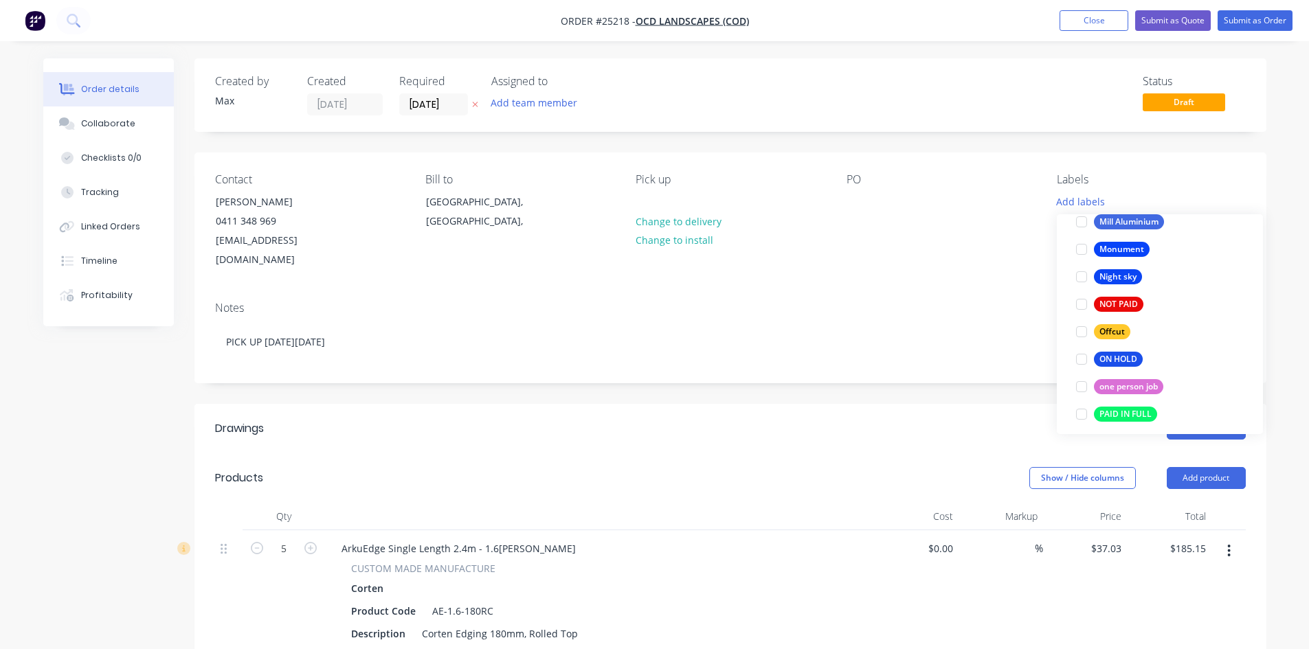
scroll to position [1992, 0]
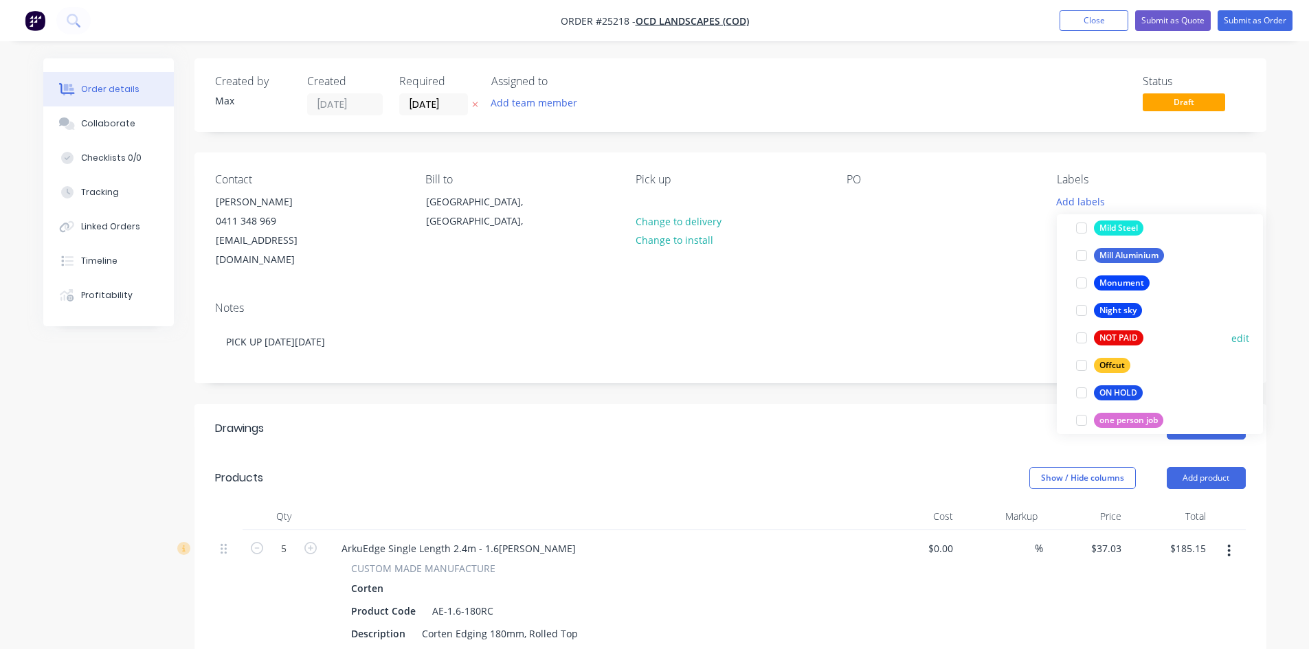
click at [1083, 340] on div at bounding box center [1081, 337] width 27 height 27
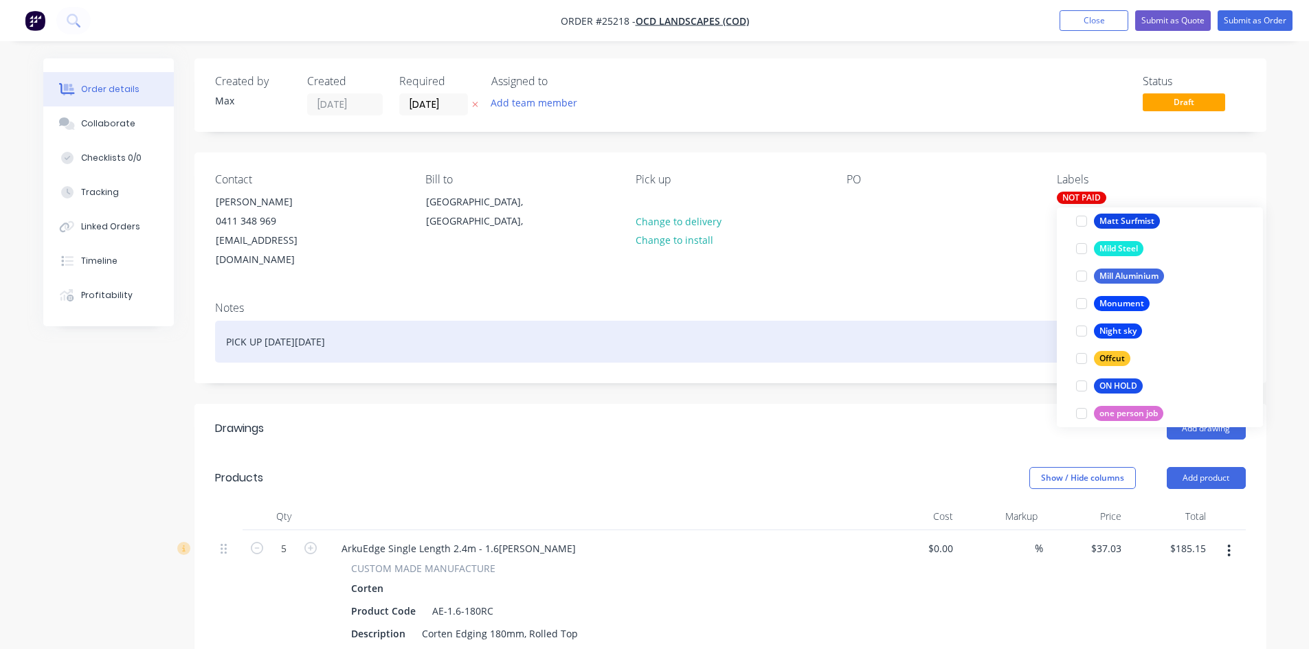
scroll to position [0, 0]
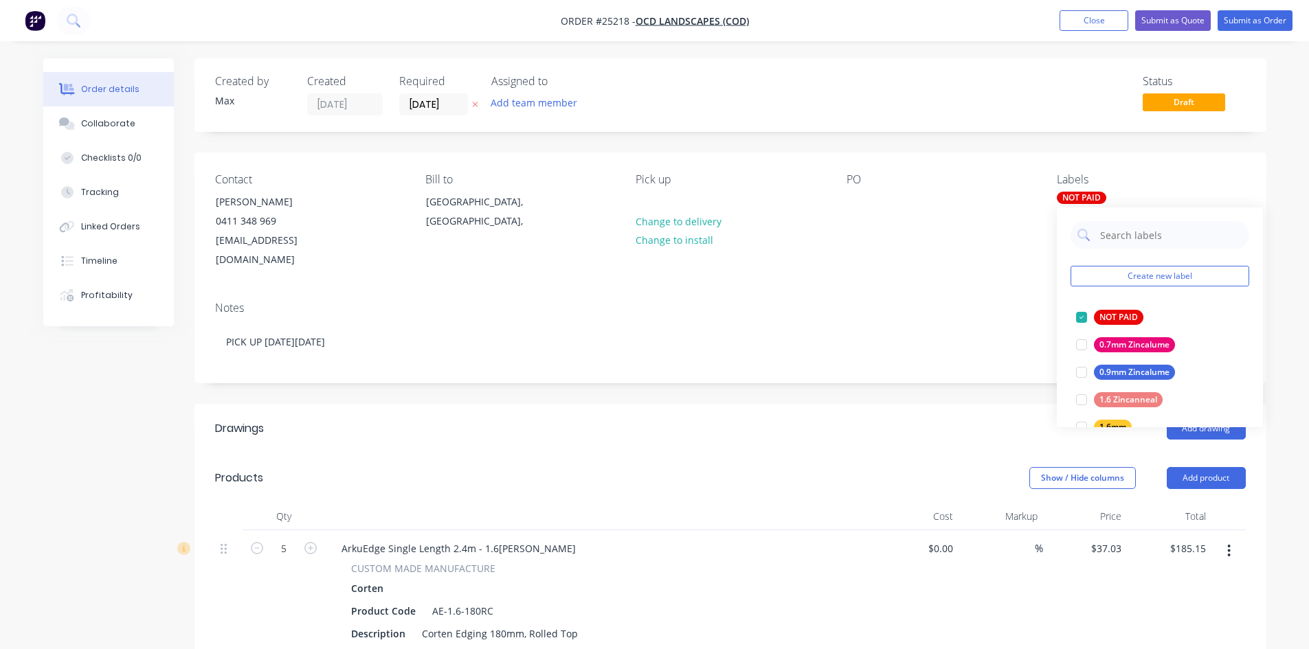
click at [916, 99] on div "Status Draft" at bounding box center [937, 95] width 617 height 41
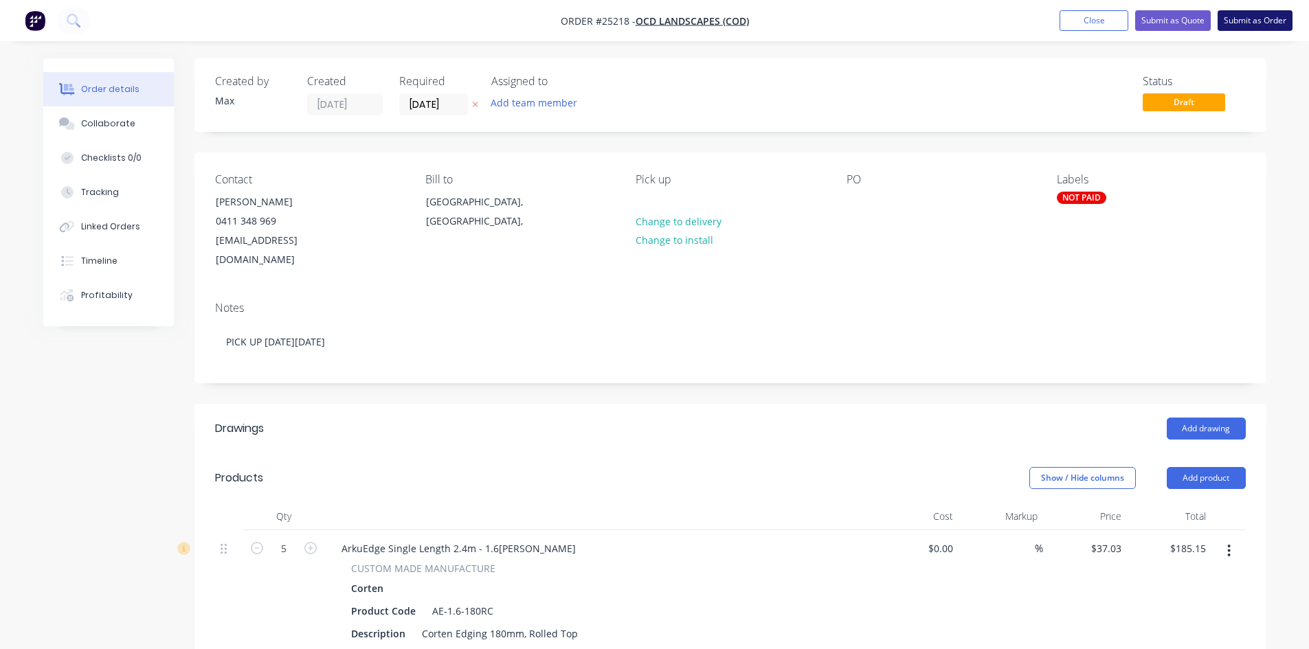
click at [1258, 18] on button "Submit as Order" at bounding box center [1254, 20] width 75 height 21
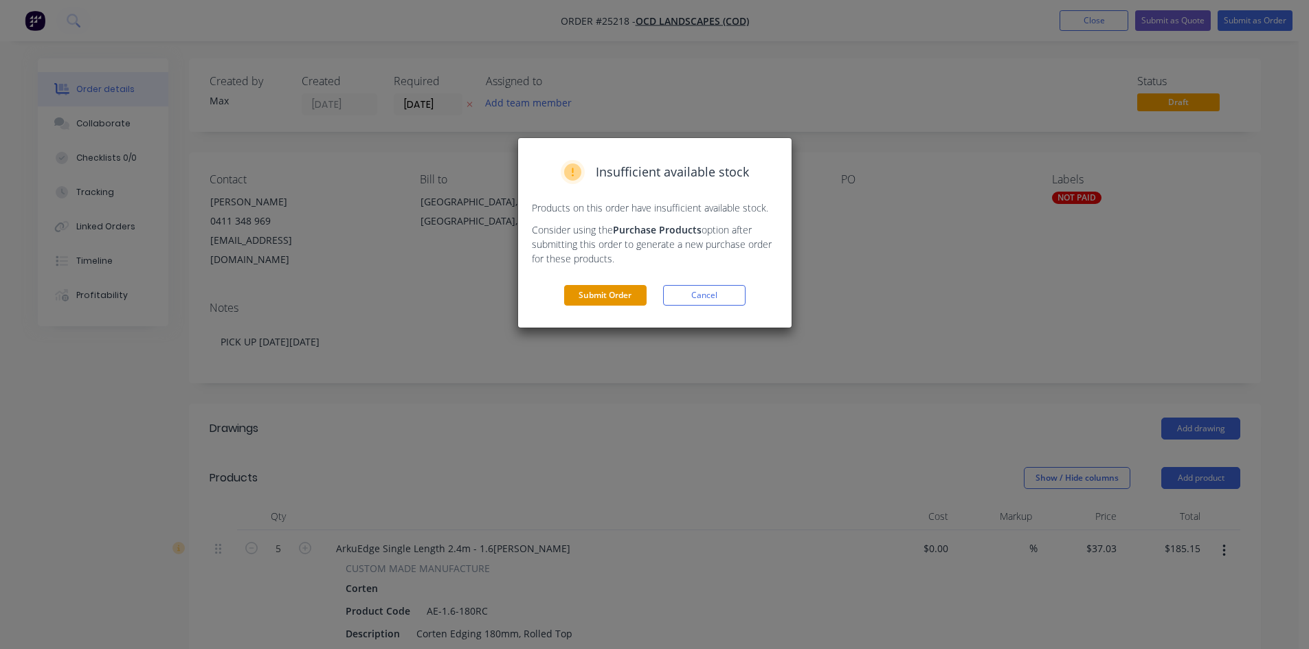
click at [594, 295] on button "Submit Order" at bounding box center [605, 295] width 82 height 21
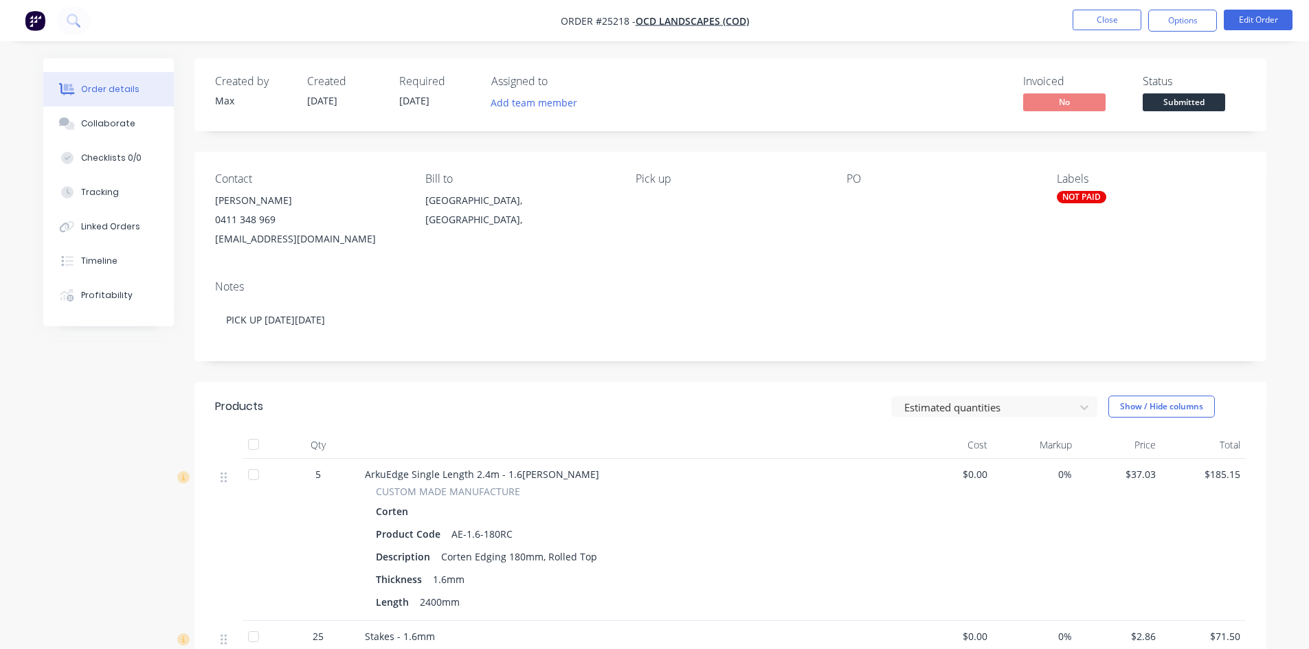
click at [1207, 104] on span "Submitted" at bounding box center [1183, 101] width 82 height 17
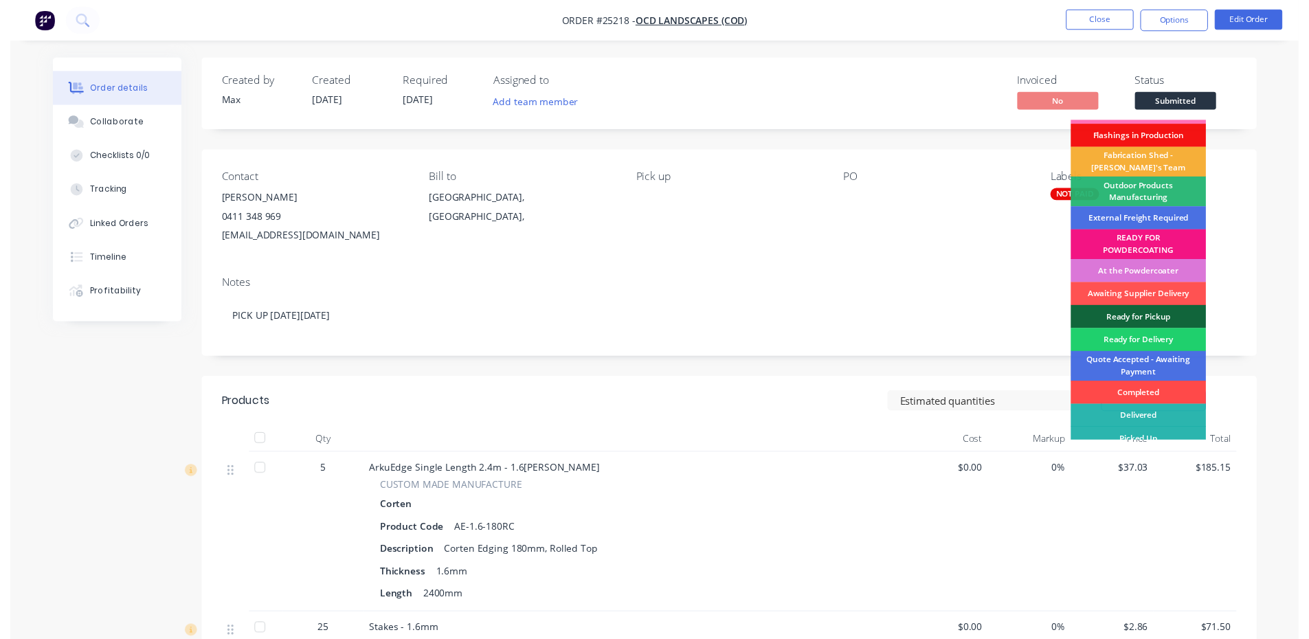
scroll to position [30, 0]
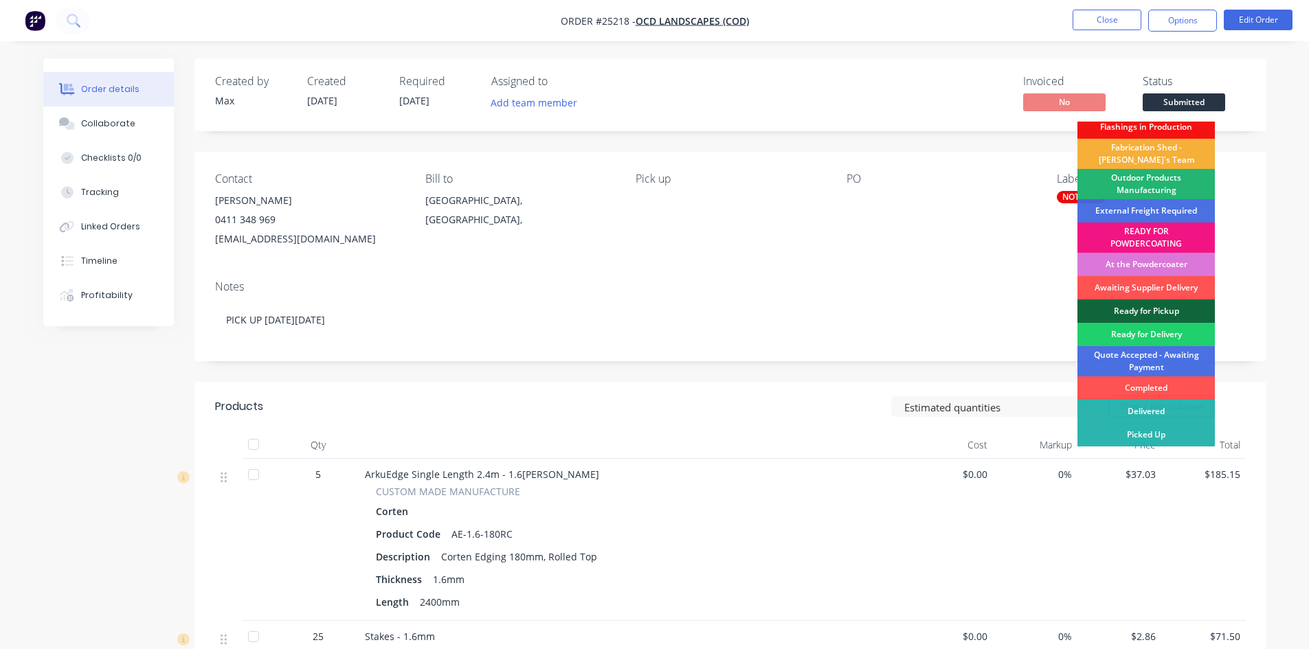
click at [1151, 181] on div "Outdoor Products Manufacturing" at bounding box center [1145, 184] width 137 height 30
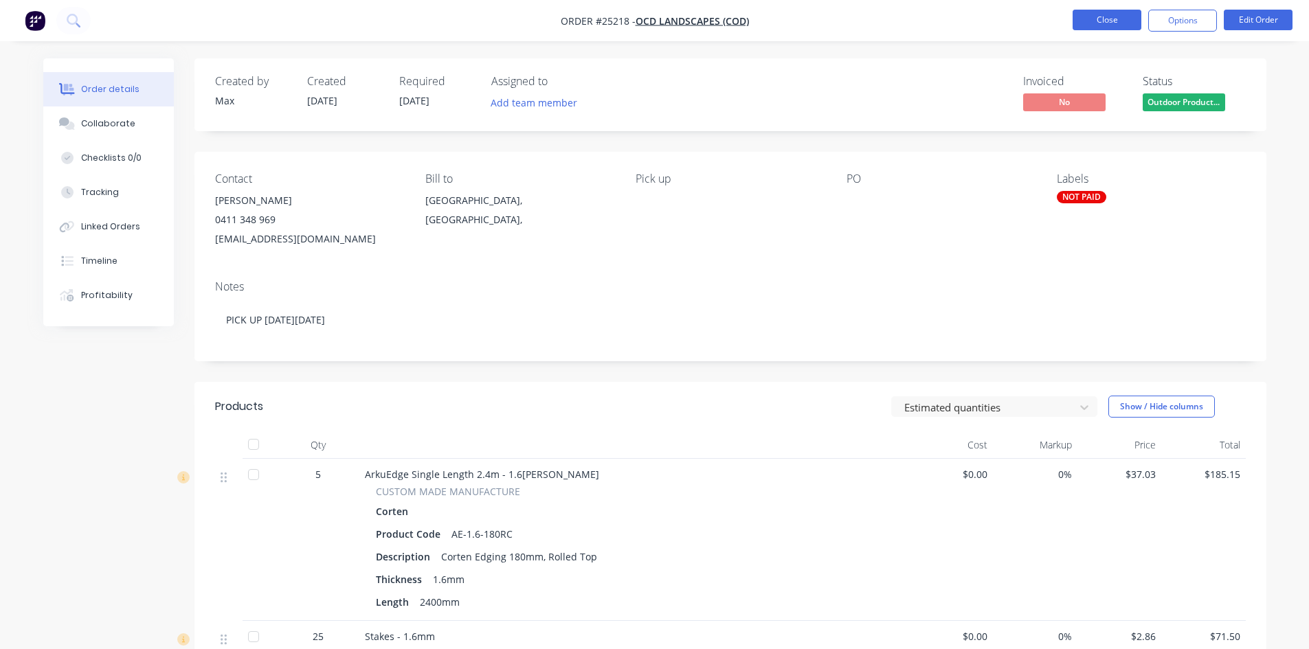
click at [1112, 17] on button "Close" at bounding box center [1106, 20] width 69 height 21
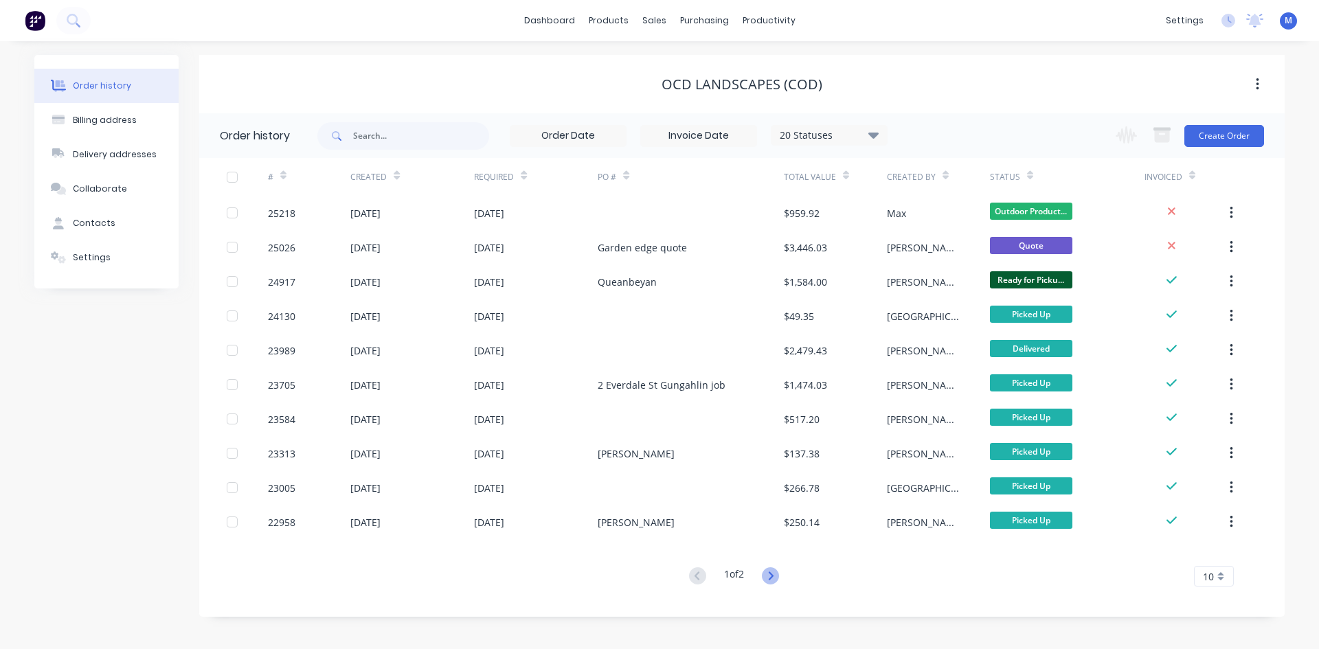
click at [773, 574] on icon at bounding box center [770, 576] width 5 height 8
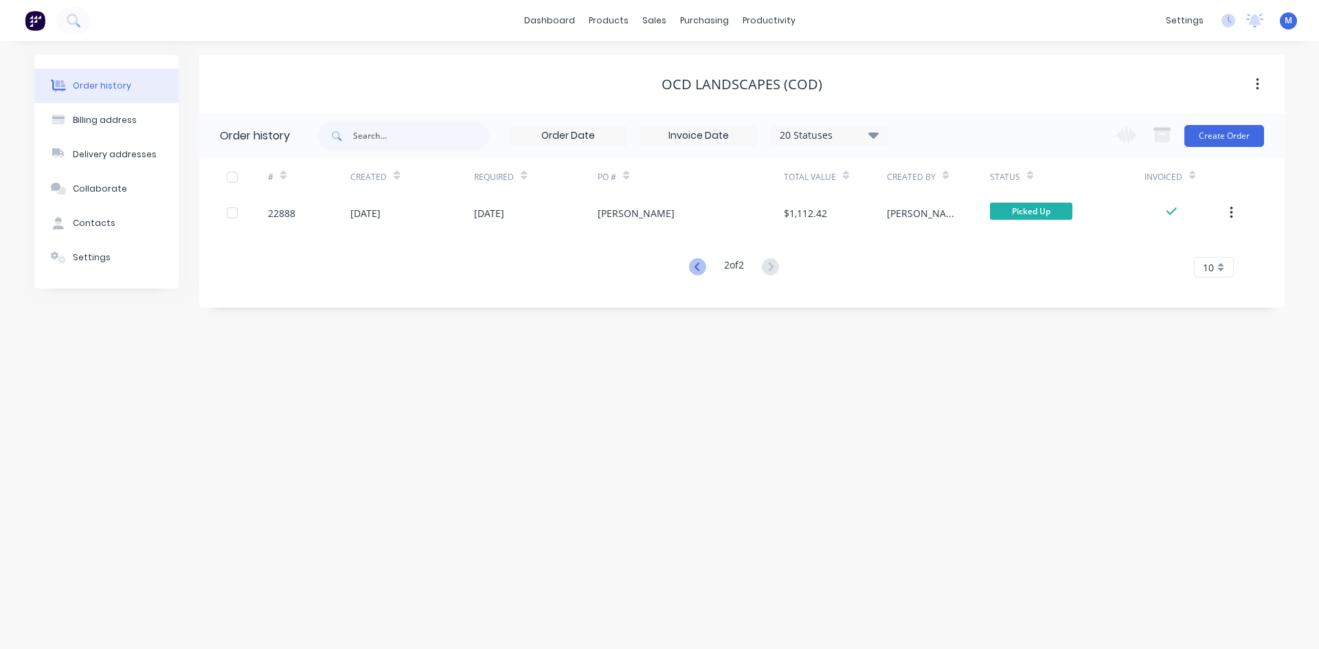
click at [690, 271] on icon at bounding box center [697, 266] width 17 height 17
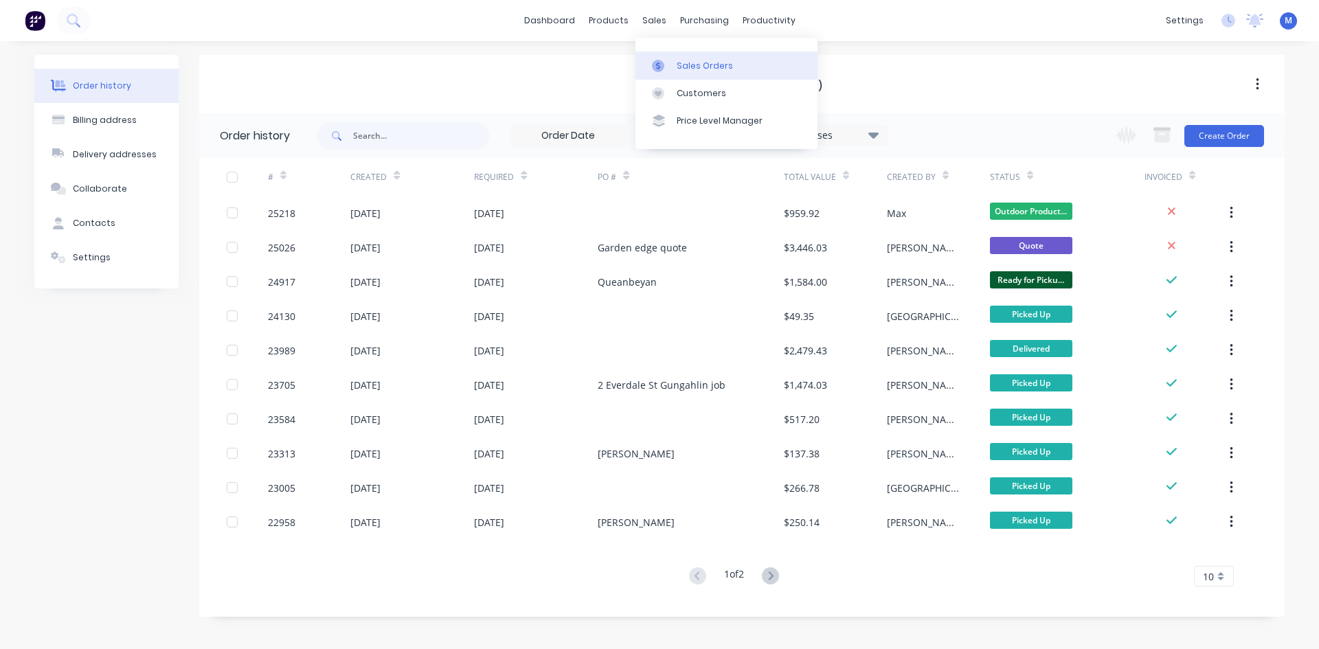
click at [690, 69] on div "Sales Orders" at bounding box center [705, 66] width 56 height 12
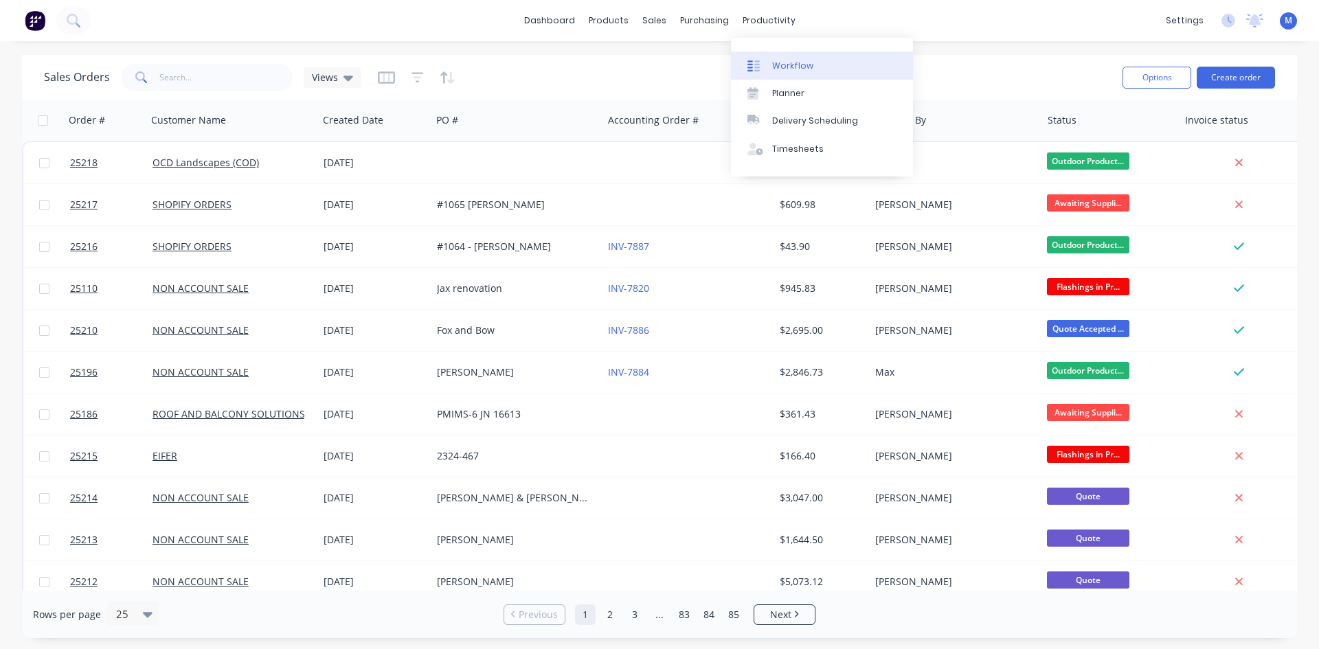
click at [813, 67] on link "Workflow" at bounding box center [822, 65] width 182 height 27
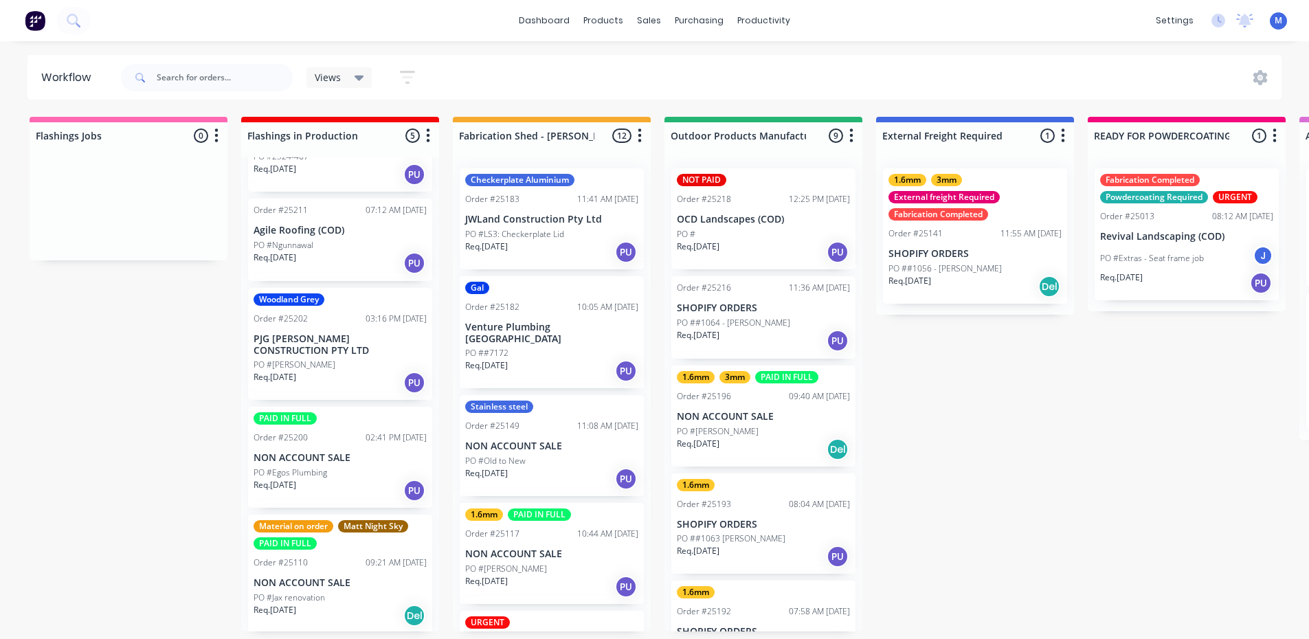
scroll to position [80, 0]
click at [328, 590] on div "PO #Jax renovation" at bounding box center [339, 595] width 173 height 12
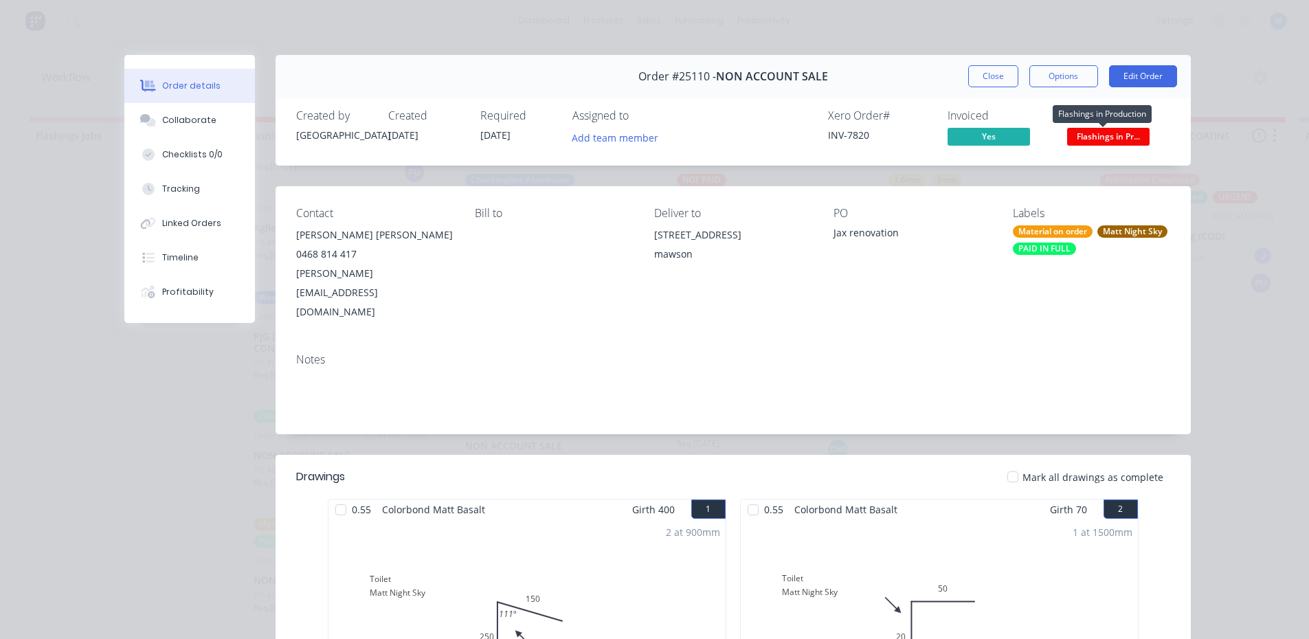
click at [1094, 137] on span "Flashings in Pr..." at bounding box center [1108, 136] width 82 height 17
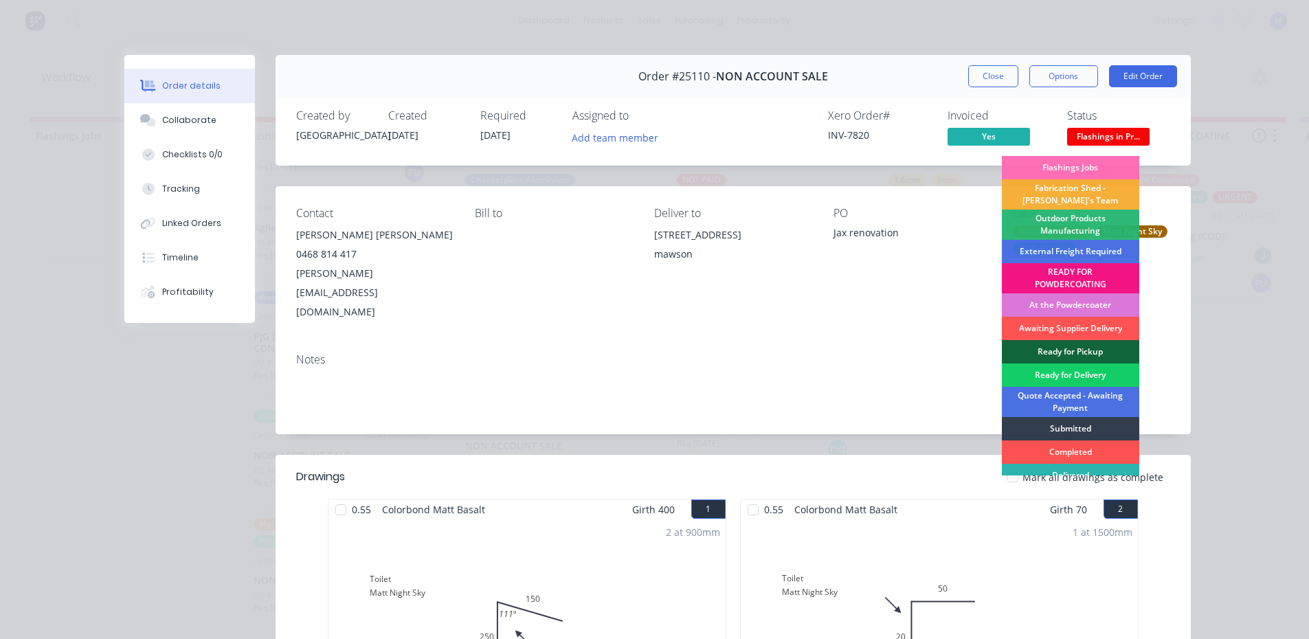
click at [1099, 372] on div "Ready for Delivery" at bounding box center [1070, 374] width 137 height 23
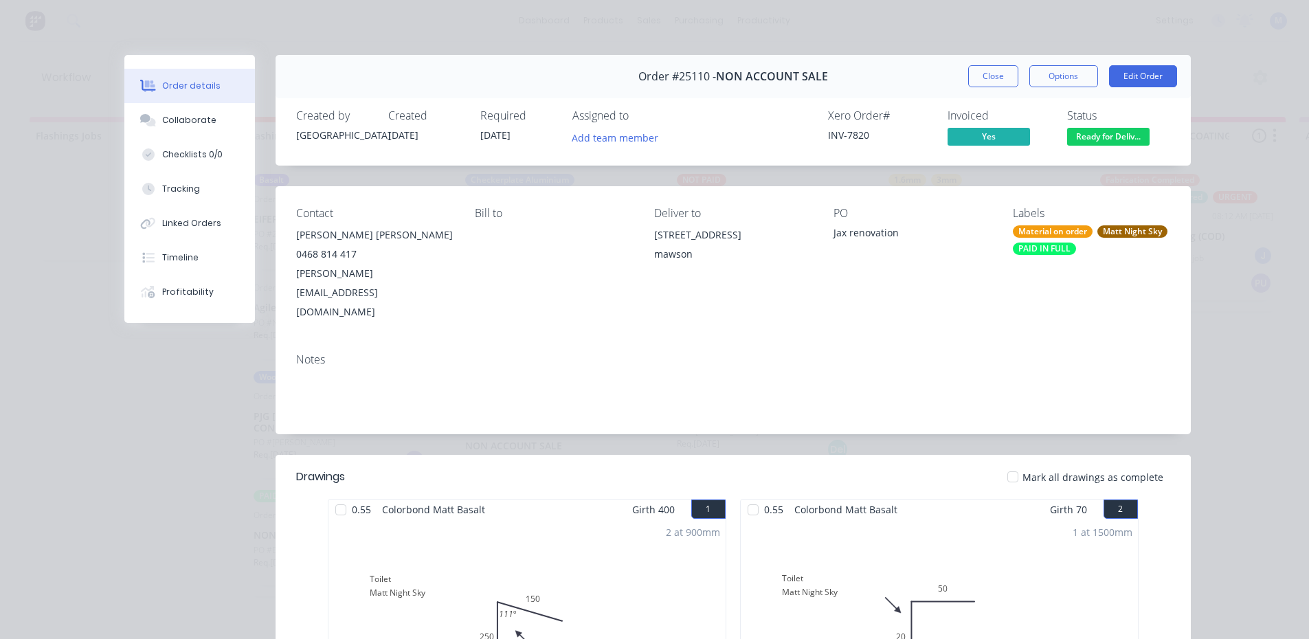
scroll to position [0, 0]
click at [1064, 76] on button "Options" at bounding box center [1063, 76] width 69 height 22
click at [1070, 168] on div "Delivery Docket" at bounding box center [1026, 167] width 120 height 20
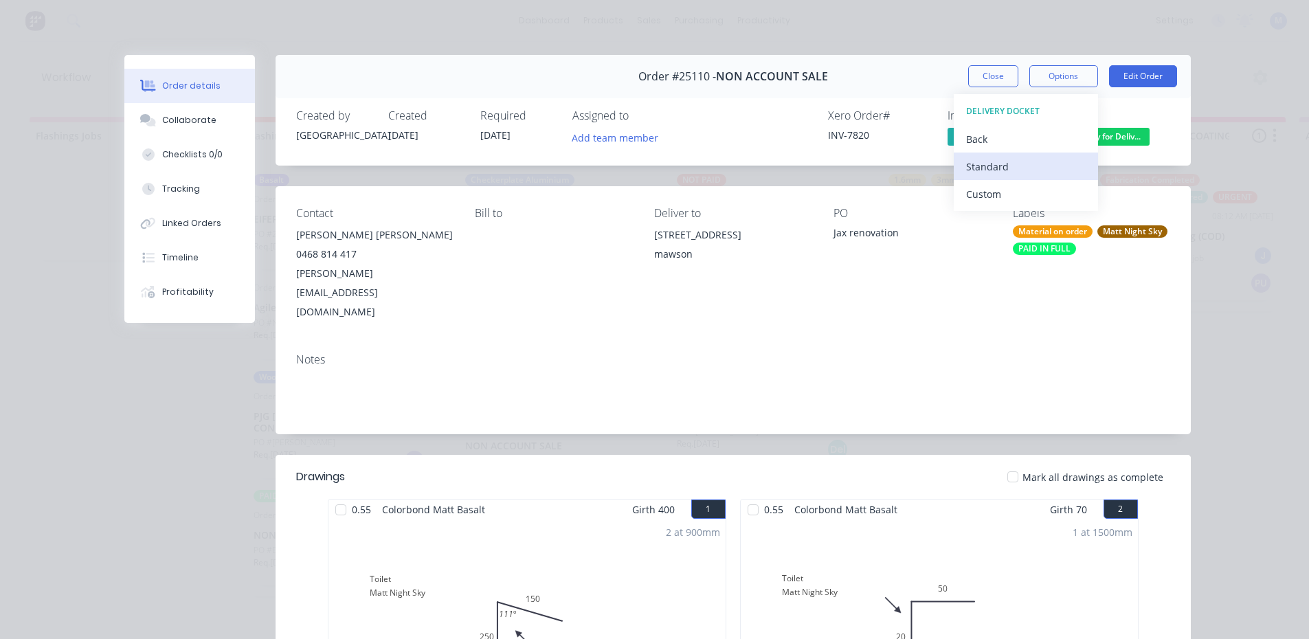
click at [1066, 164] on div "Standard" at bounding box center [1026, 167] width 120 height 20
